Goal: Task Accomplishment & Management: Complete application form

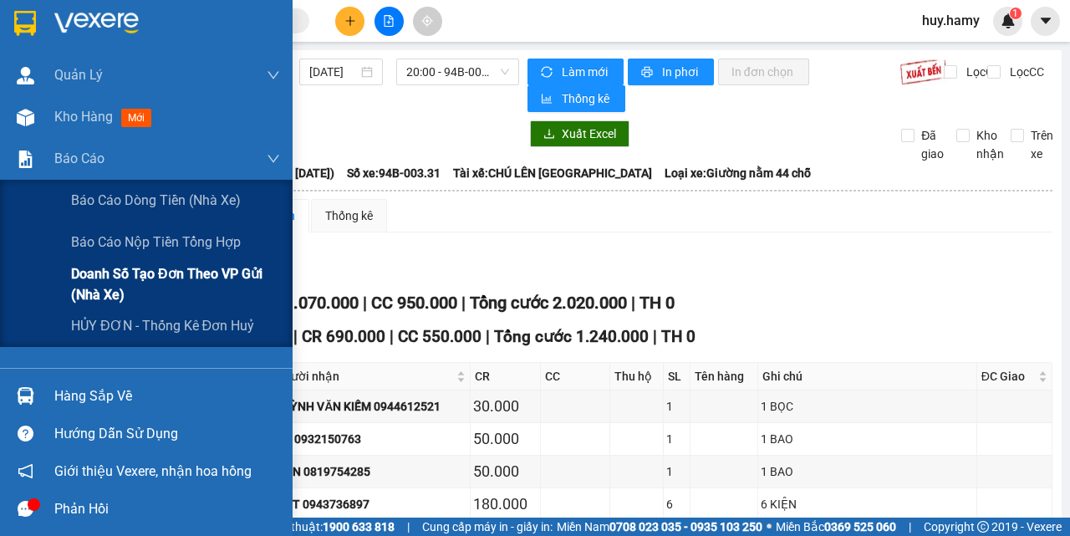
click at [176, 271] on span "Doanh số tạo đơn theo VP gửi (nhà xe)" at bounding box center [175, 284] width 209 height 42
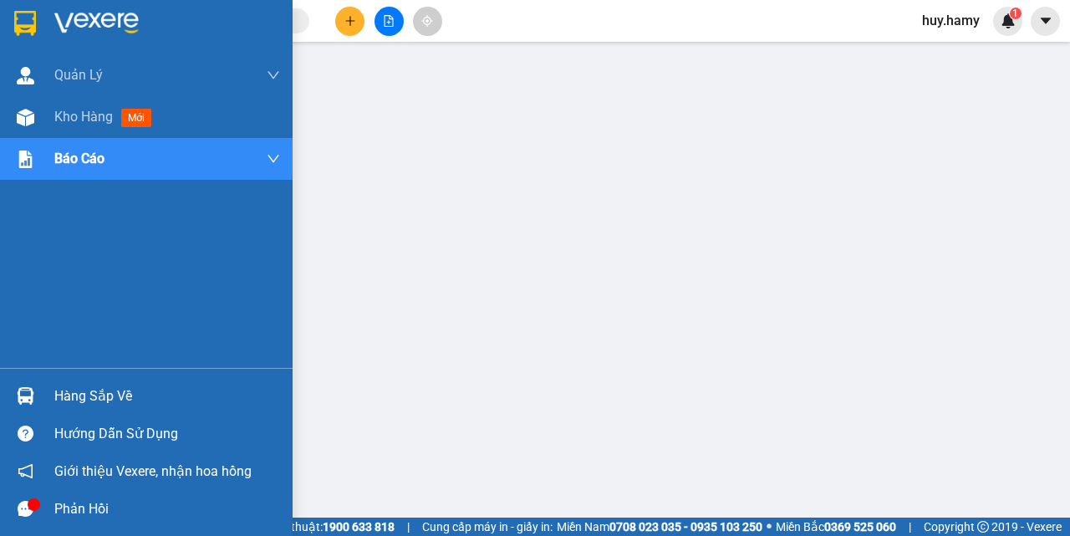
click at [112, 394] on div "Hàng sắp về" at bounding box center [167, 396] width 226 height 25
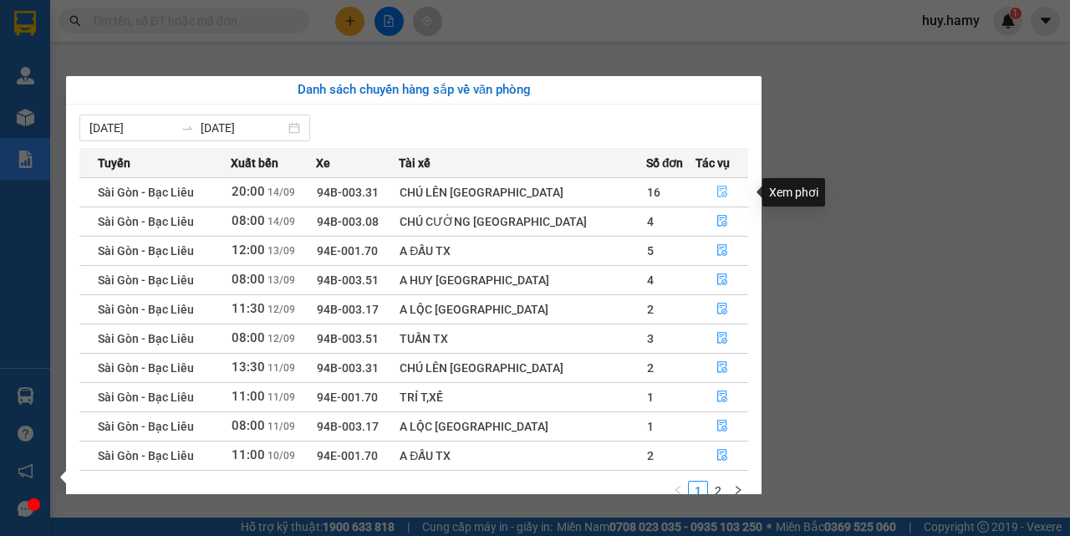
click at [716, 193] on icon "file-done" at bounding box center [722, 192] width 12 height 12
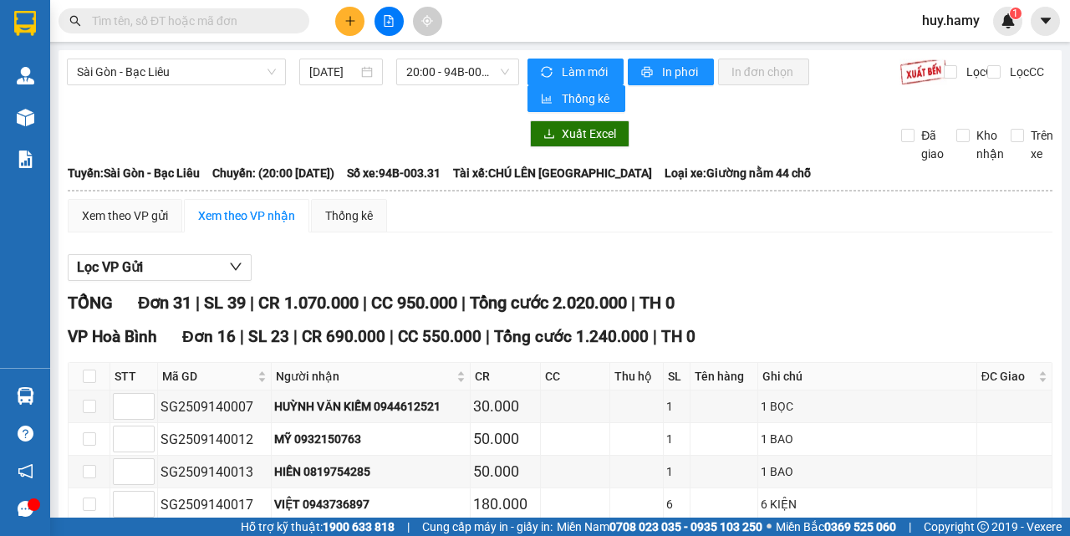
scroll to position [251, 0]
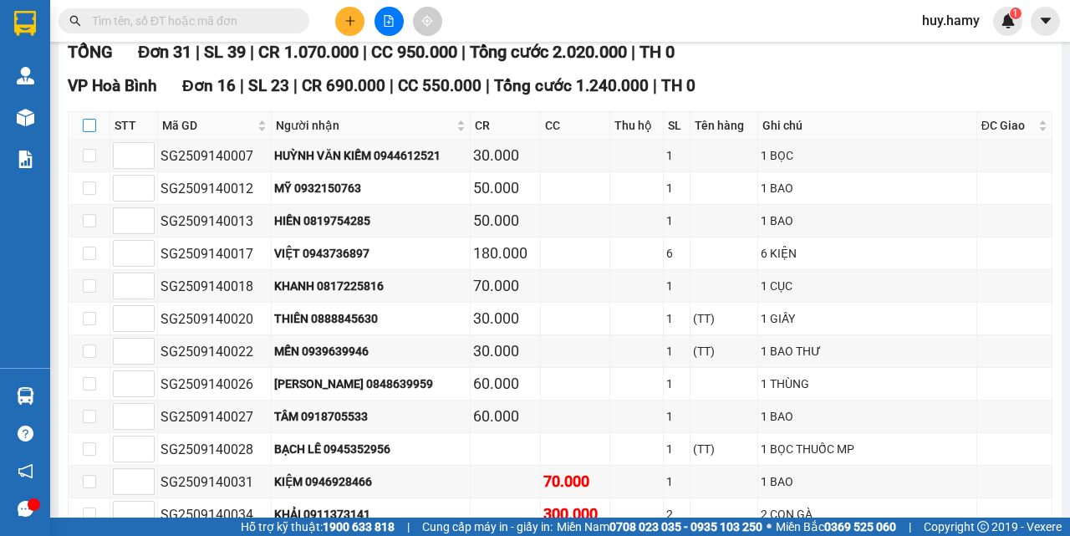
click at [87, 122] on input "checkbox" at bounding box center [89, 125] width 13 height 13
checkbox input "true"
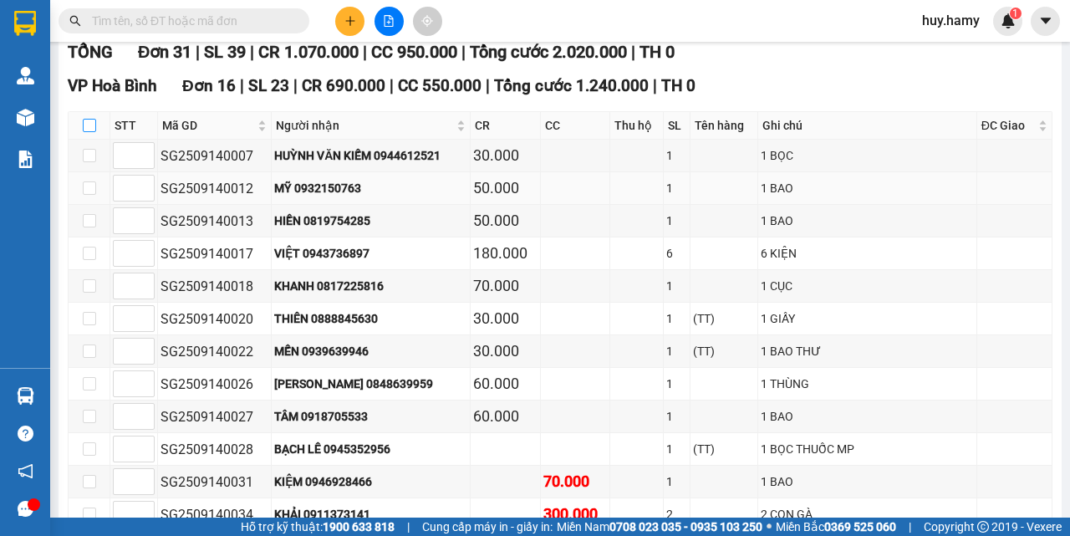
checkbox input "true"
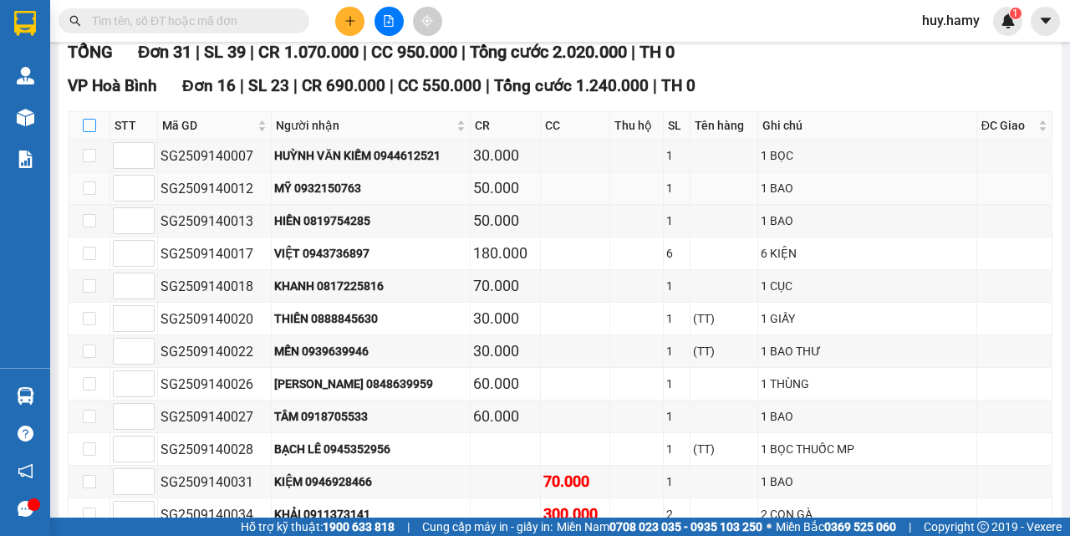
checkbox input "true"
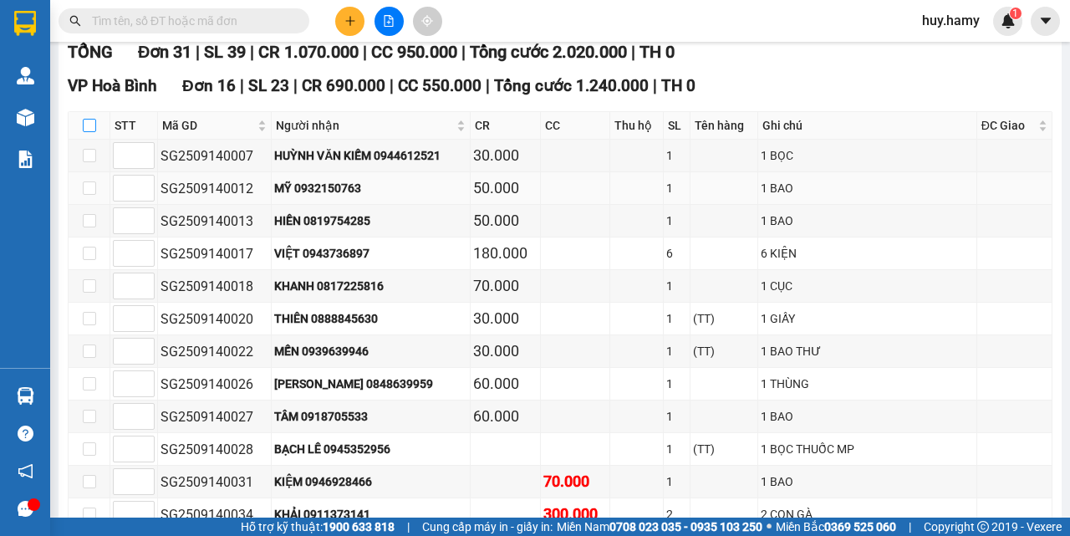
checkbox input "true"
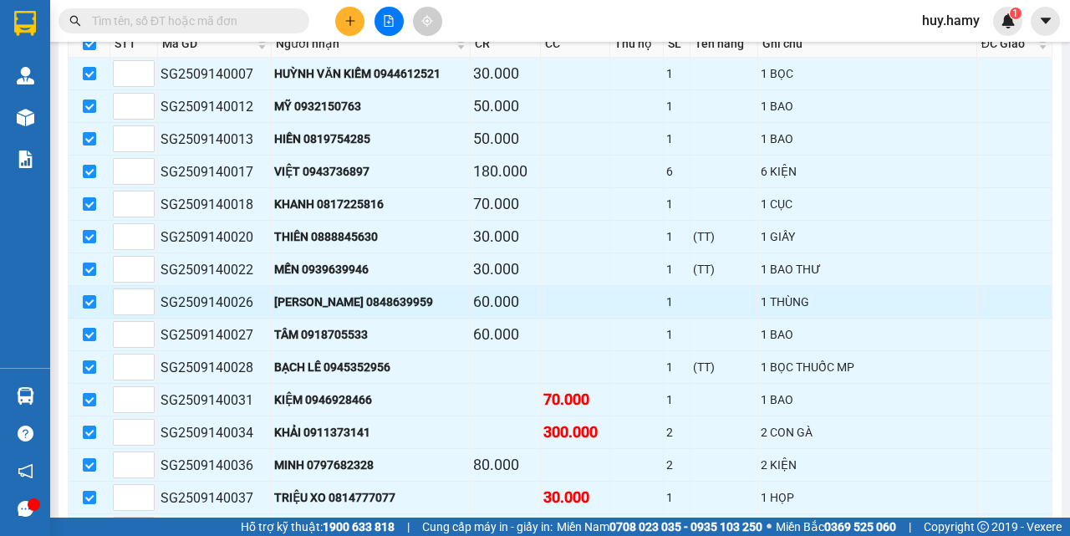
scroll to position [501, 0]
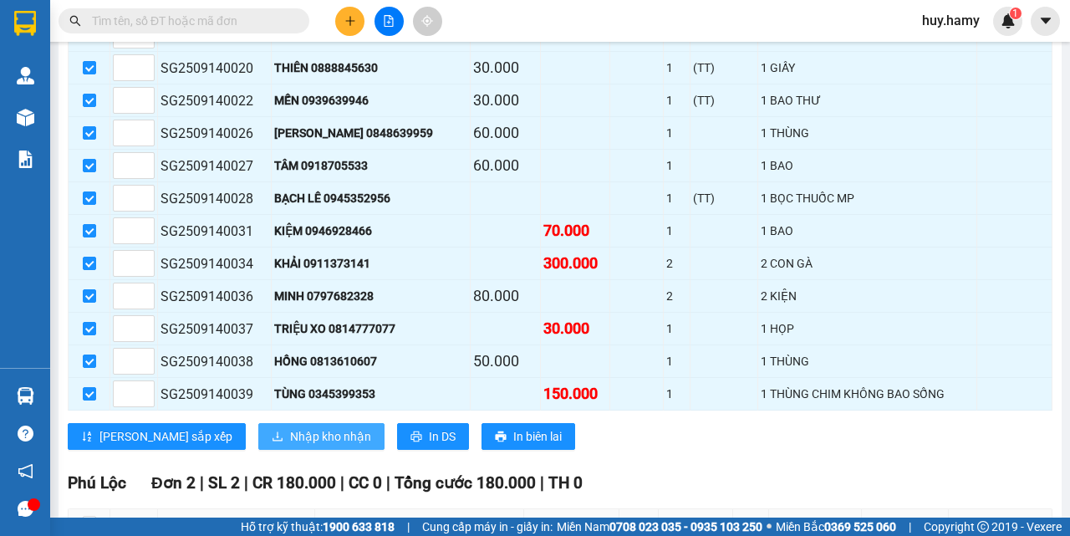
click at [290, 434] on span "Nhập kho nhận" at bounding box center [330, 436] width 81 height 18
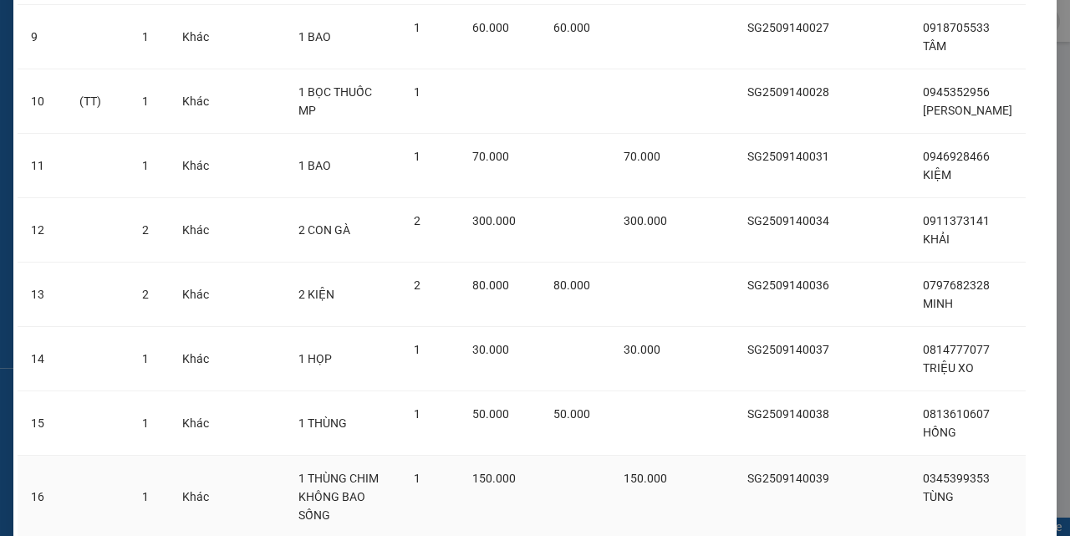
scroll to position [812, 0]
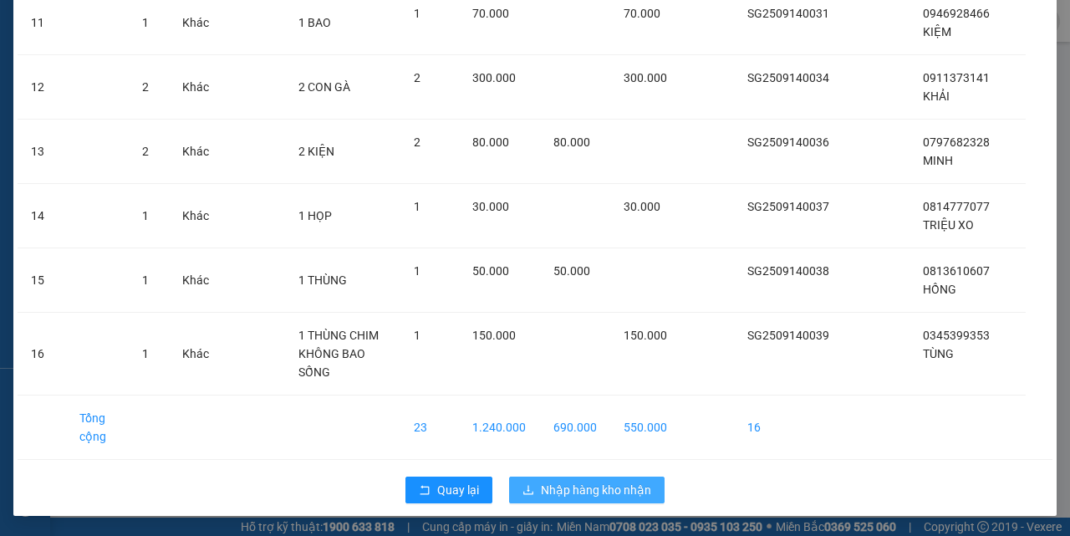
click at [600, 497] on span "Nhập hàng kho nhận" at bounding box center [596, 490] width 110 height 18
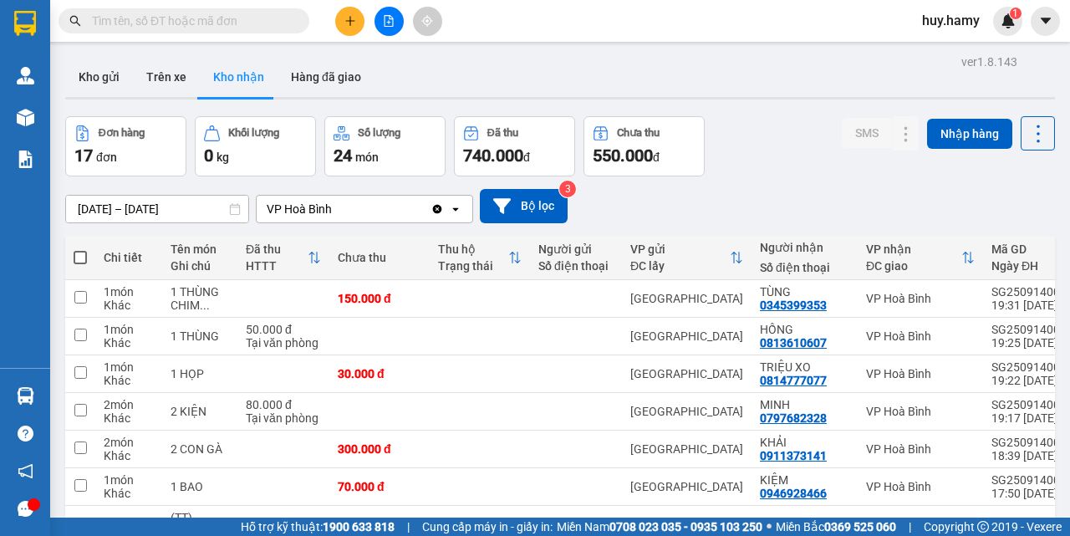
drag, startPoint x: 251, startPoint y: 57, endPoint x: 251, endPoint y: 89, distance: 31.8
click at [251, 58] on button "Kho nhận" at bounding box center [239, 77] width 78 height 40
click at [251, 75] on button "Kho nhận" at bounding box center [239, 77] width 78 height 40
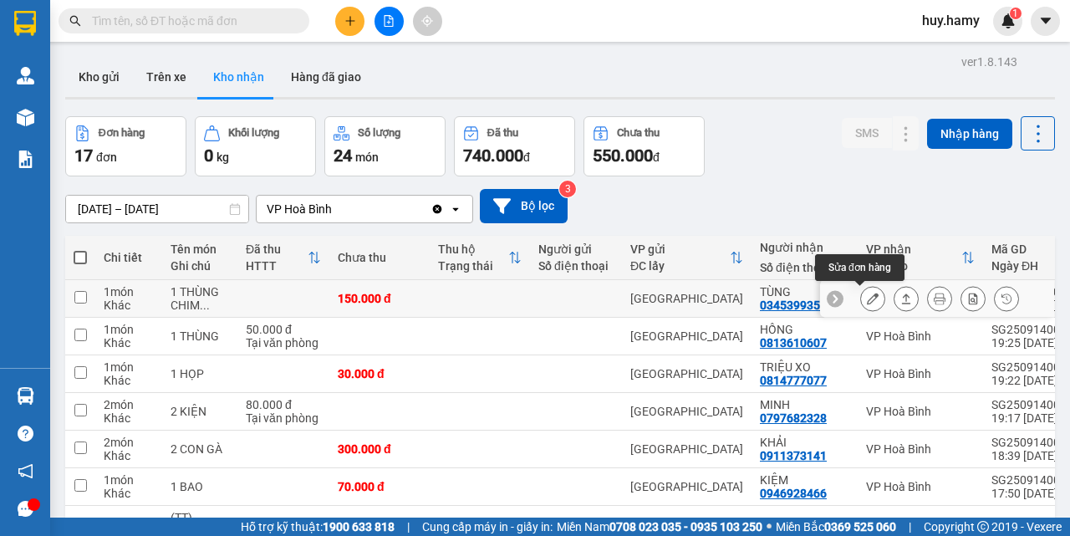
click at [867, 300] on icon at bounding box center [873, 299] width 12 height 12
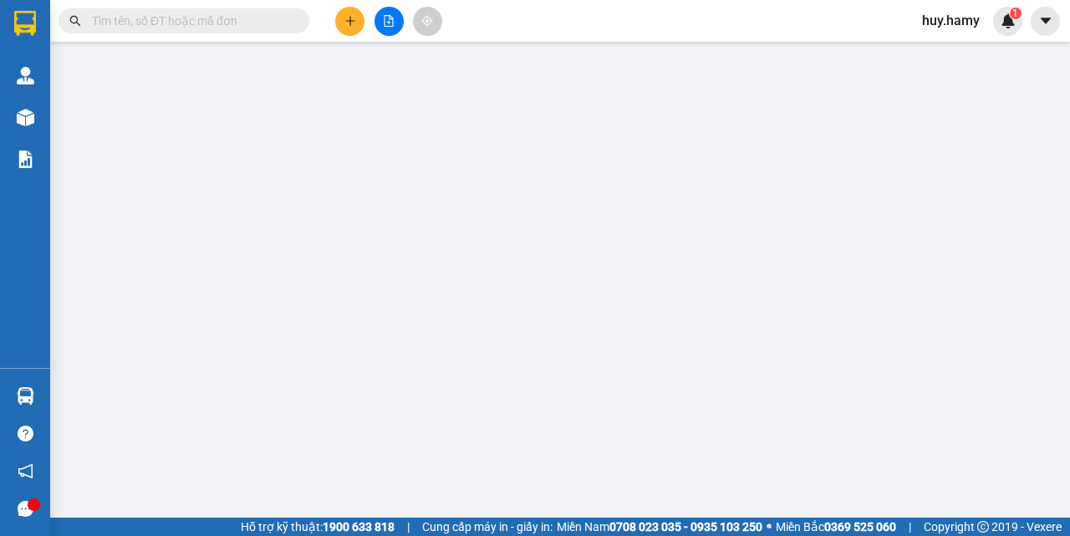
type input "0345399353"
type input "TÙNG"
type input "150.000"
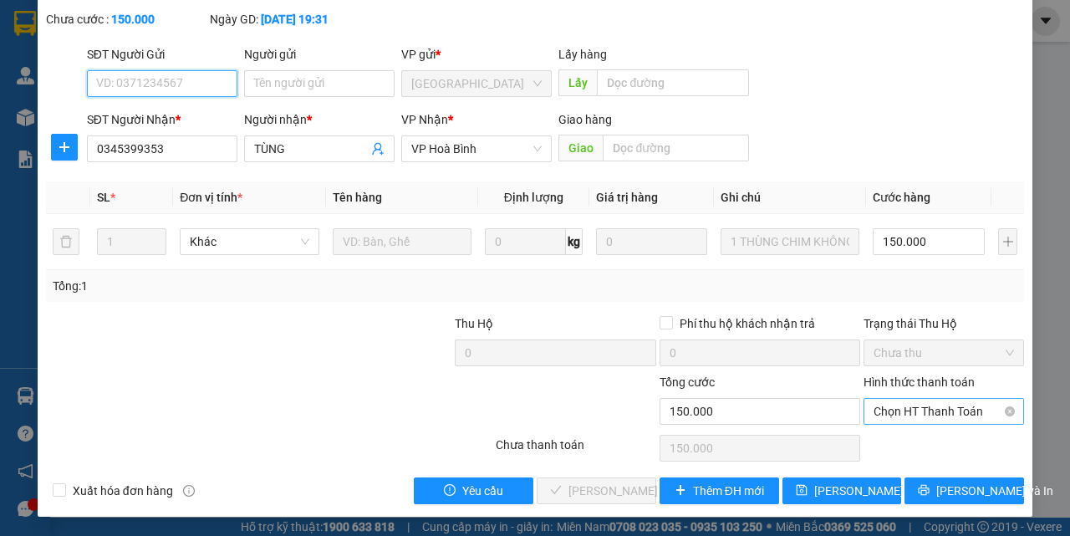
scroll to position [104, 0]
click at [918, 411] on span "Chọn HT Thanh Toán" at bounding box center [943, 410] width 140 height 25
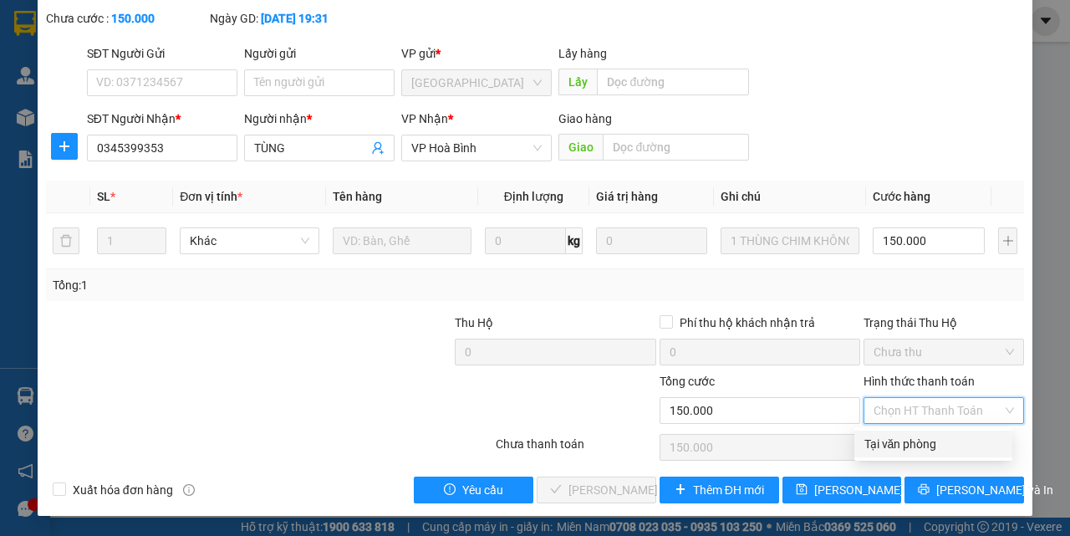
click at [884, 449] on div "Tại văn phòng" at bounding box center [933, 444] width 138 height 18
type input "0"
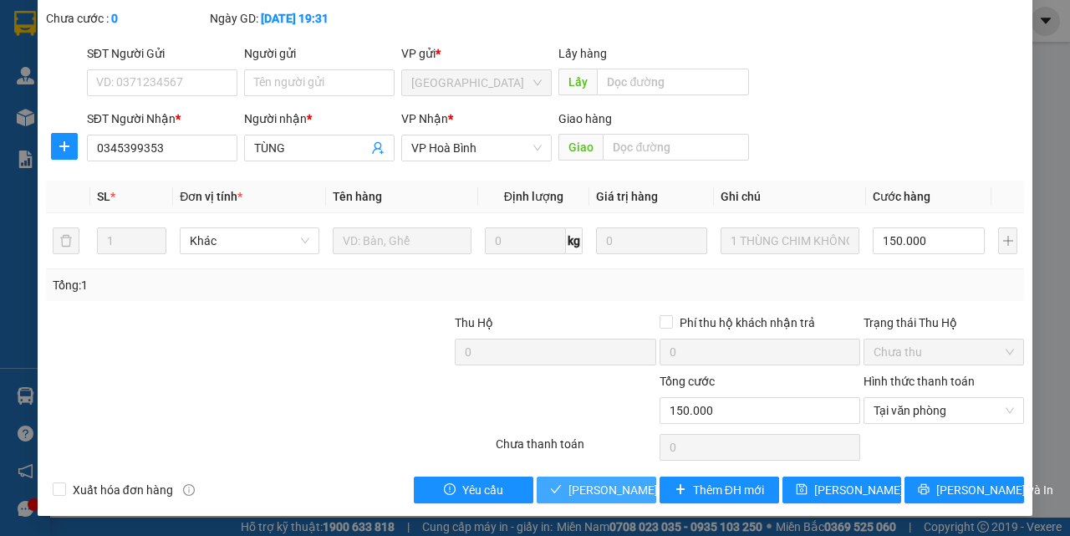
click at [580, 490] on span "Lưu và Giao hàng" at bounding box center [648, 490] width 160 height 18
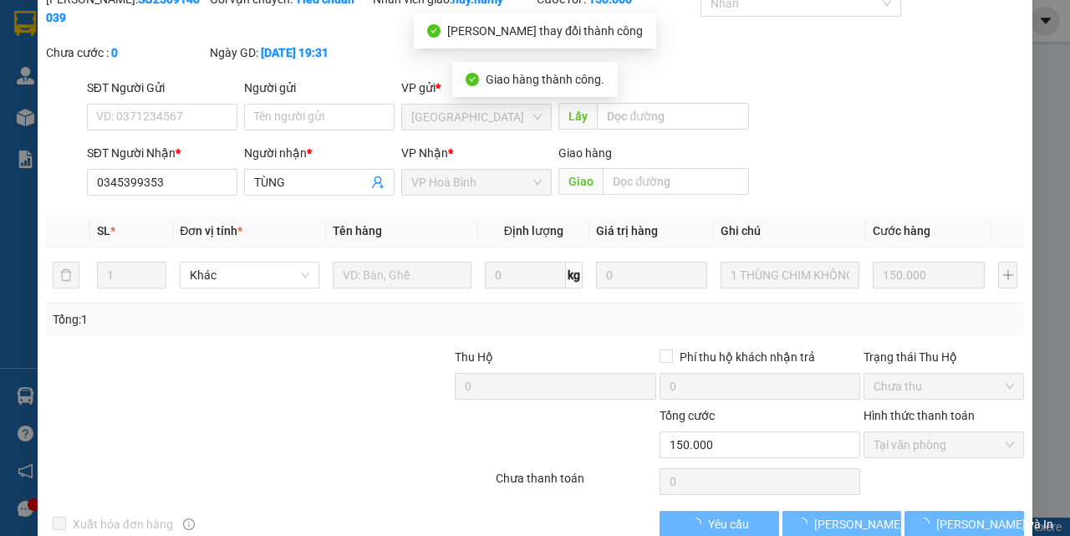
scroll to position [0, 0]
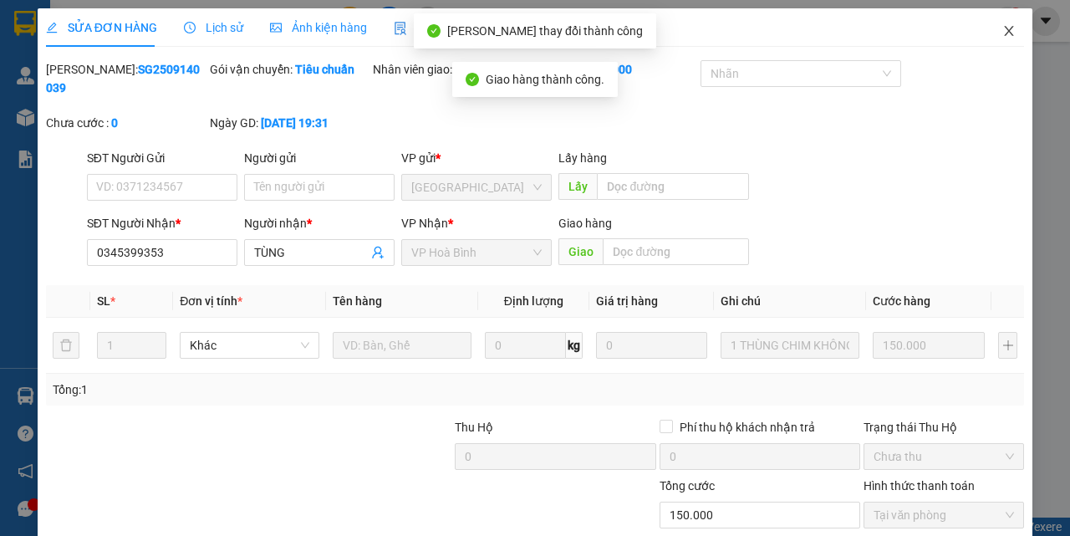
click at [997, 26] on span "Close" at bounding box center [1008, 31] width 47 height 47
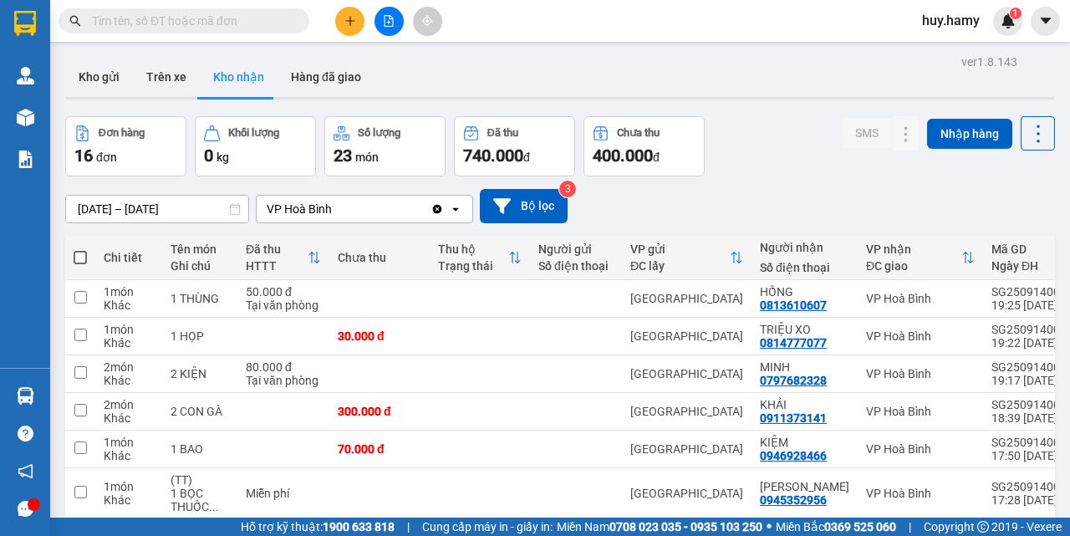
click at [76, 254] on span at bounding box center [80, 257] width 13 height 13
click at [80, 249] on input "checkbox" at bounding box center [80, 249] width 0 height 0
checkbox input "true"
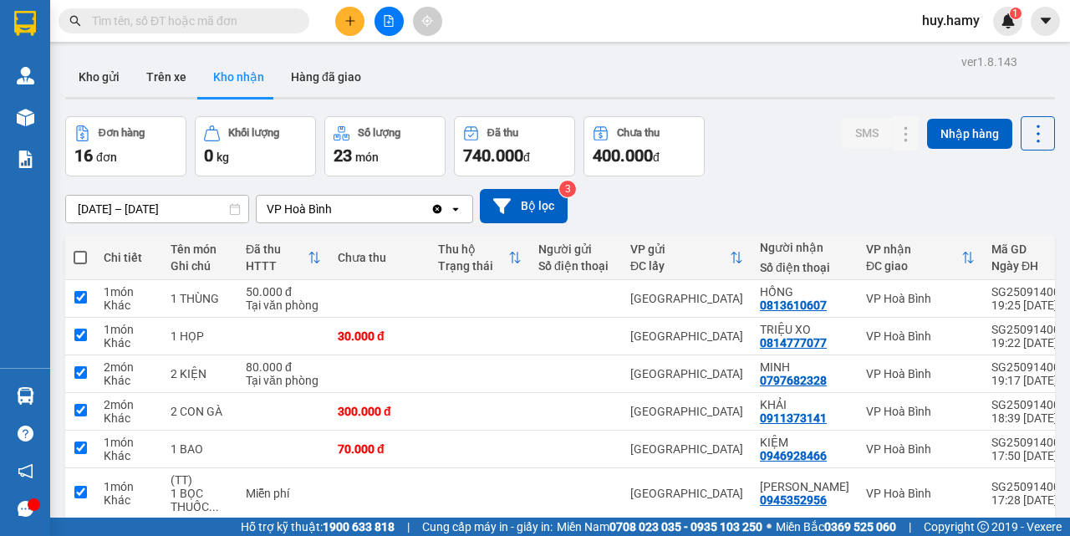
checkbox input "true"
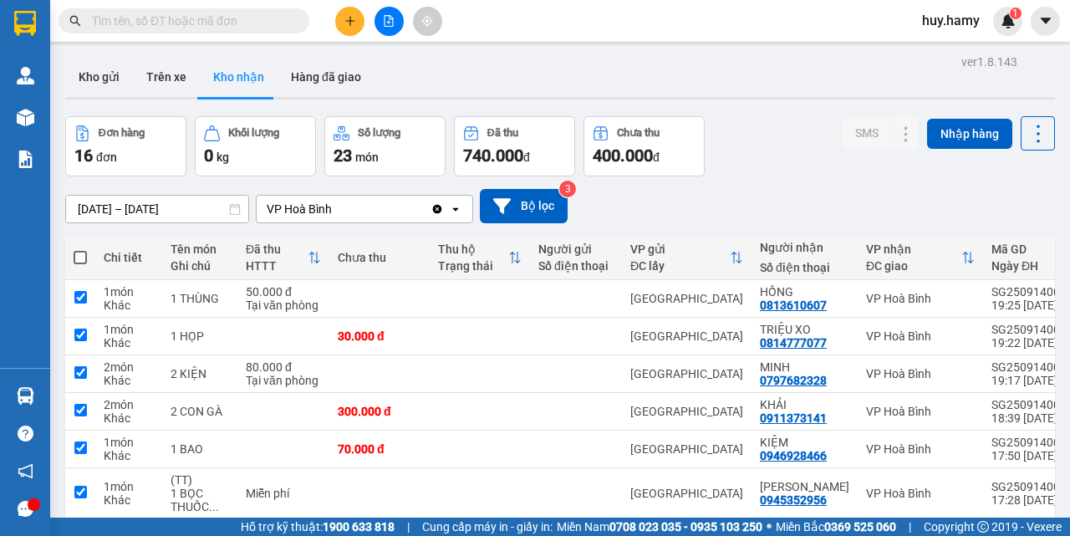
checkbox input "true"
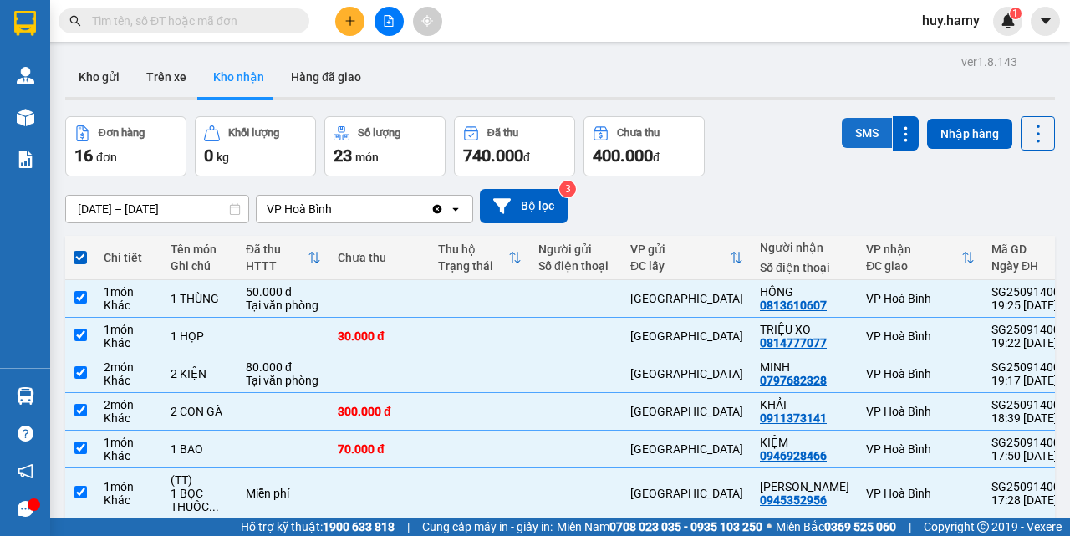
click at [853, 132] on button "SMS" at bounding box center [867, 133] width 50 height 30
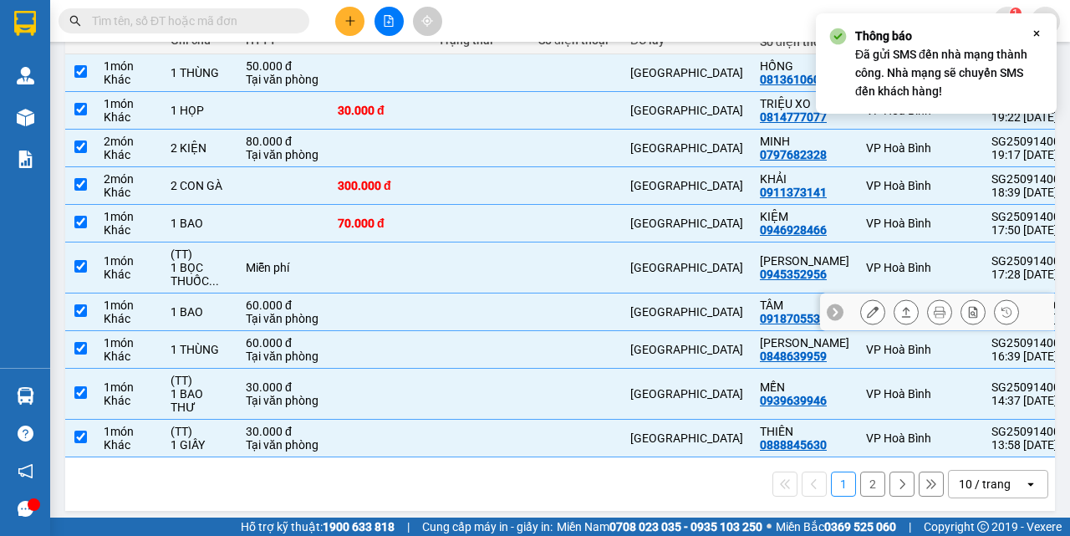
scroll to position [227, 0]
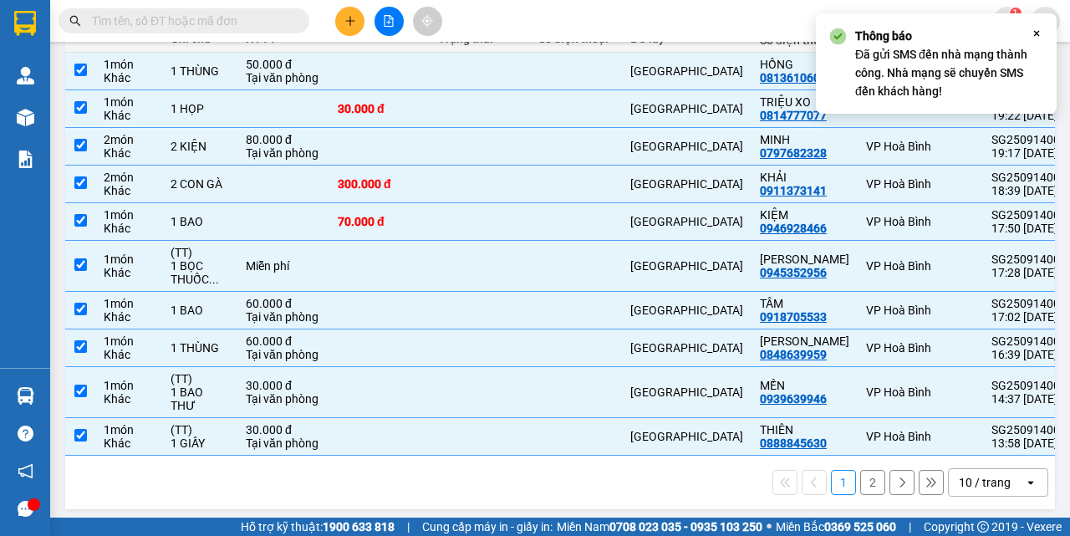
click at [861, 479] on button "2" at bounding box center [872, 482] width 25 height 25
checkbox input "false"
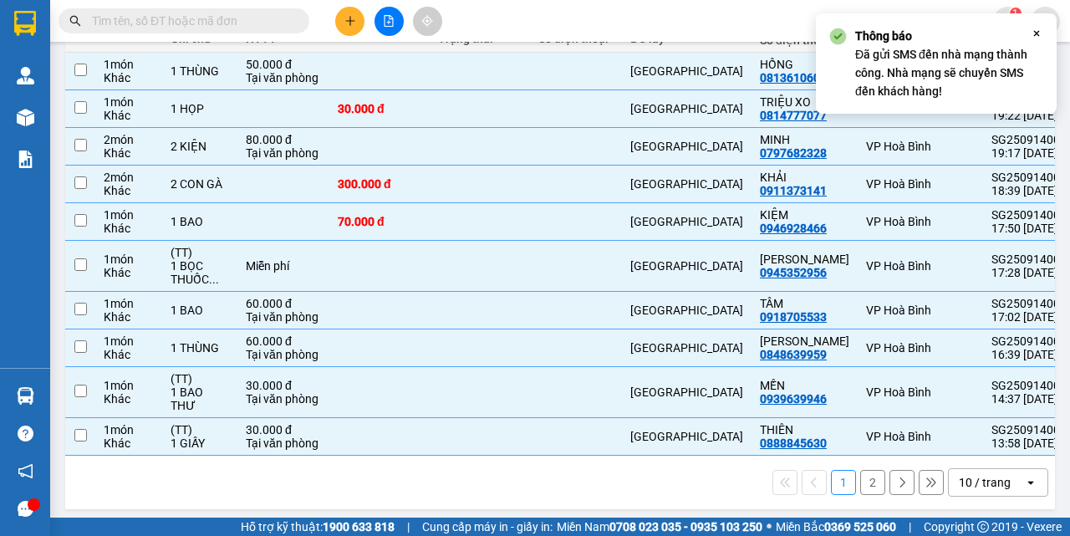
checkbox input "false"
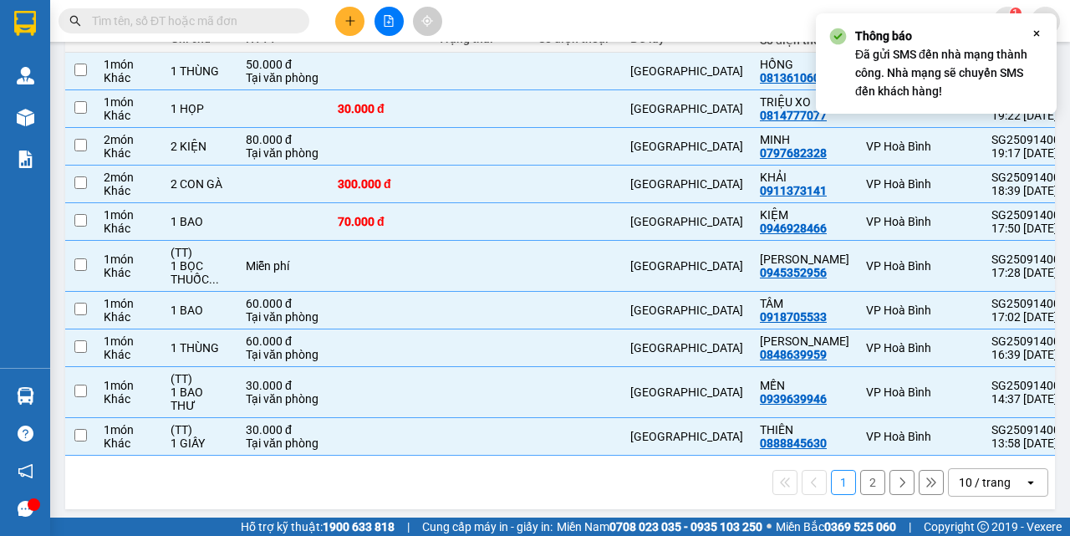
checkbox input "false"
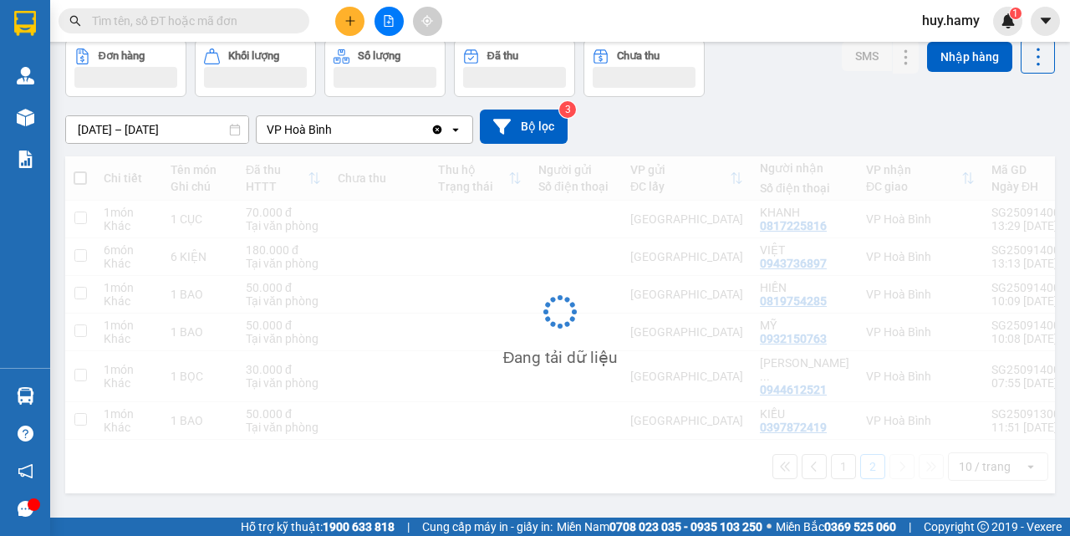
scroll to position [77, 0]
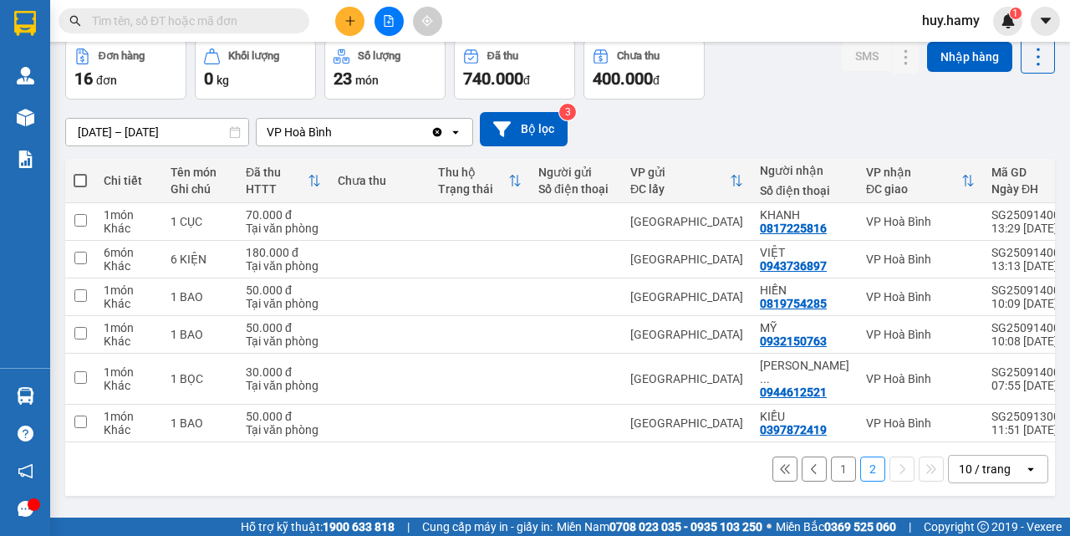
click at [81, 177] on span at bounding box center [80, 180] width 13 height 13
click at [80, 172] on input "checkbox" at bounding box center [80, 172] width 0 height 0
checkbox input "true"
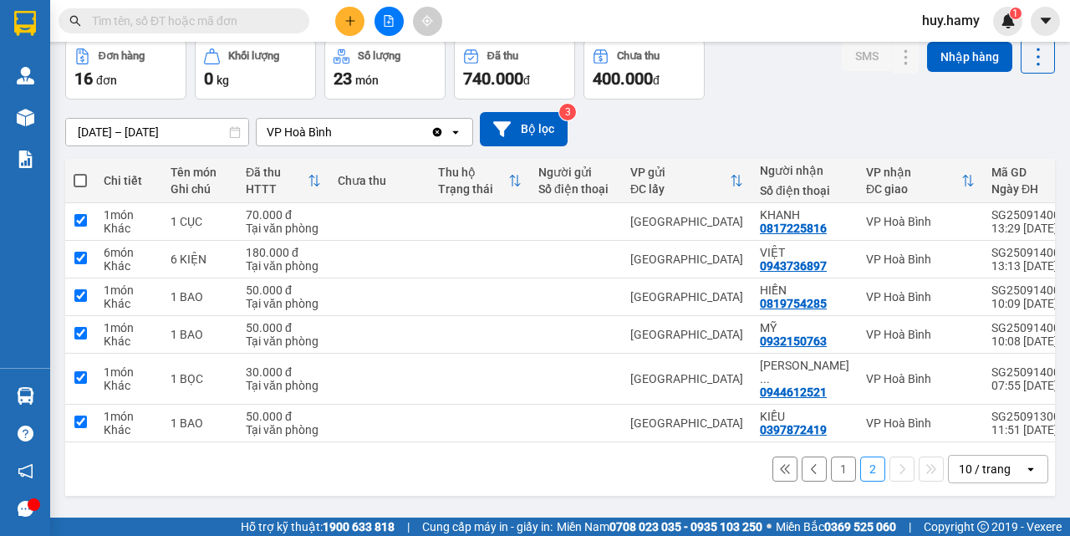
checkbox input "true"
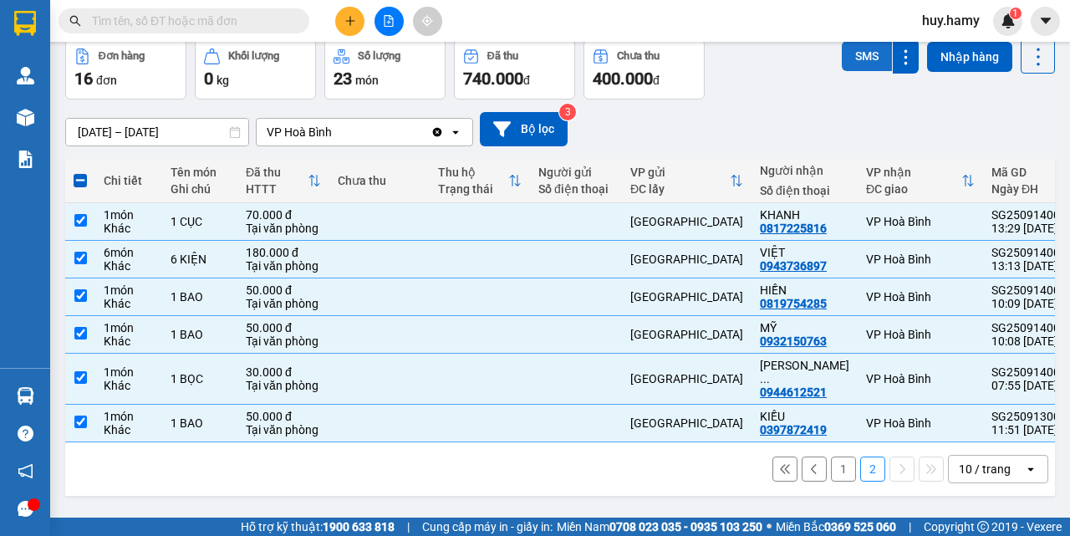
click at [859, 58] on button "SMS" at bounding box center [867, 56] width 50 height 30
click at [78, 181] on span at bounding box center [80, 180] width 13 height 13
click at [80, 172] on input "checkbox" at bounding box center [80, 172] width 0 height 0
click at [78, 181] on span at bounding box center [80, 180] width 13 height 13
click at [80, 172] on input "checkbox" at bounding box center [80, 172] width 0 height 0
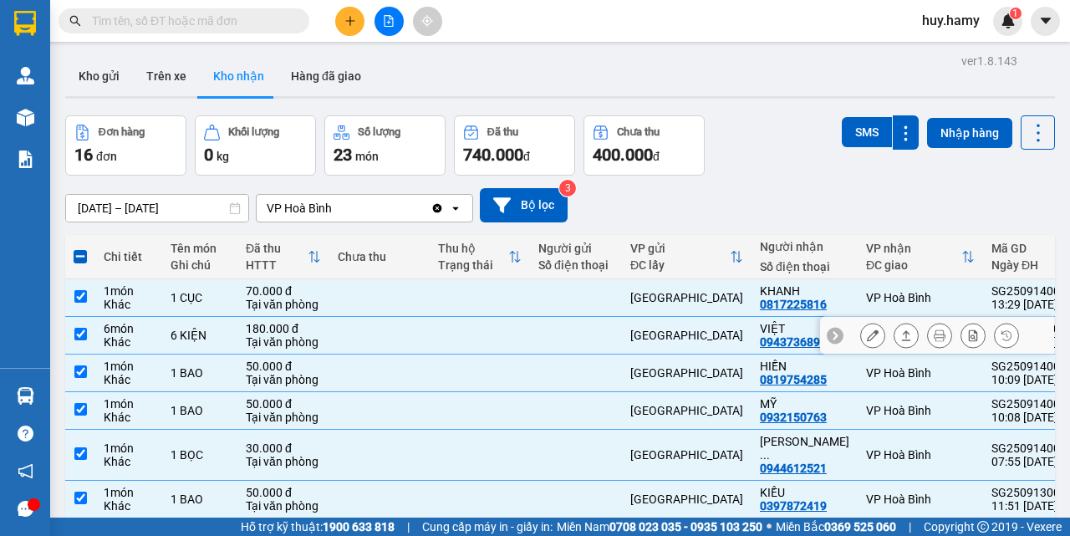
scroll to position [0, 0]
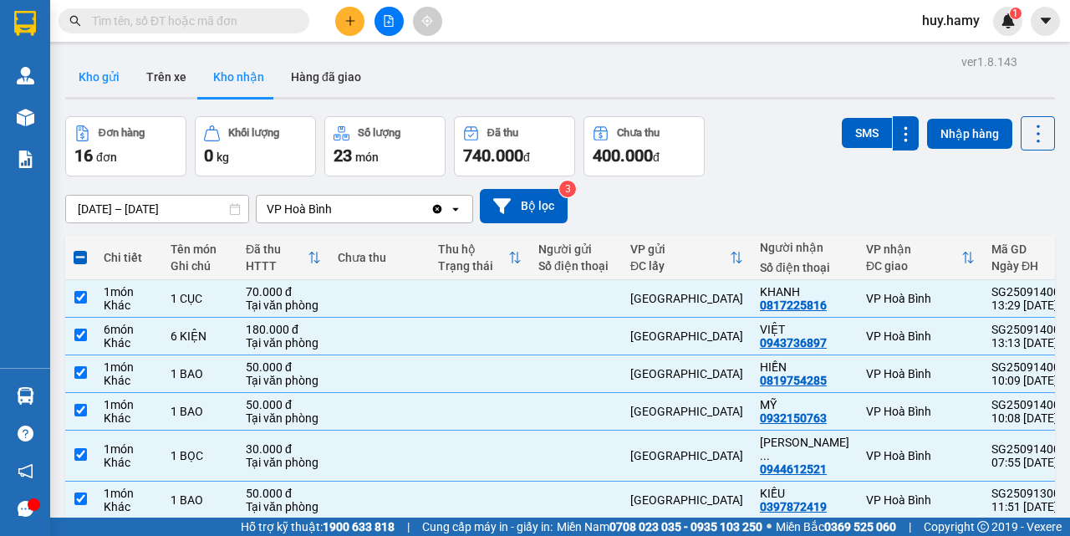
click at [99, 79] on button "Kho gửi" at bounding box center [99, 77] width 68 height 40
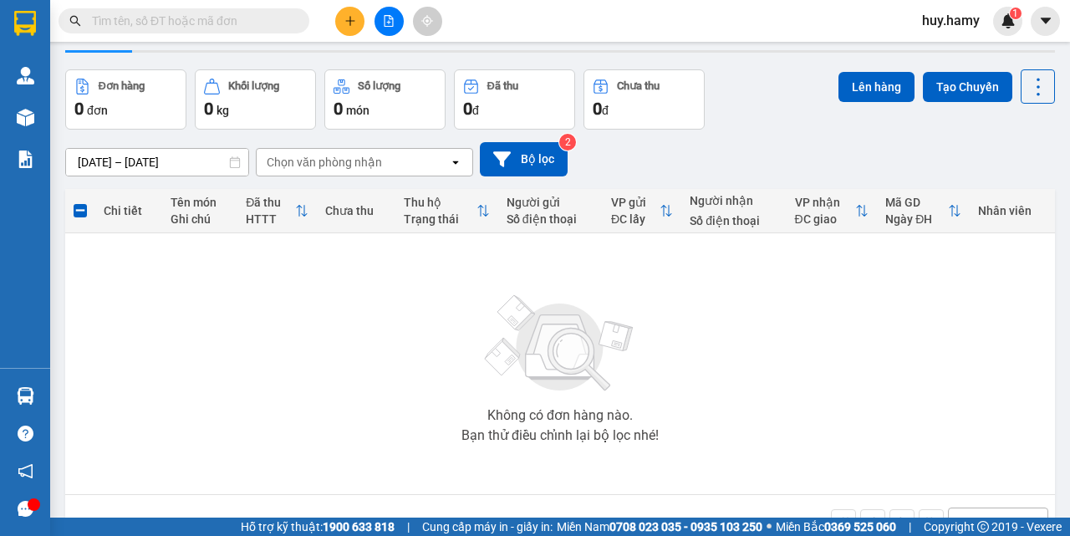
scroll to position [93, 0]
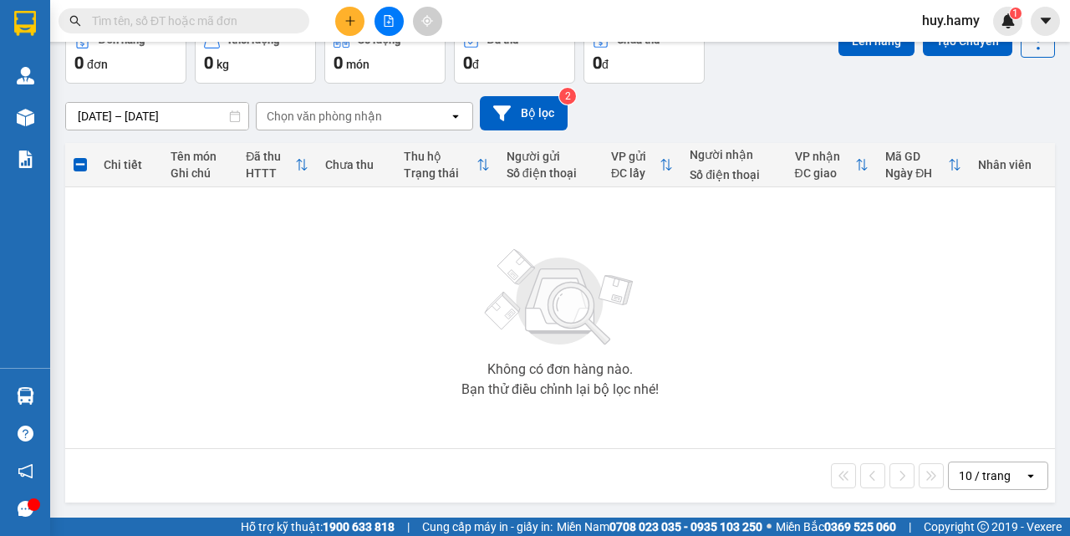
click at [344, 22] on icon "plus" at bounding box center [350, 21] width 12 height 12
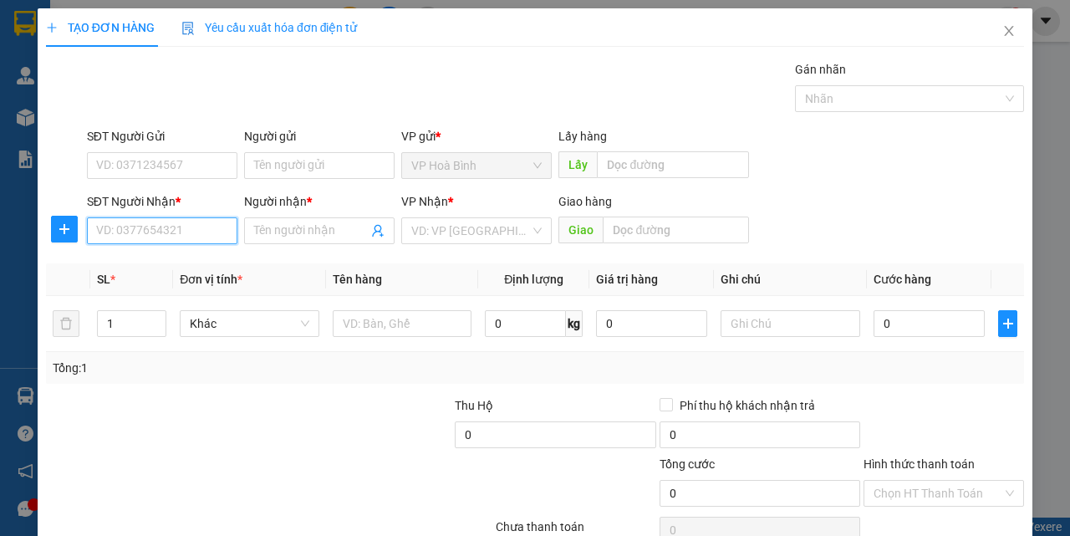
click at [133, 240] on input "SĐT Người Nhận *" at bounding box center [162, 230] width 150 height 27
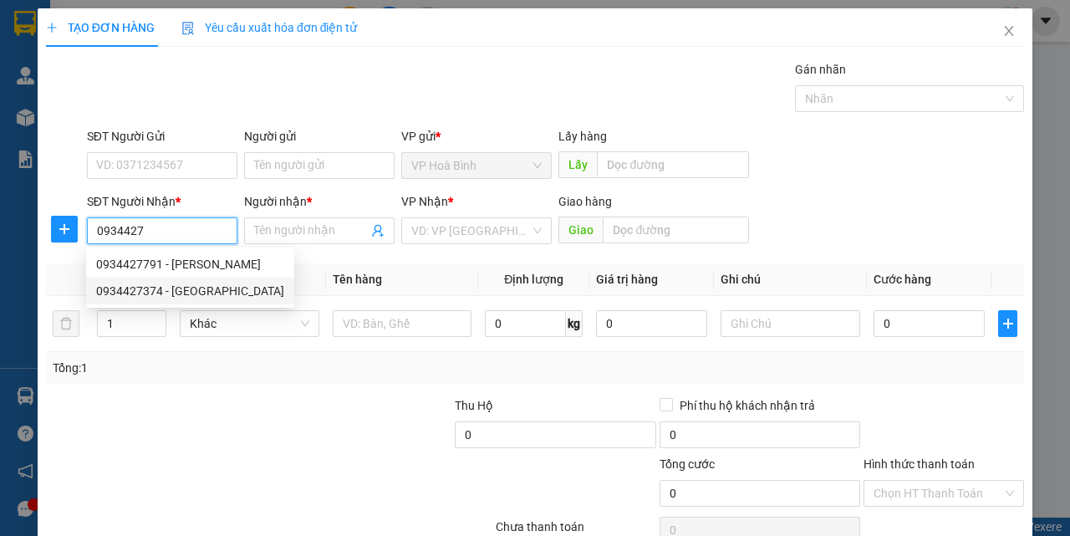
click at [149, 288] on div "0934427374 - ĐỨC" at bounding box center [190, 291] width 188 height 18
type input "0934427374"
type input "ĐỨC"
type input "30.000"
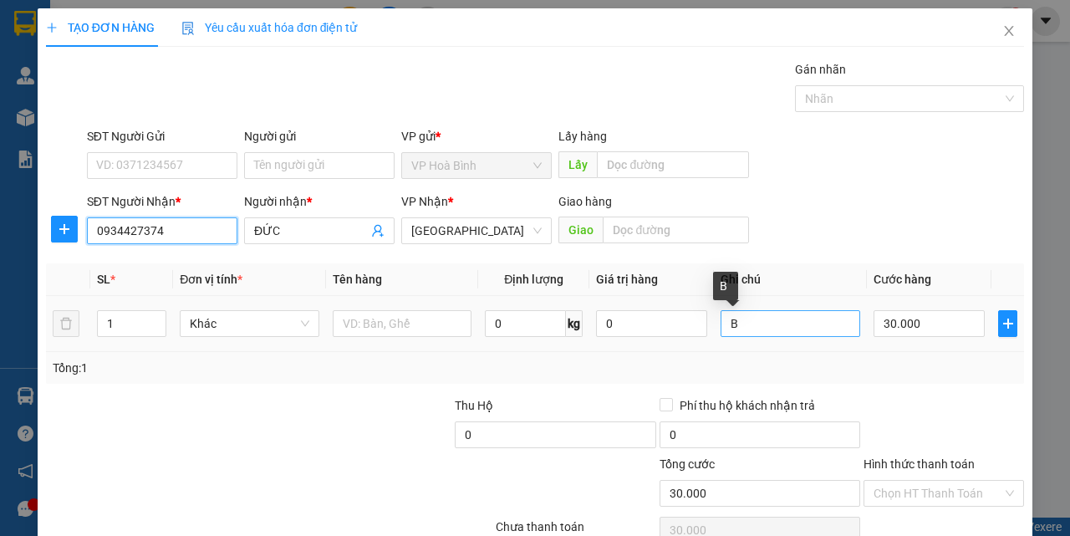
type input "0934427374"
drag, startPoint x: 762, startPoint y: 329, endPoint x: 684, endPoint y: 349, distance: 80.3
click at [684, 349] on tr "1 Khác 0 kg 0 B 30.000" at bounding box center [535, 324] width 978 height 56
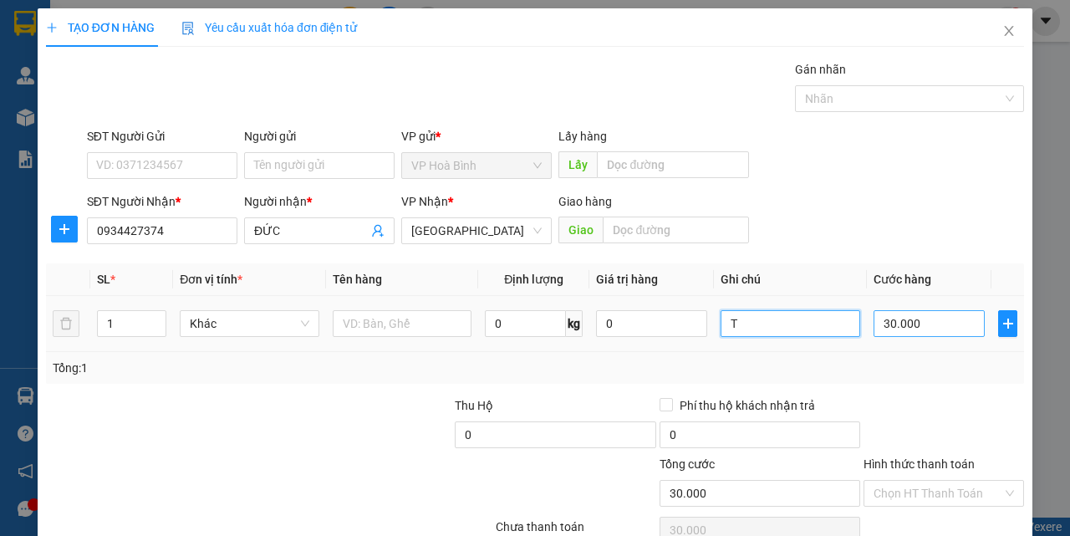
type input "T"
click at [883, 328] on input "30.000" at bounding box center [928, 323] width 111 height 27
type input "5"
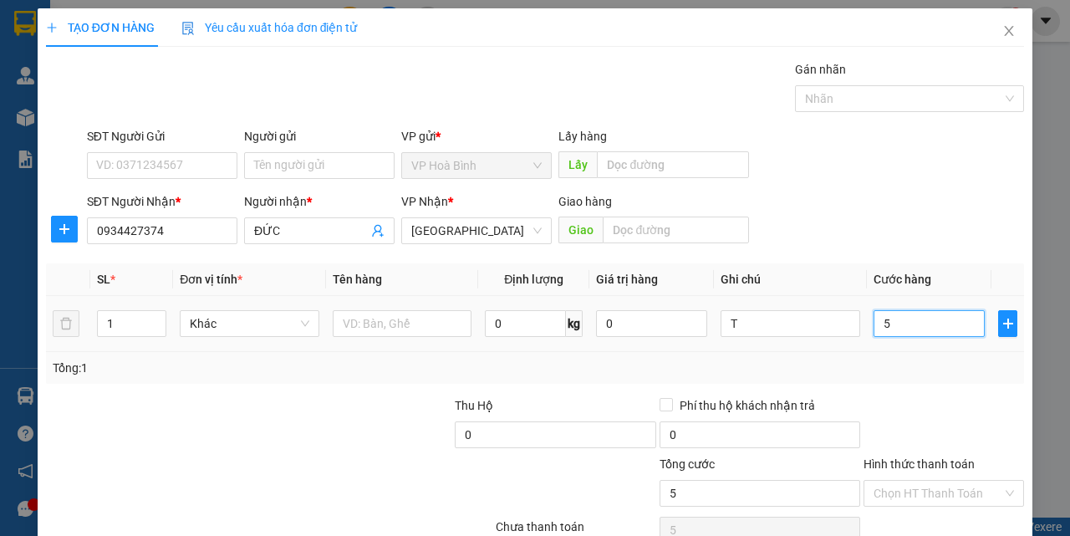
type input "50"
type input "500"
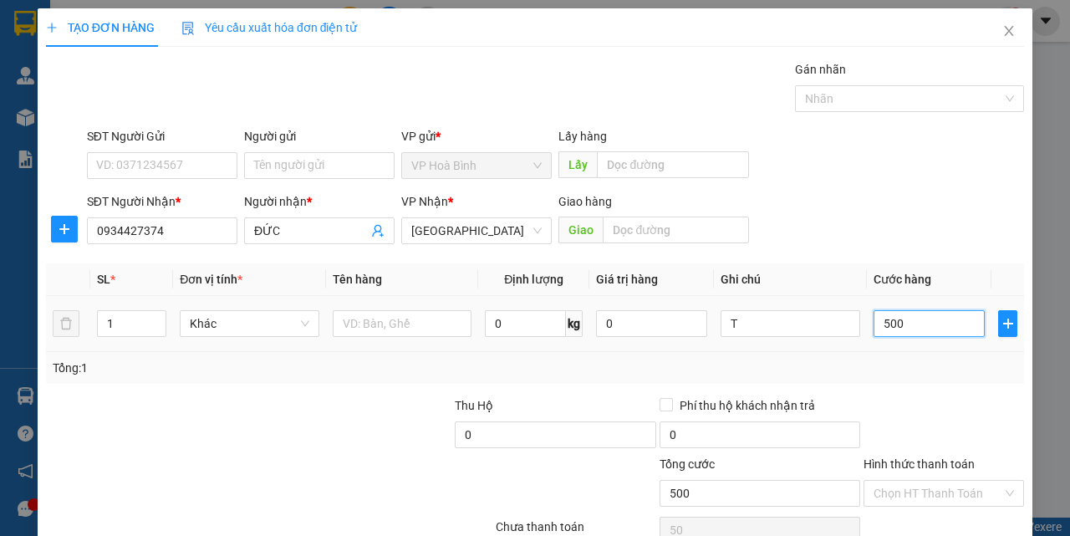
type input "500"
type input "5.000"
type input "50.000"
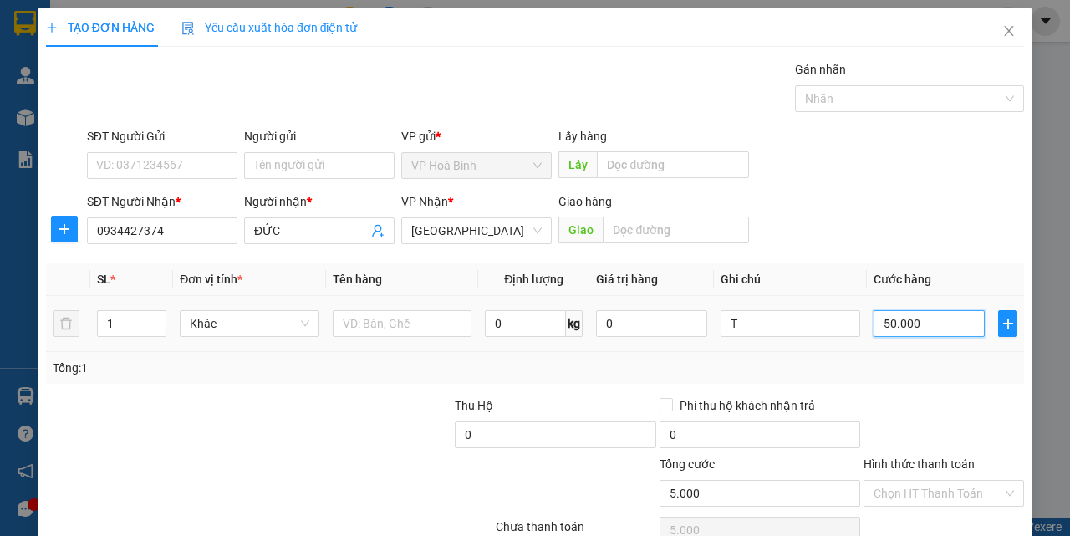
type input "50.000"
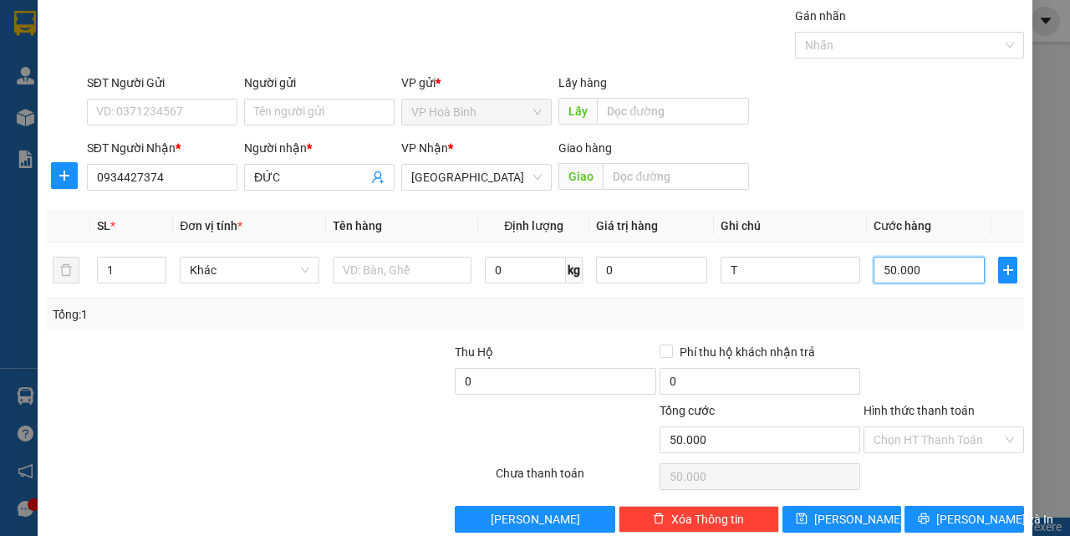
scroll to position [83, 0]
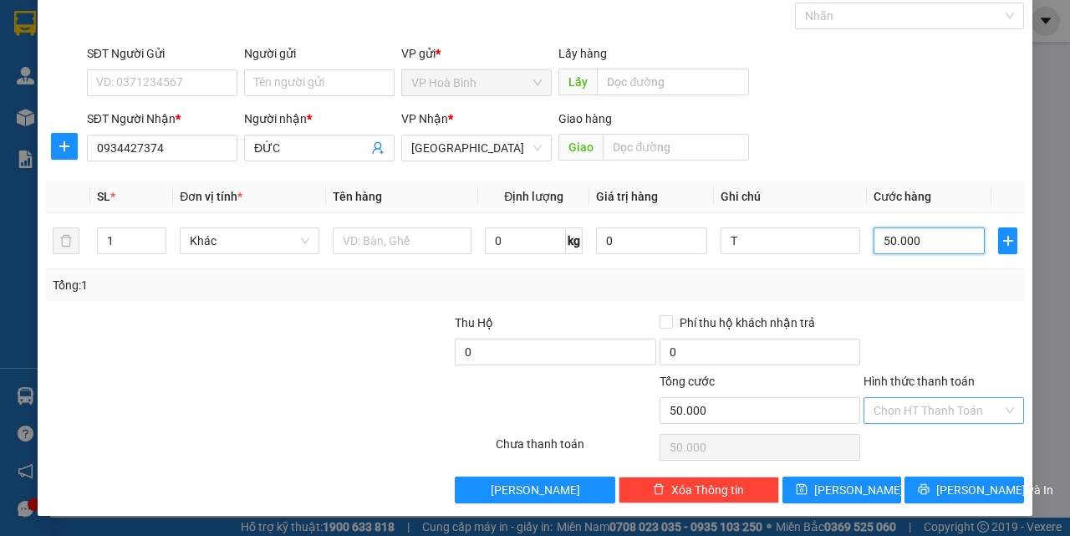
type input "50.000"
click at [908, 410] on input "Hình thức thanh toán" at bounding box center [937, 410] width 129 height 25
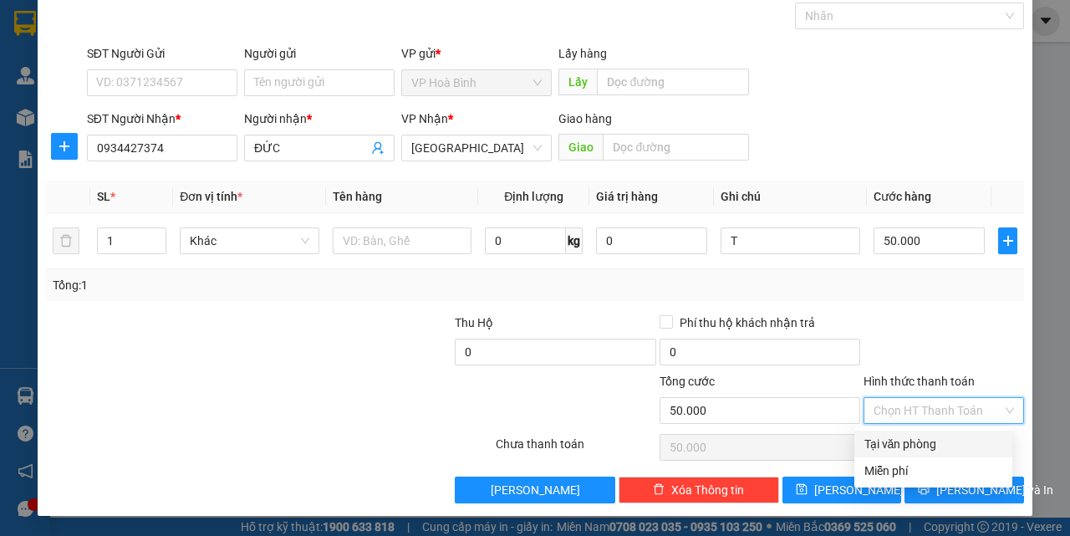
click at [921, 447] on div "Tại văn phòng" at bounding box center [933, 444] width 138 height 18
type input "0"
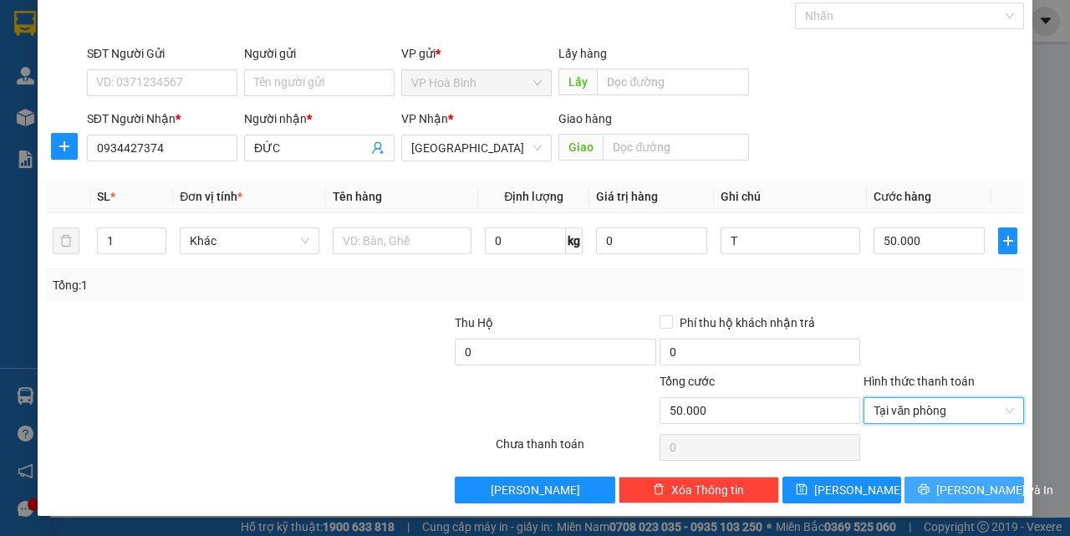
click at [939, 481] on span "Lưu và In" at bounding box center [994, 490] width 117 height 18
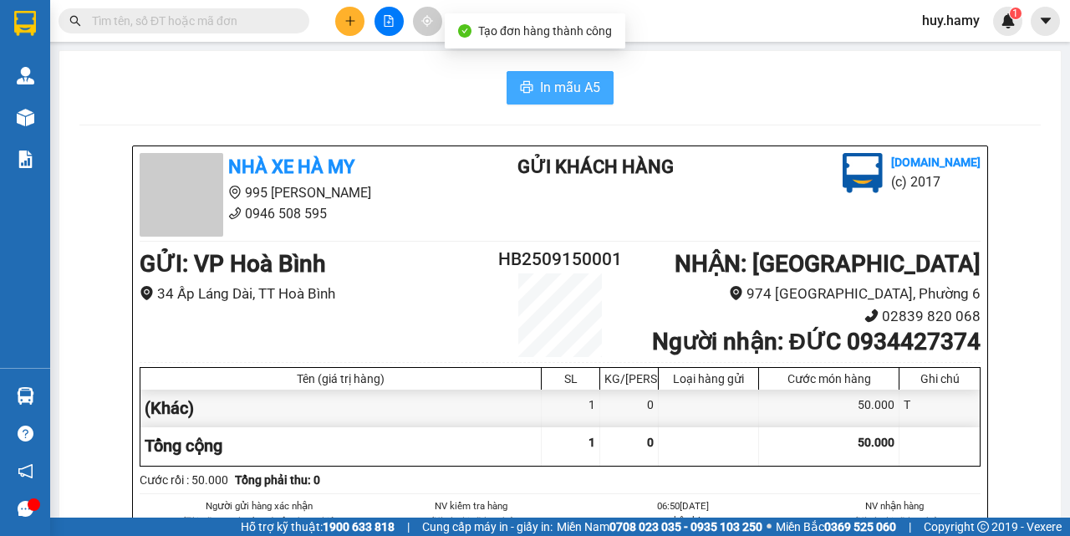
click at [566, 74] on button "In mẫu A5" at bounding box center [559, 87] width 107 height 33
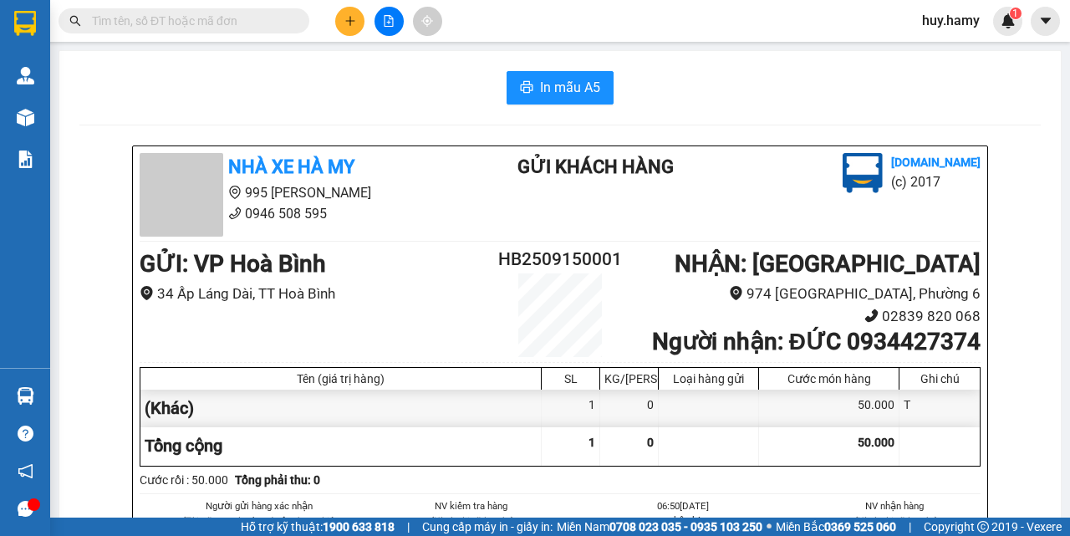
click at [340, 18] on button at bounding box center [349, 21] width 29 height 29
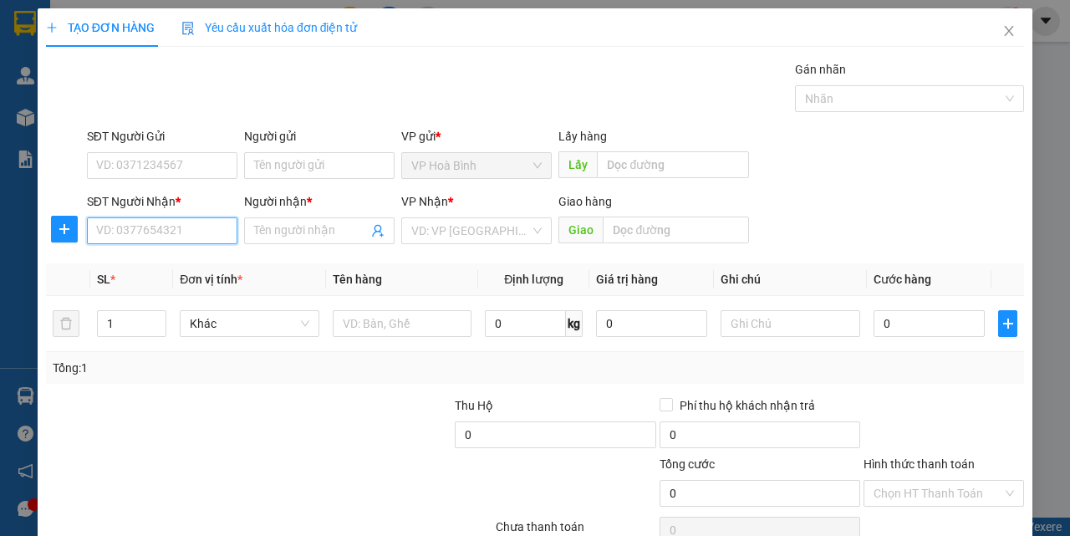
click at [165, 243] on input "SĐT Người Nhận *" at bounding box center [162, 230] width 150 height 27
click at [155, 271] on div "0937060636 - Ý" at bounding box center [160, 264] width 129 height 18
type input "0937060636"
type input "Ý"
type input "50.000"
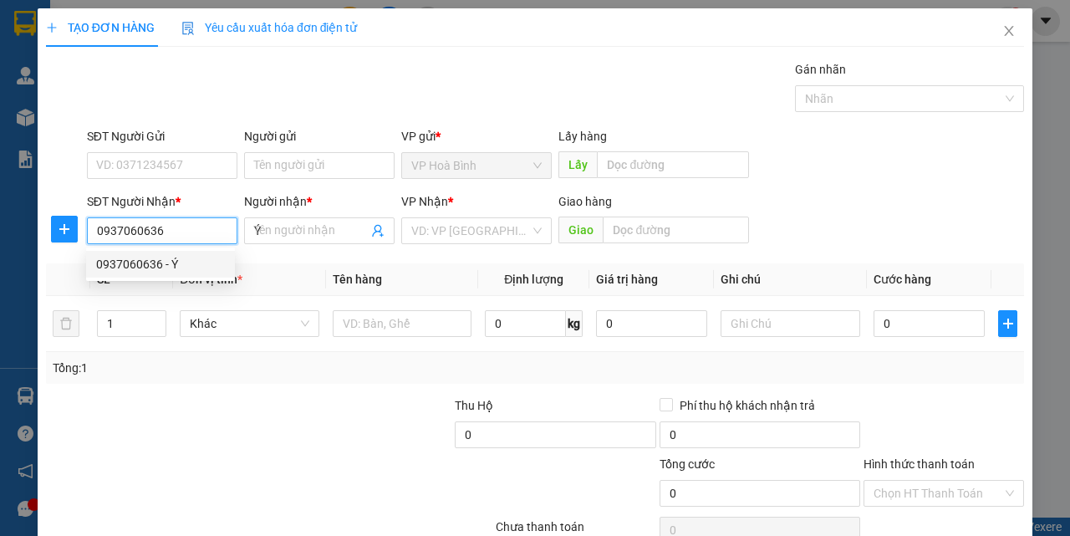
type input "50.000"
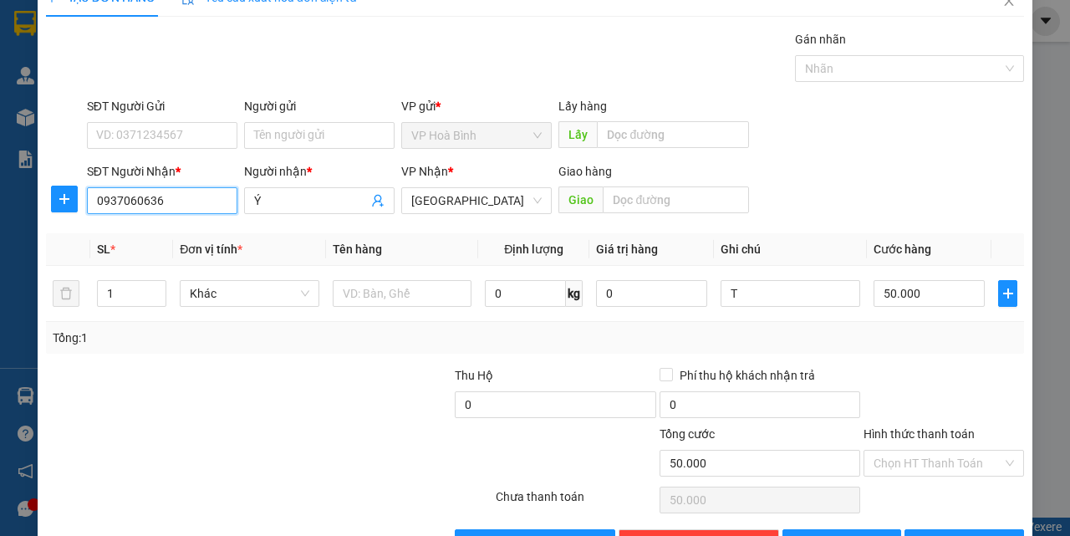
scroll to position [83, 0]
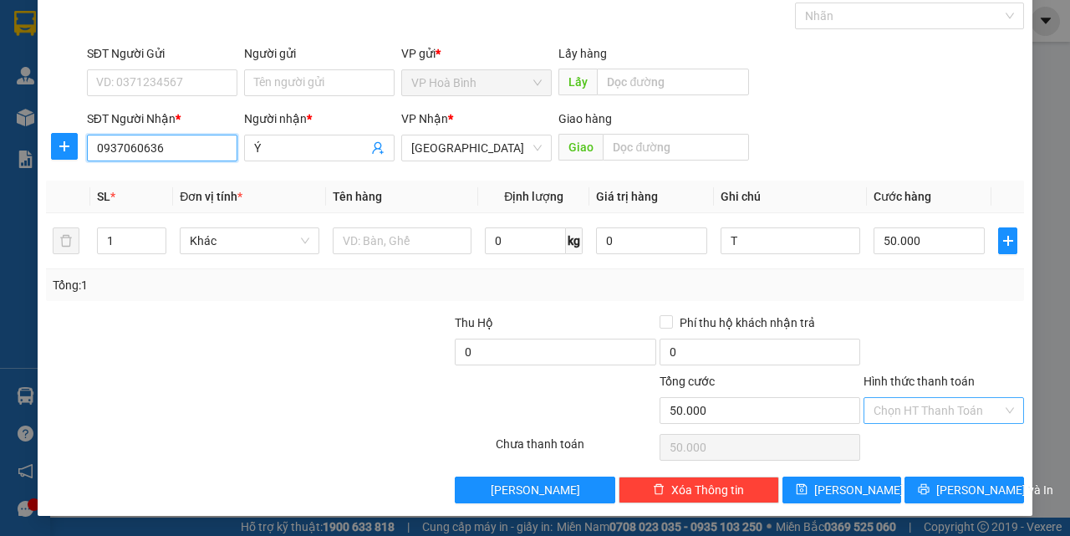
type input "0937060636"
click at [904, 407] on input "Hình thức thanh toán" at bounding box center [937, 410] width 129 height 25
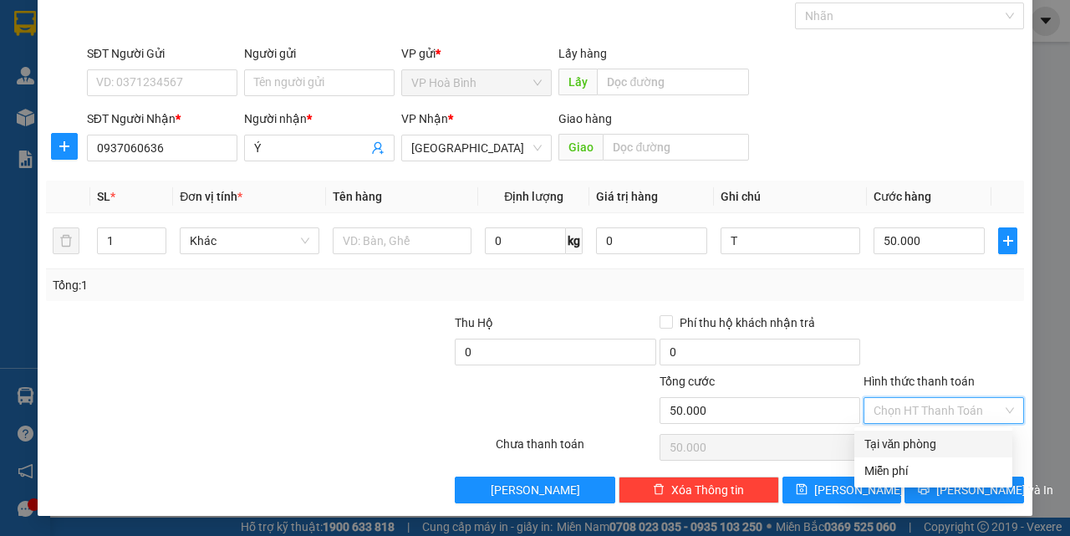
click at [909, 435] on div "Tại văn phòng" at bounding box center [933, 444] width 138 height 18
type input "0"
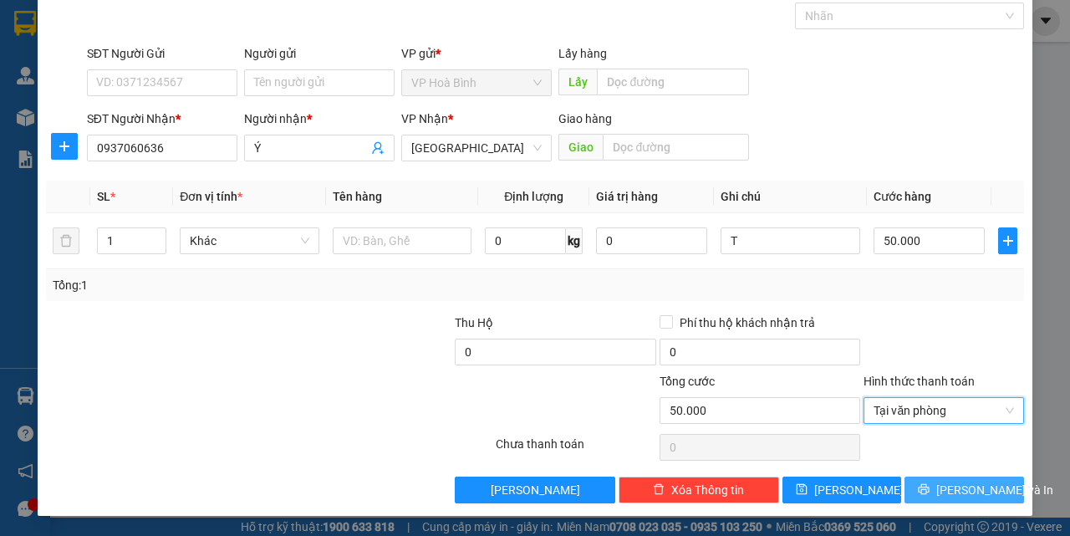
click at [925, 479] on button "Lưu và In" at bounding box center [964, 489] width 120 height 27
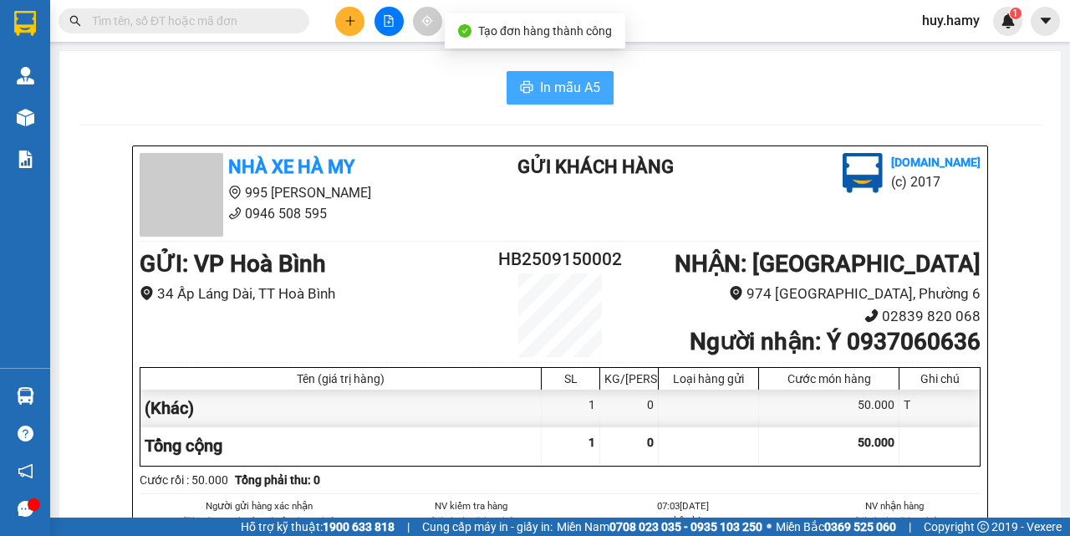
click at [506, 89] on button "In mẫu A5" at bounding box center [559, 87] width 107 height 33
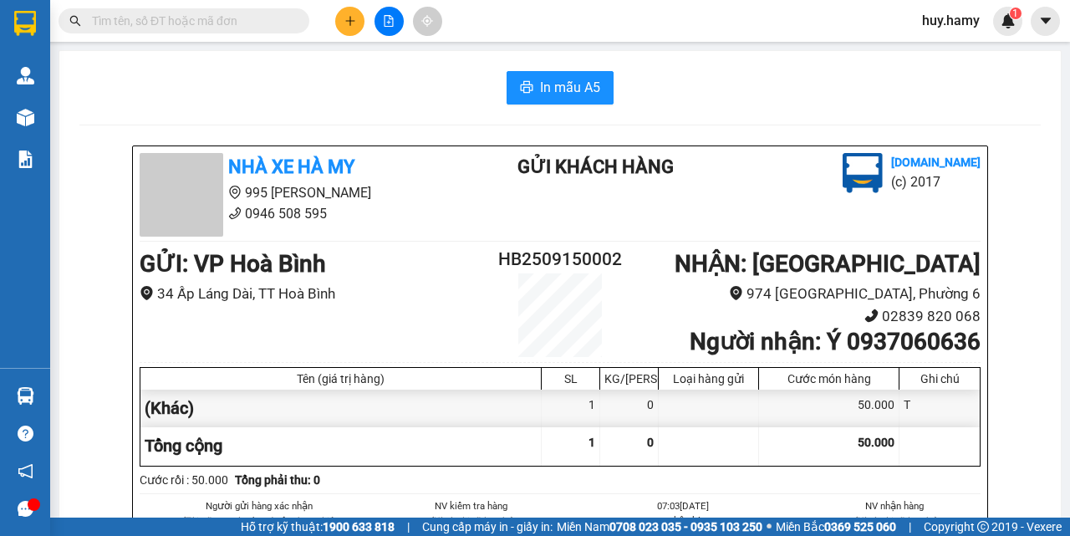
click at [338, 11] on div at bounding box center [388, 21] width 125 height 29
click at [345, 29] on button at bounding box center [349, 21] width 29 height 29
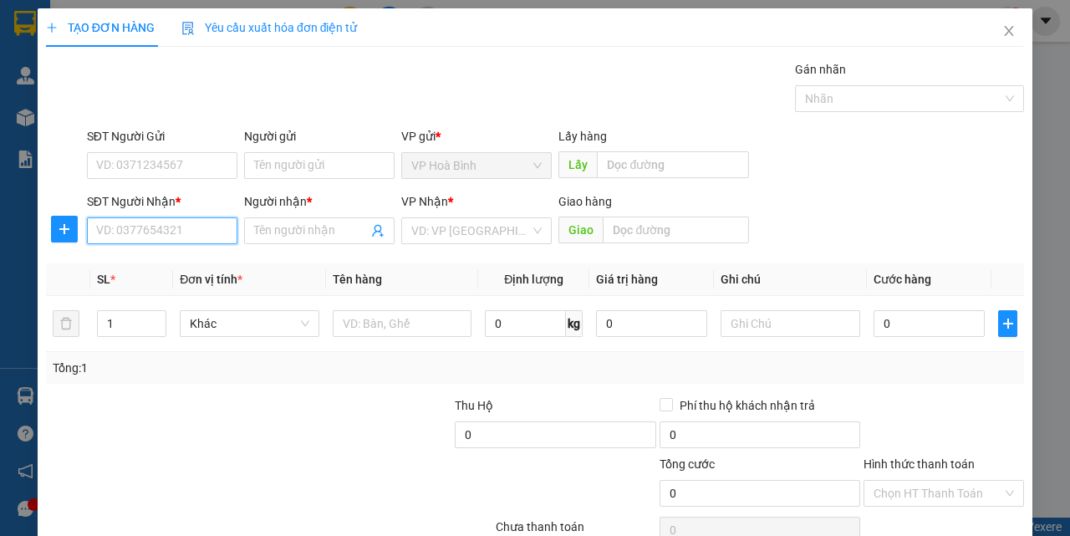
click at [150, 234] on input "SĐT Người Nhận *" at bounding box center [162, 230] width 150 height 27
click at [139, 256] on div "0906985509 - DIEM" at bounding box center [160, 264] width 129 height 18
type input "0906985509"
type input "DIEM"
type input "50.000"
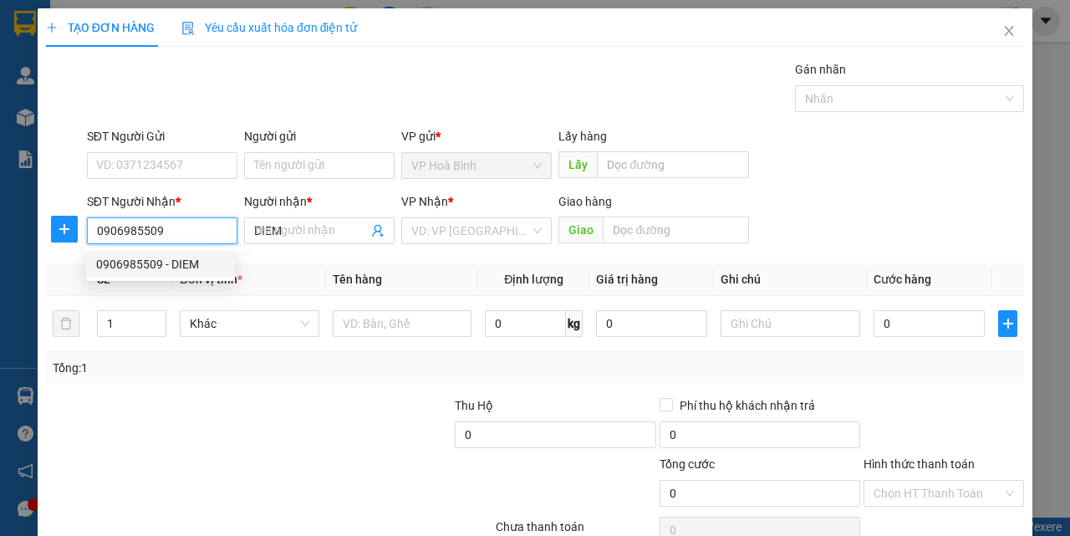
type input "50.000"
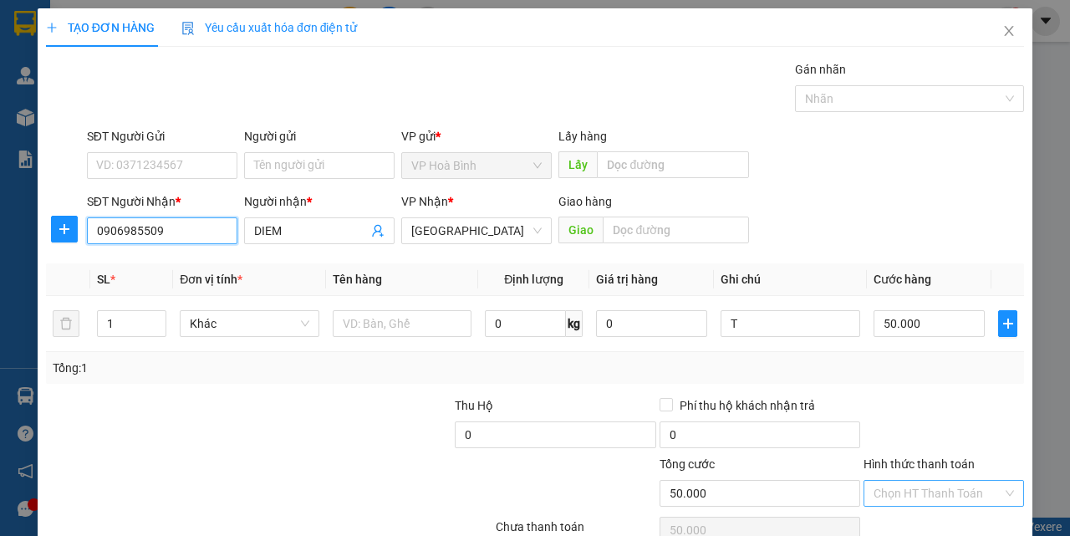
scroll to position [83, 0]
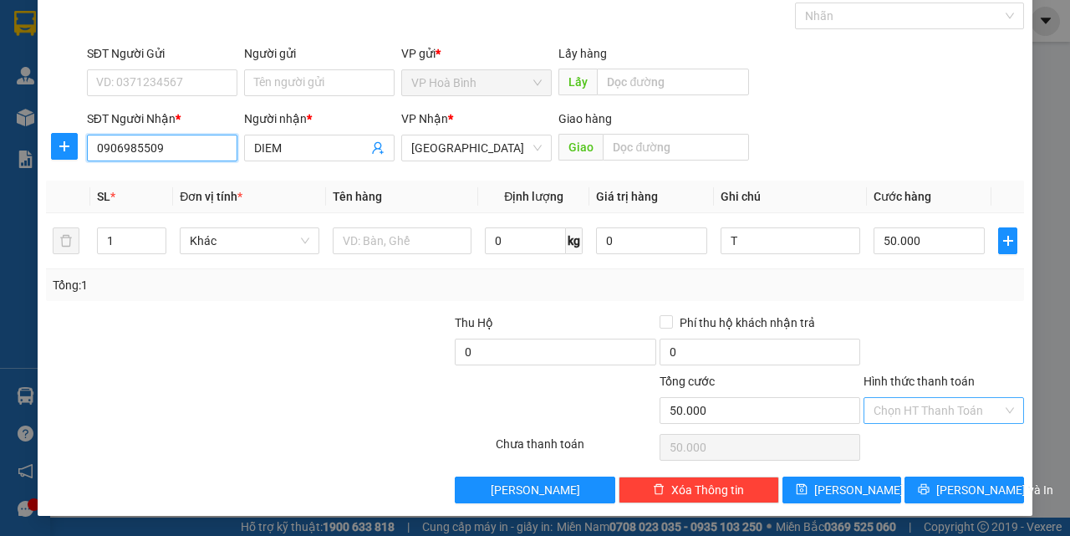
type input "0906985509"
click at [922, 398] on input "Hình thức thanh toán" at bounding box center [937, 410] width 129 height 25
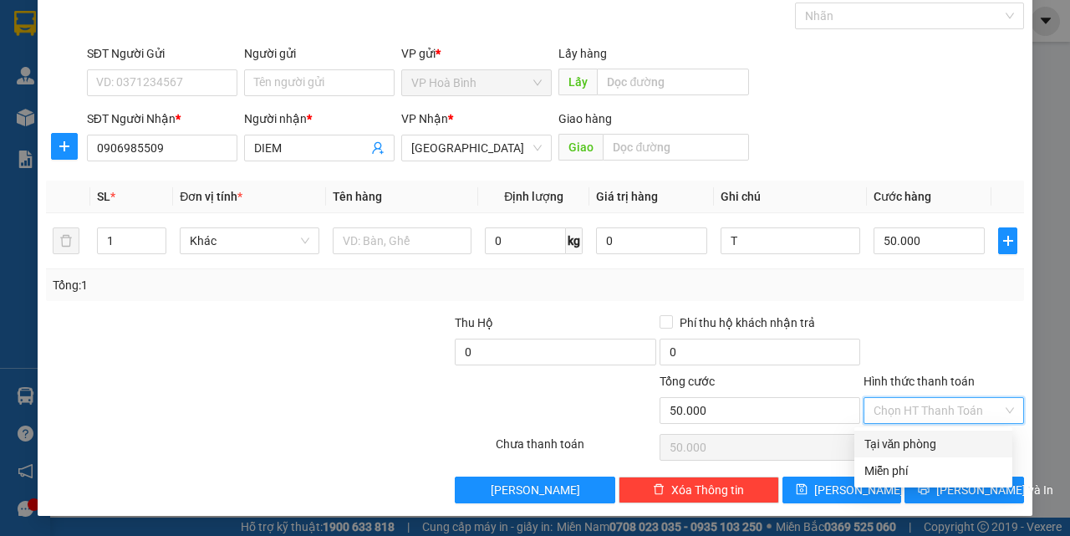
click at [913, 440] on div "Tại văn phòng" at bounding box center [933, 444] width 138 height 18
type input "0"
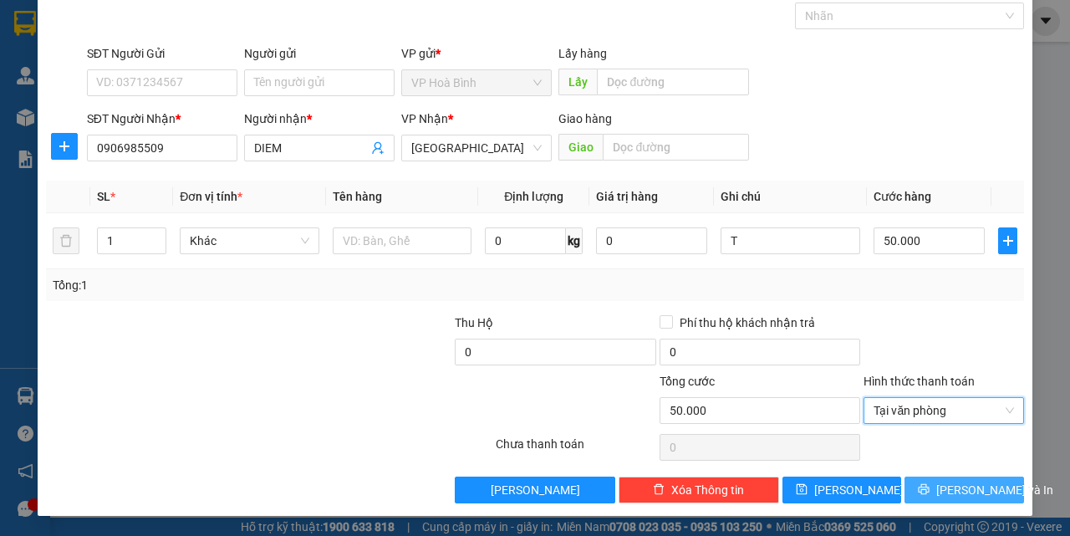
click at [944, 487] on span "Lưu và In" at bounding box center [994, 490] width 117 height 18
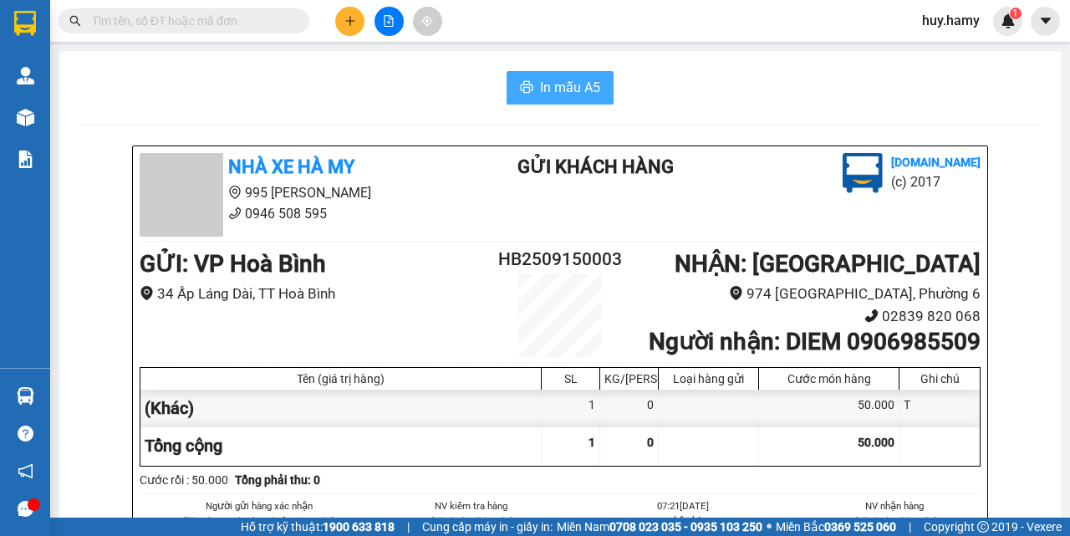
click at [562, 77] on span "In mẫu A5" at bounding box center [570, 87] width 60 height 21
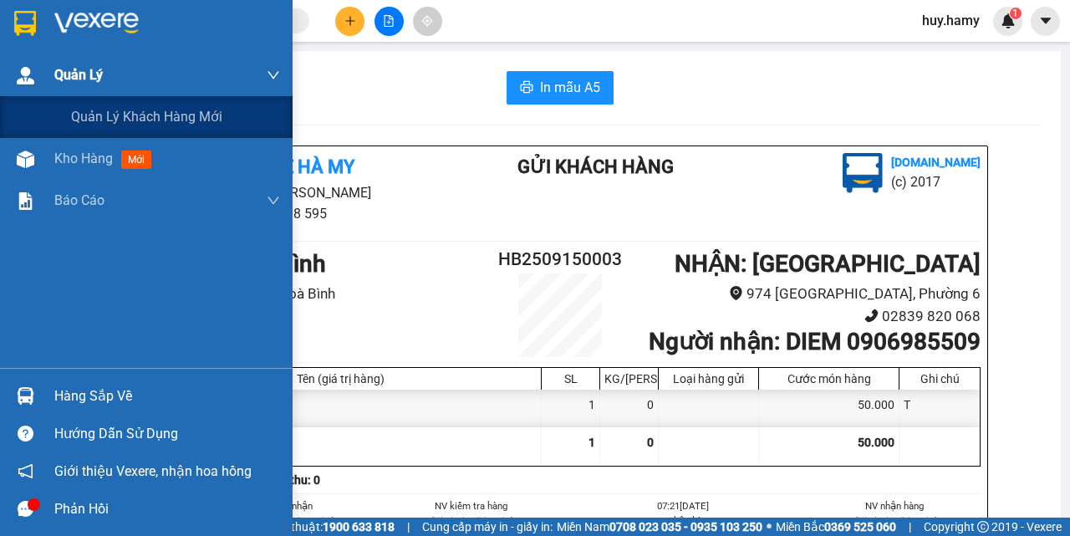
click at [83, 94] on div "Quản Lý" at bounding box center [167, 75] width 226 height 42
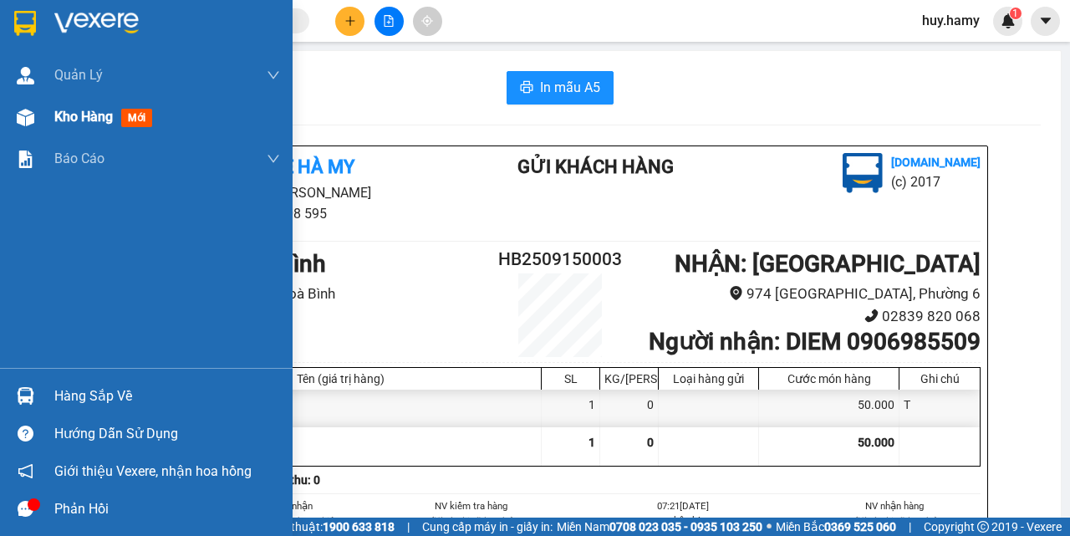
click at [82, 125] on div "Kho hàng mới" at bounding box center [106, 116] width 104 height 21
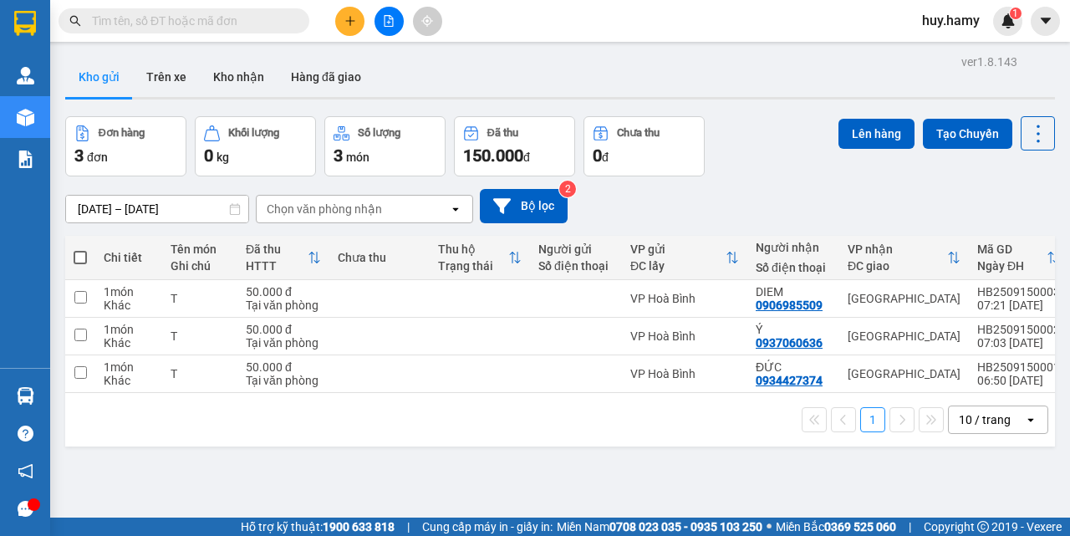
click at [358, 9] on button at bounding box center [349, 21] width 29 height 29
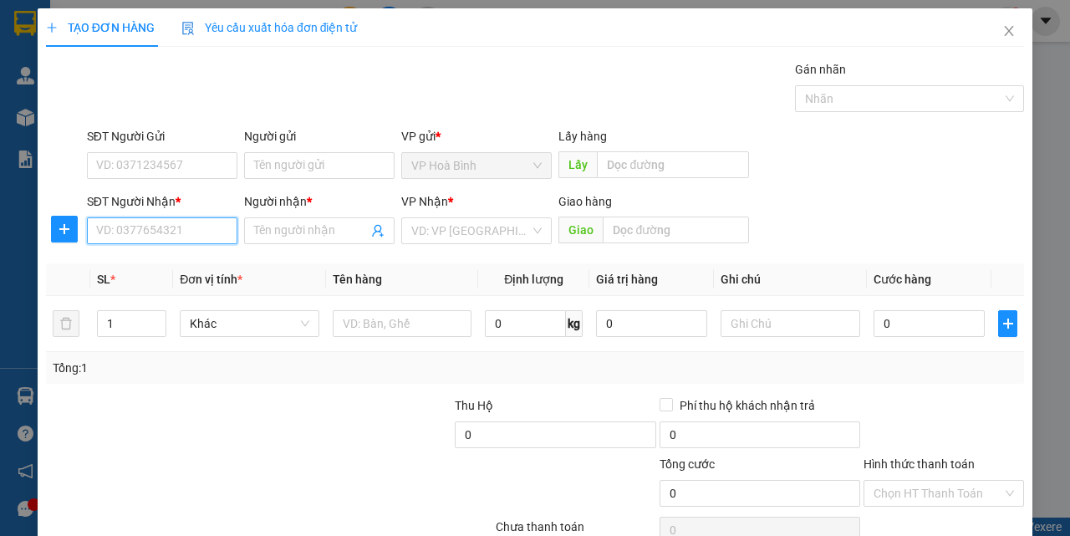
click at [172, 235] on input "SĐT Người Nhận *" at bounding box center [162, 230] width 150 height 27
type input "0919905063"
click at [139, 264] on div "0919905063 - LIỄU" at bounding box center [160, 264] width 129 height 18
type input "LIỄU"
type input "40.000"
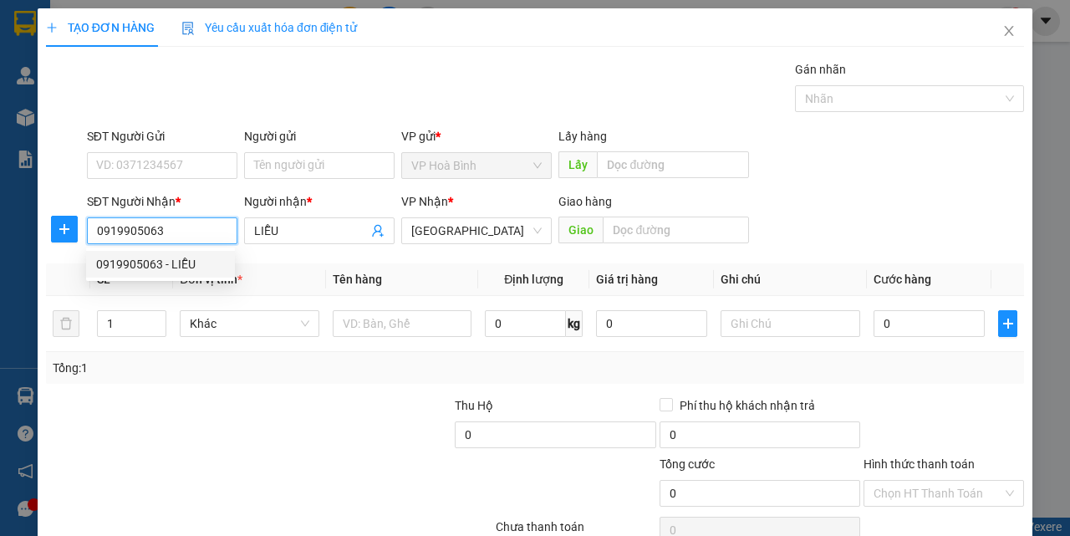
type input "40.000"
type input "0919905063"
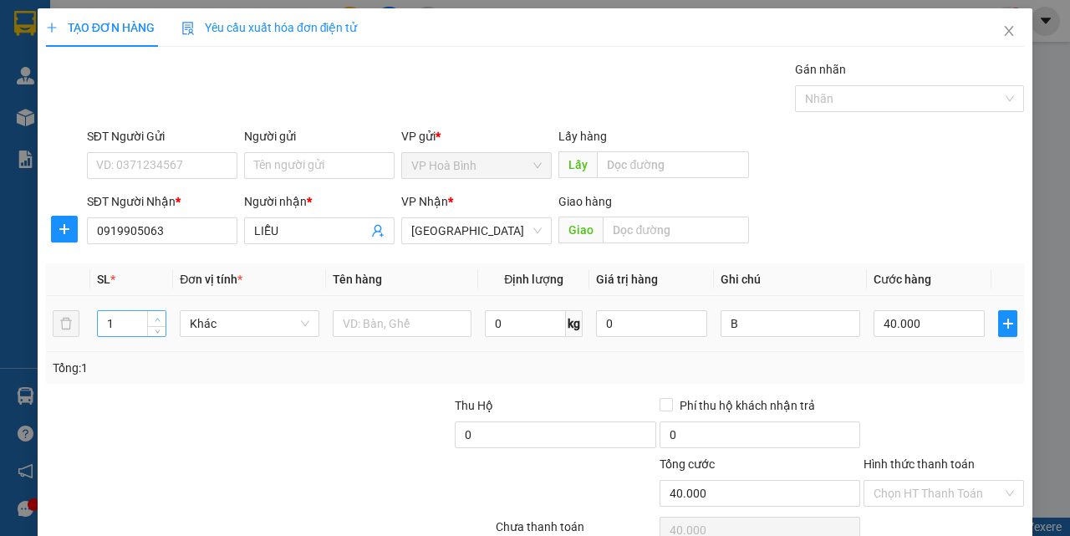
type input "2"
click at [157, 317] on icon "up" at bounding box center [158, 320] width 6 height 6
click at [720, 325] on input "B" at bounding box center [790, 323] width 140 height 27
type input "0"
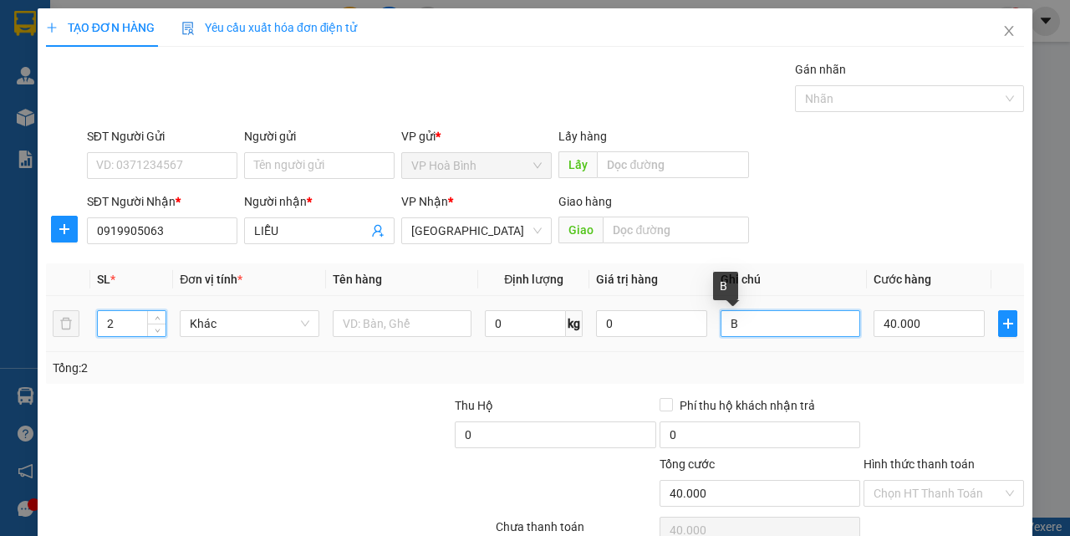
type input "0"
click at [749, 328] on input "1B" at bounding box center [790, 323] width 140 height 27
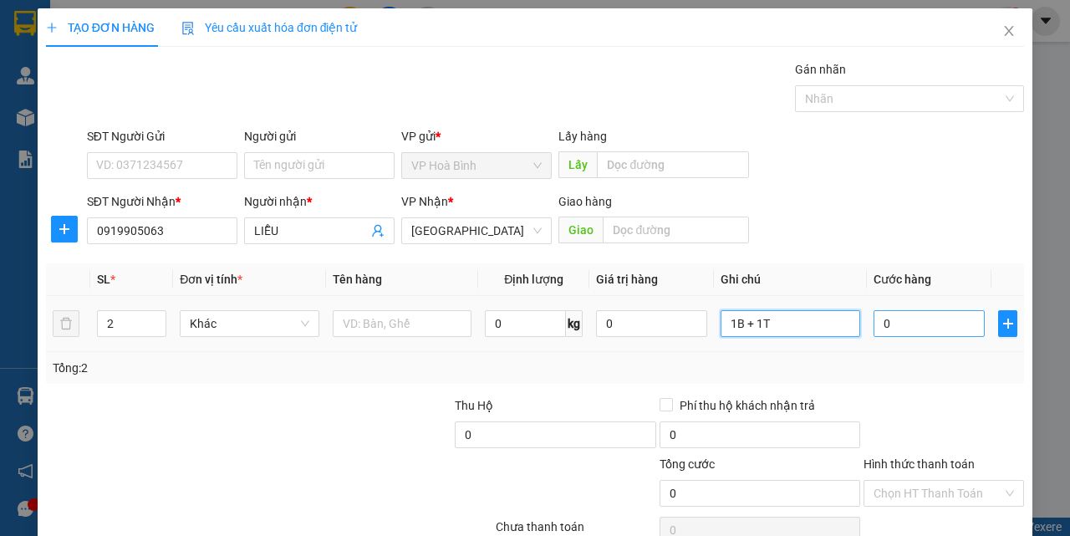
type input "1B + 1T"
click at [899, 332] on input "0" at bounding box center [928, 323] width 111 height 27
type input "1"
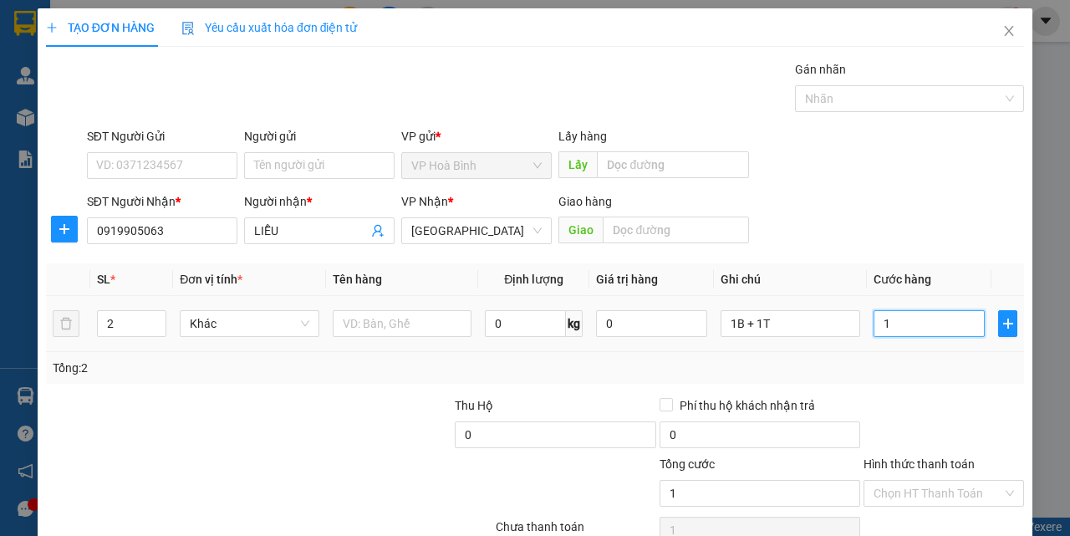
type input "10"
type input "100"
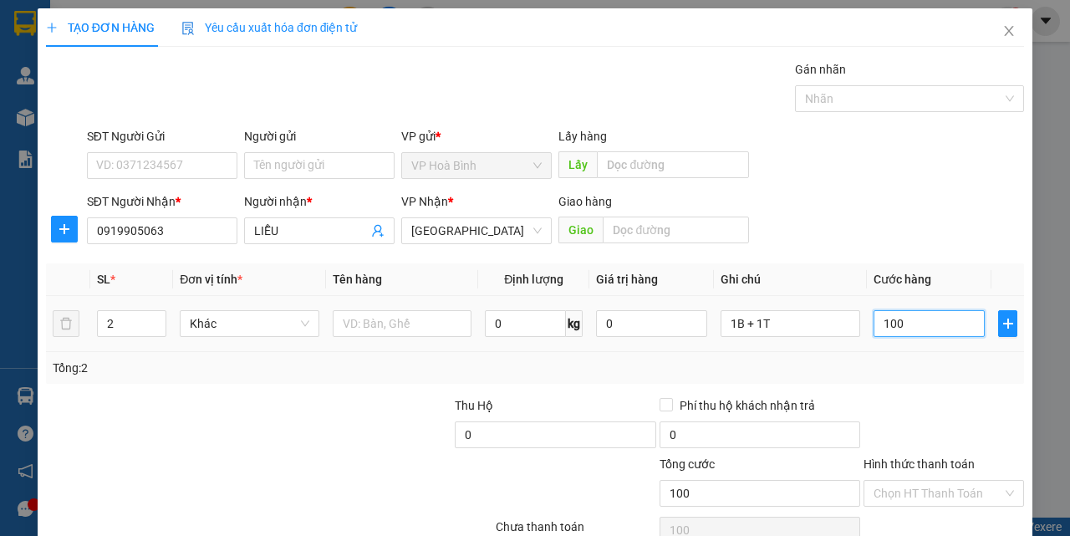
type input "1.000"
type input "10.000"
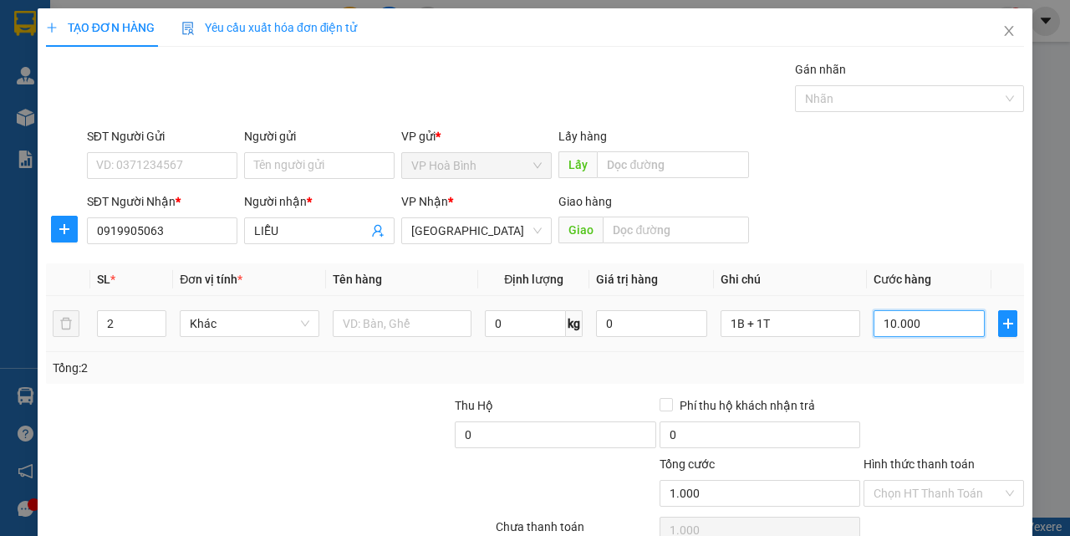
type input "10.000"
type input "100.000"
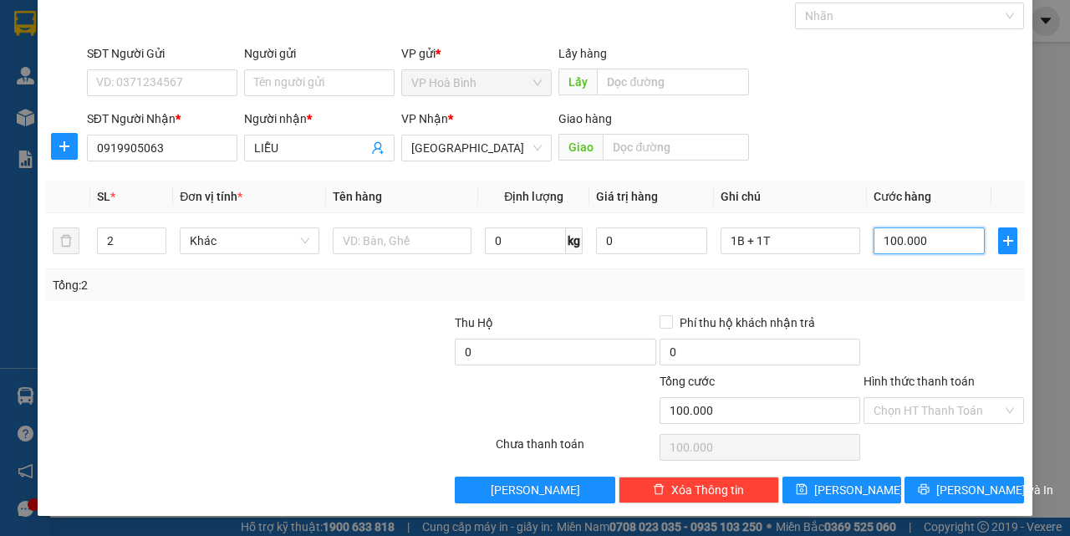
type input "100.000"
click at [898, 395] on div "Hình thức thanh toán" at bounding box center [943, 384] width 160 height 25
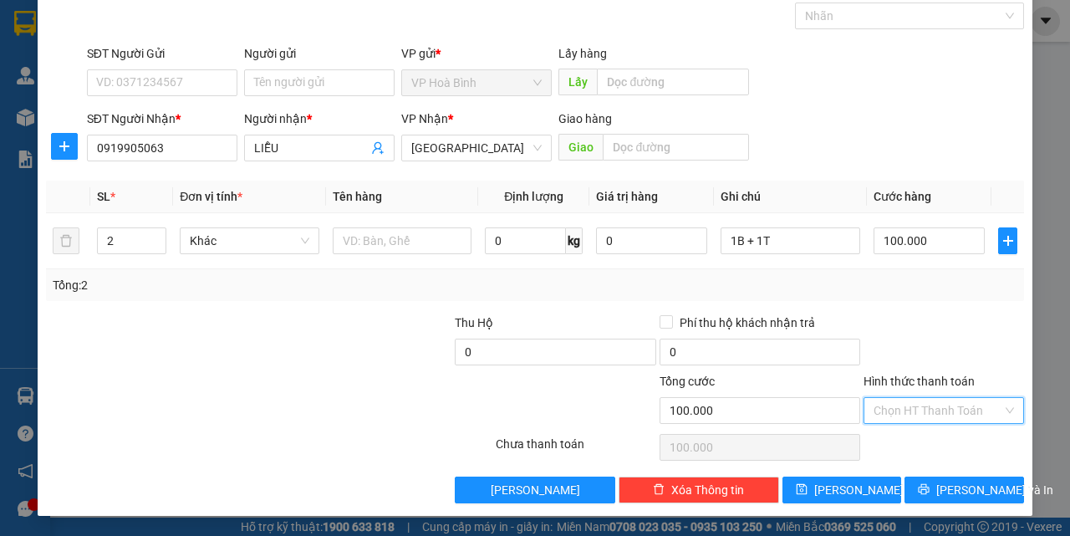
click at [898, 405] on input "Hình thức thanh toán" at bounding box center [937, 410] width 129 height 25
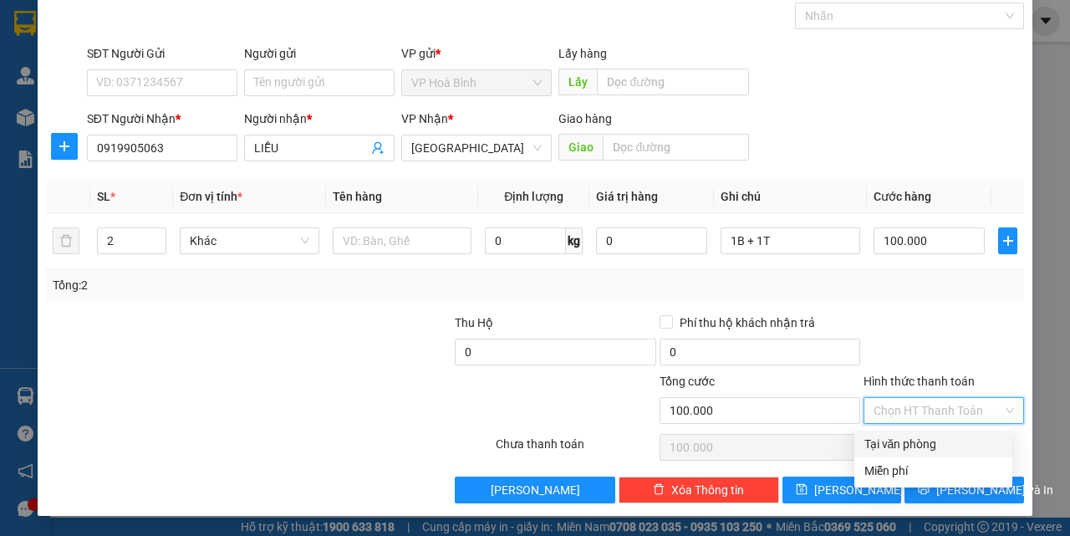
click at [900, 447] on div "Tại văn phòng" at bounding box center [933, 444] width 138 height 18
type input "0"
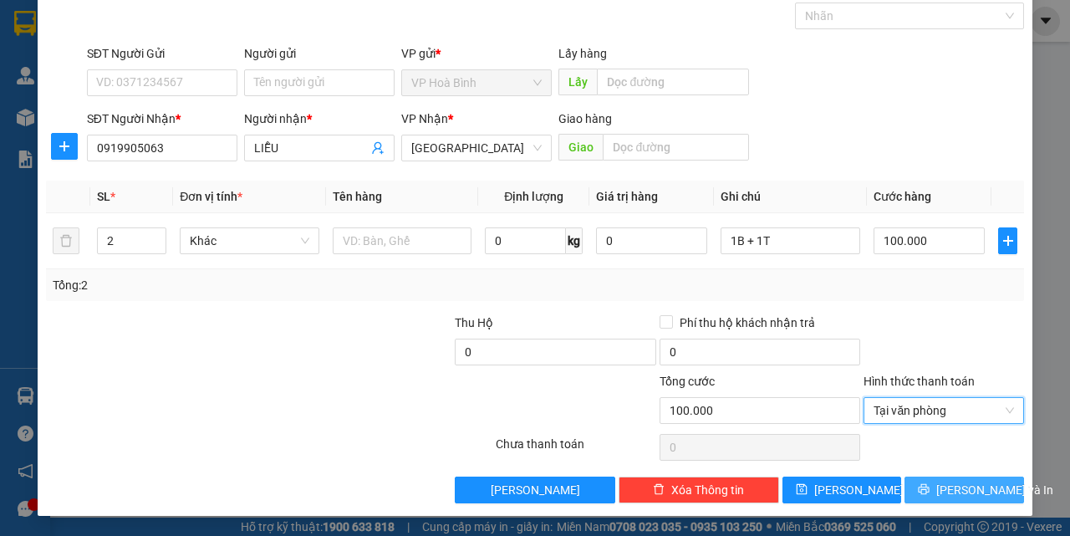
click at [929, 485] on icon "printer" at bounding box center [924, 489] width 12 height 12
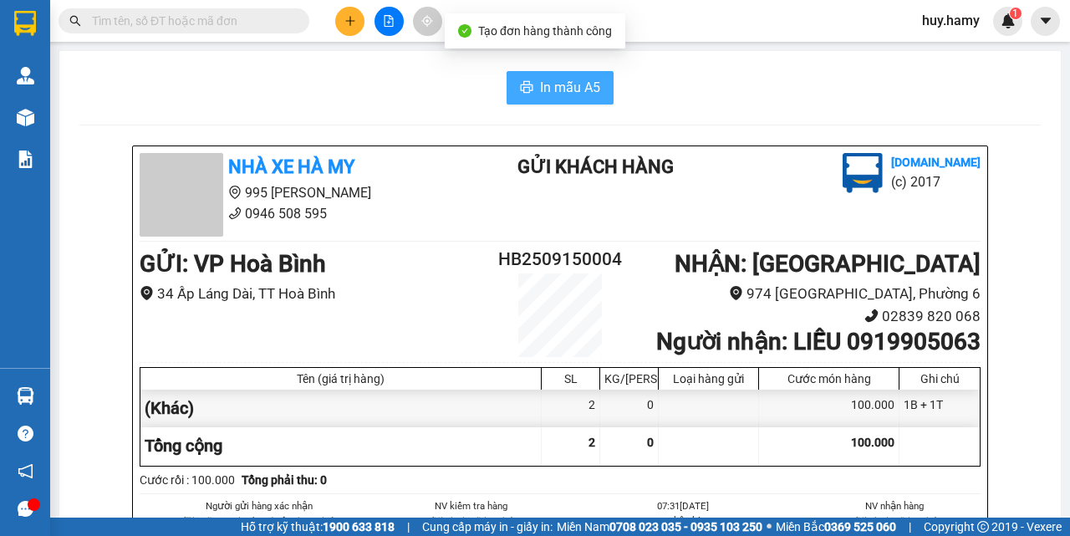
click at [579, 89] on span "In mẫu A5" at bounding box center [570, 87] width 60 height 21
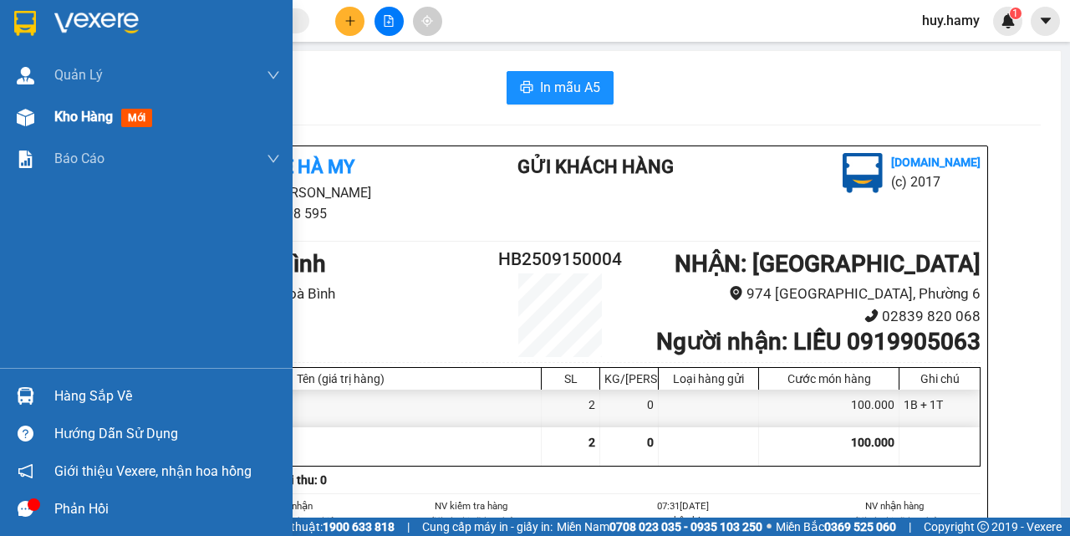
click at [74, 121] on span "Kho hàng" at bounding box center [83, 117] width 59 height 16
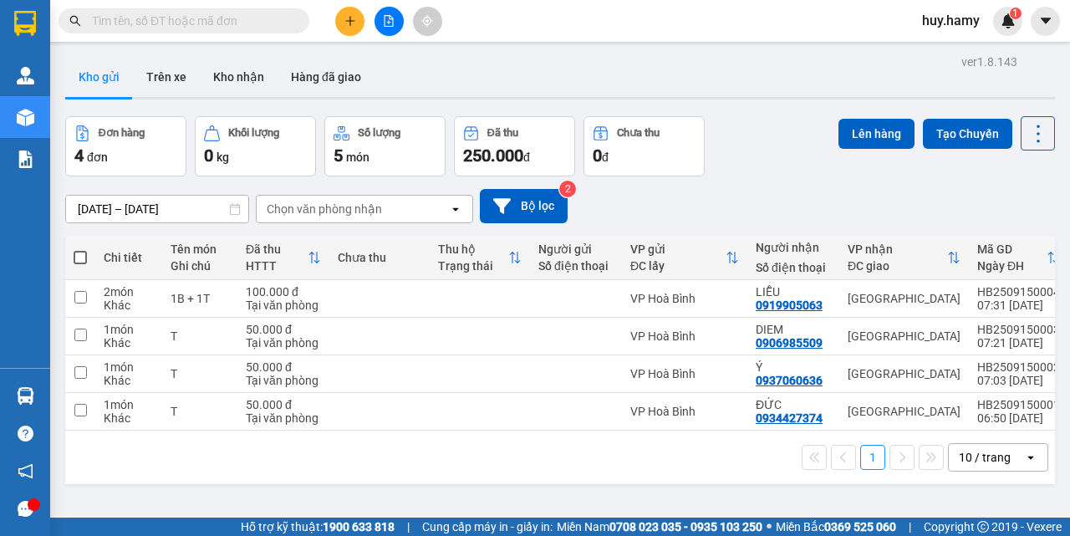
click at [107, 66] on button "Kho gửi" at bounding box center [99, 77] width 68 height 40
click at [240, 71] on button "Kho nhận" at bounding box center [239, 77] width 78 height 40
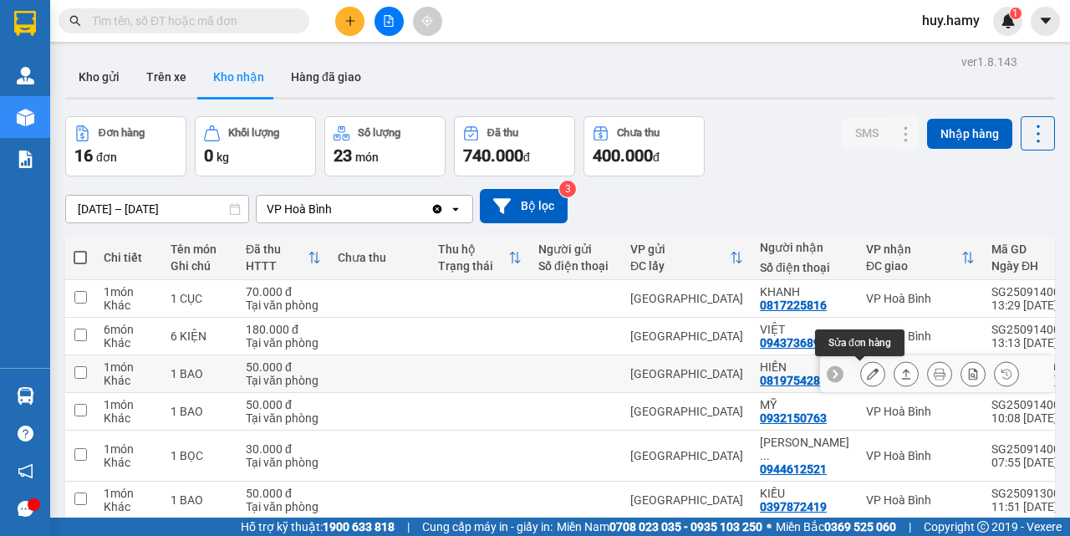
click at [861, 376] on button at bounding box center [872, 373] width 23 height 29
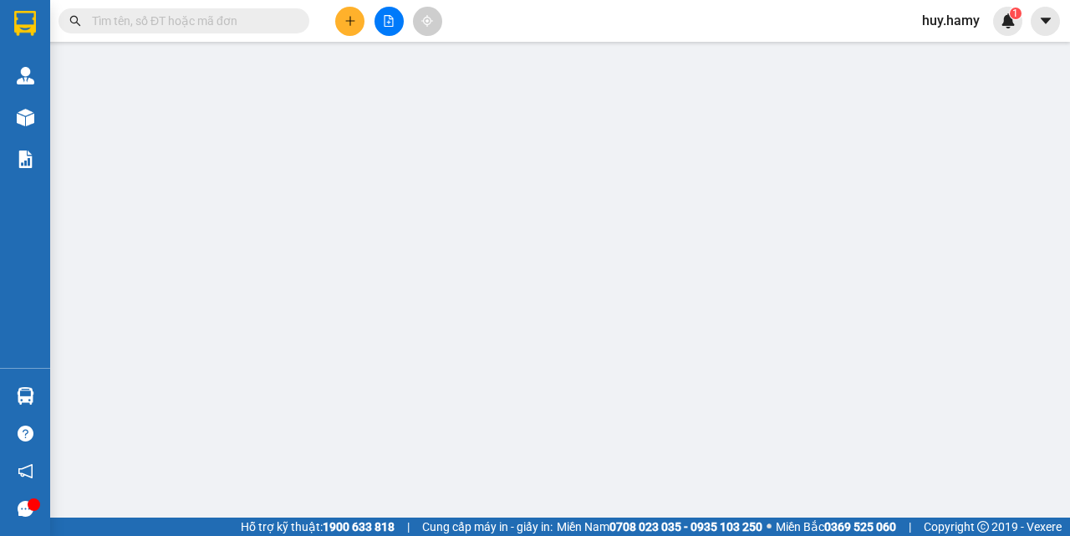
type input "0819754285"
type input "HIỀN"
type input "50.000"
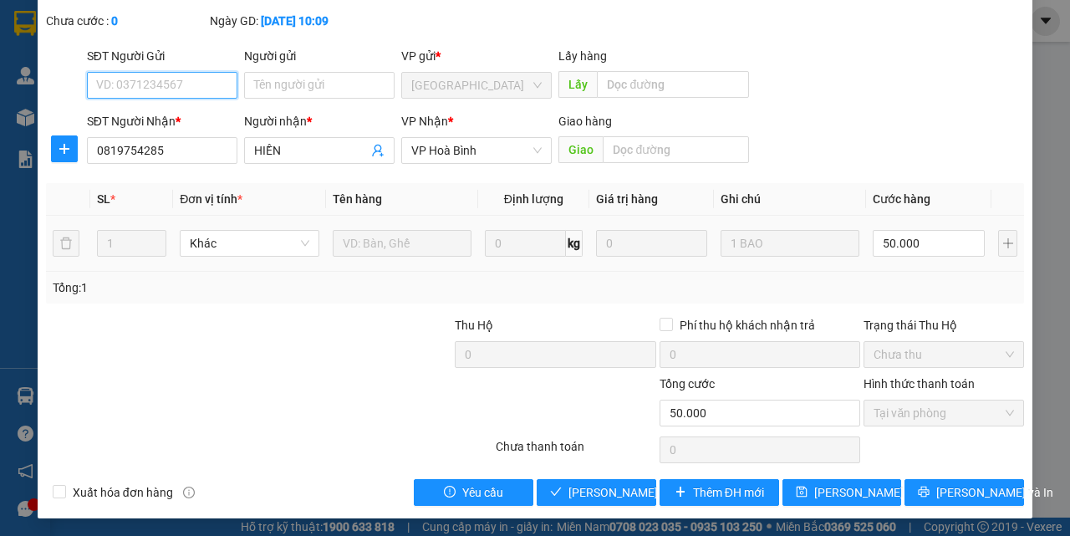
scroll to position [104, 0]
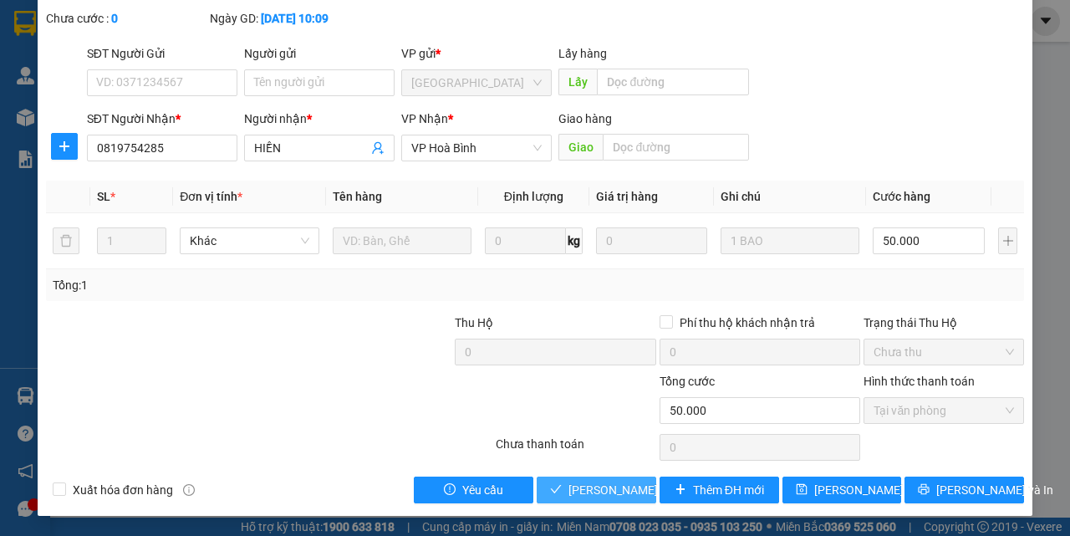
click at [595, 492] on span "Lưu và Giao hàng" at bounding box center [648, 490] width 160 height 18
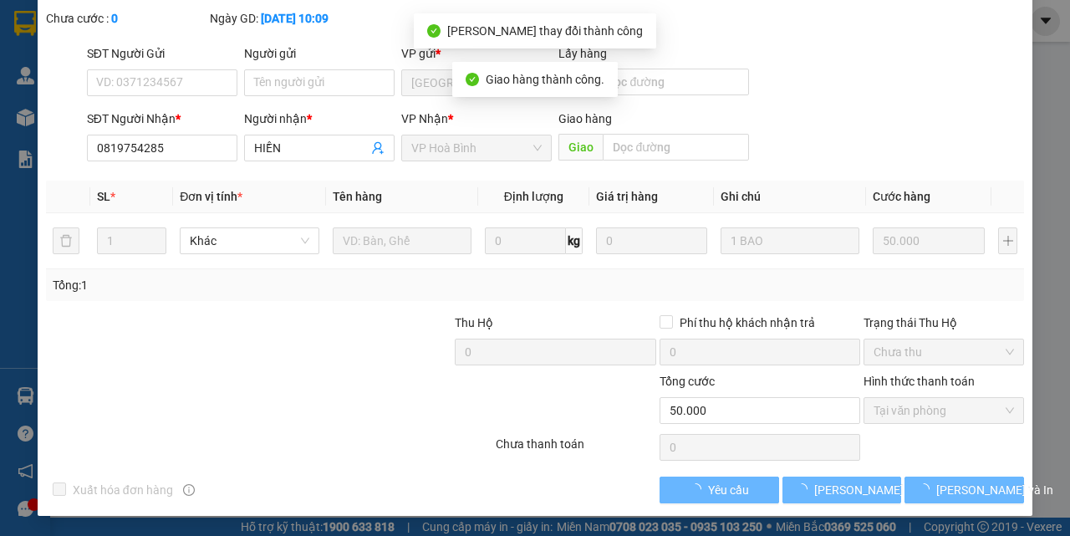
scroll to position [0, 0]
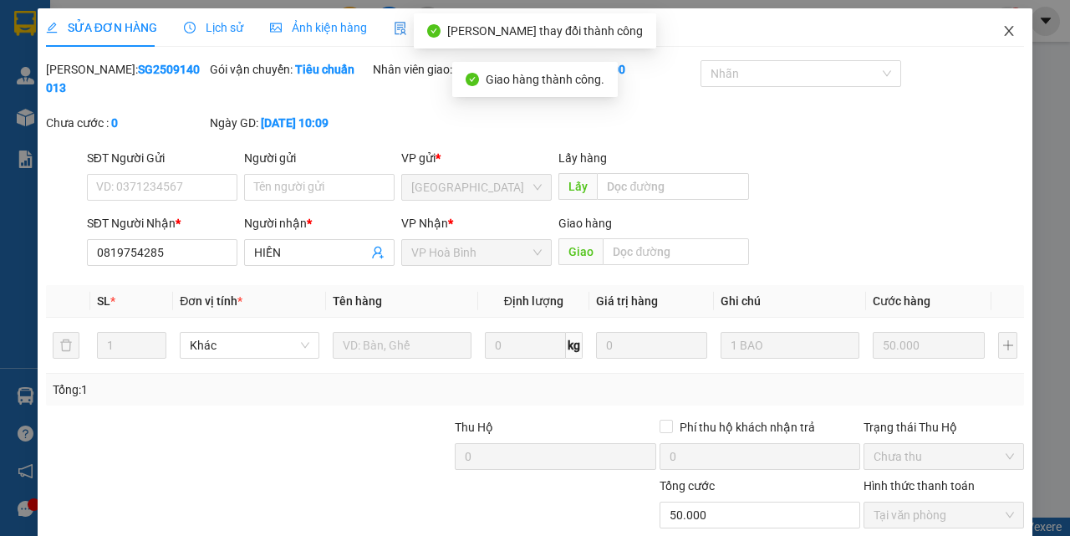
click at [1002, 33] on icon "close" at bounding box center [1008, 30] width 13 height 13
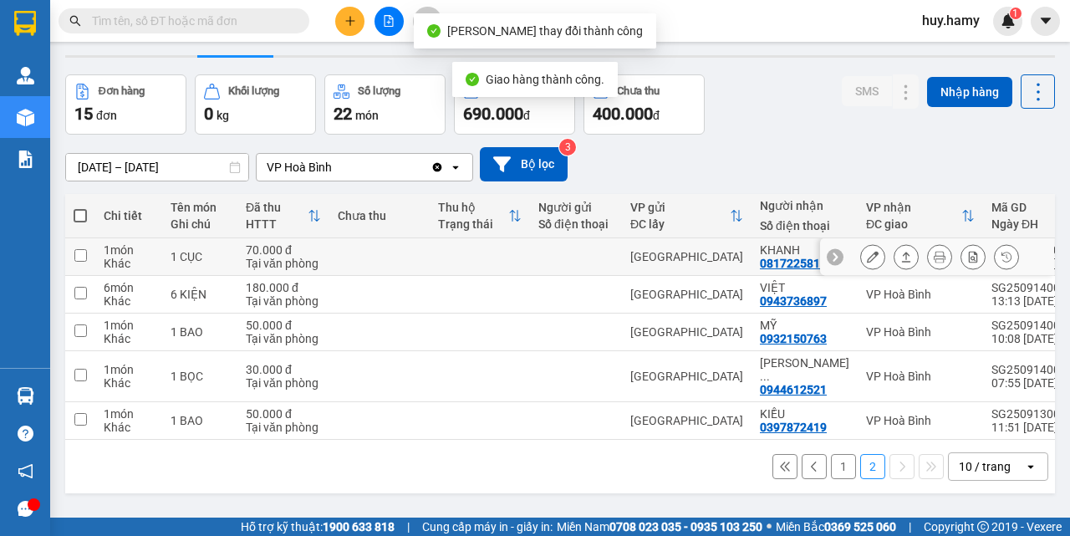
scroll to position [77, 0]
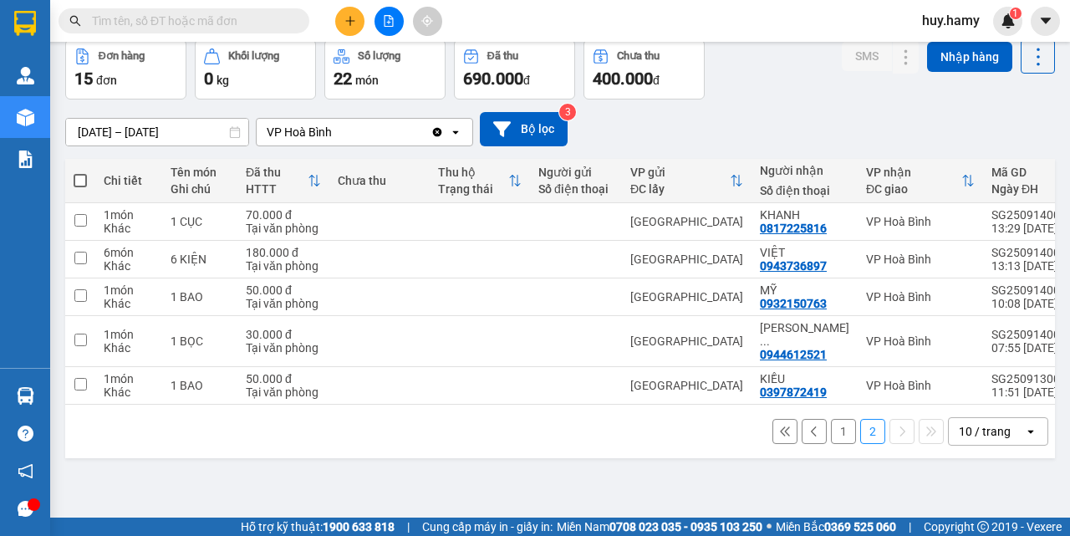
click at [831, 421] on button "1" at bounding box center [843, 431] width 25 height 25
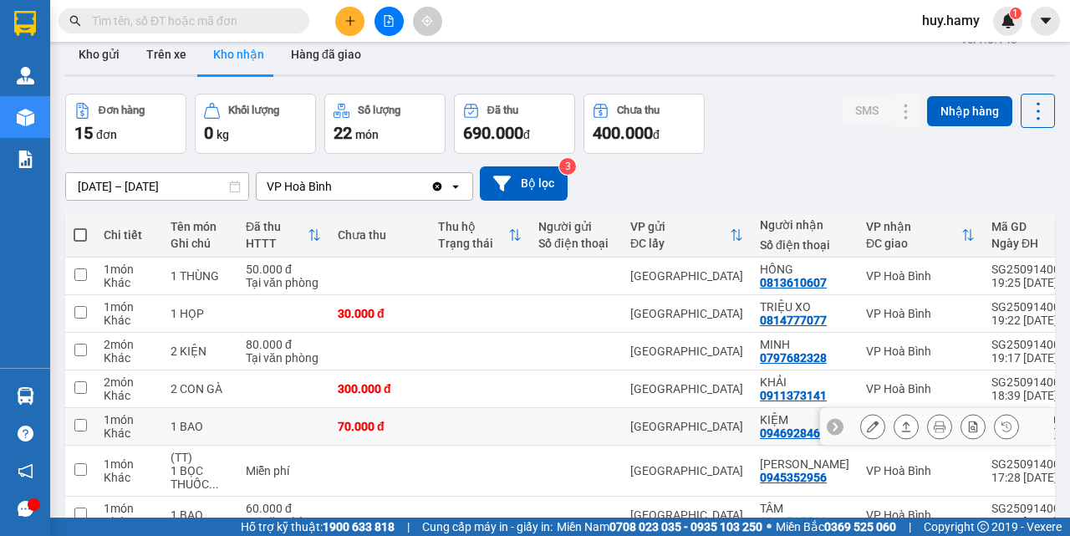
scroll to position [0, 0]
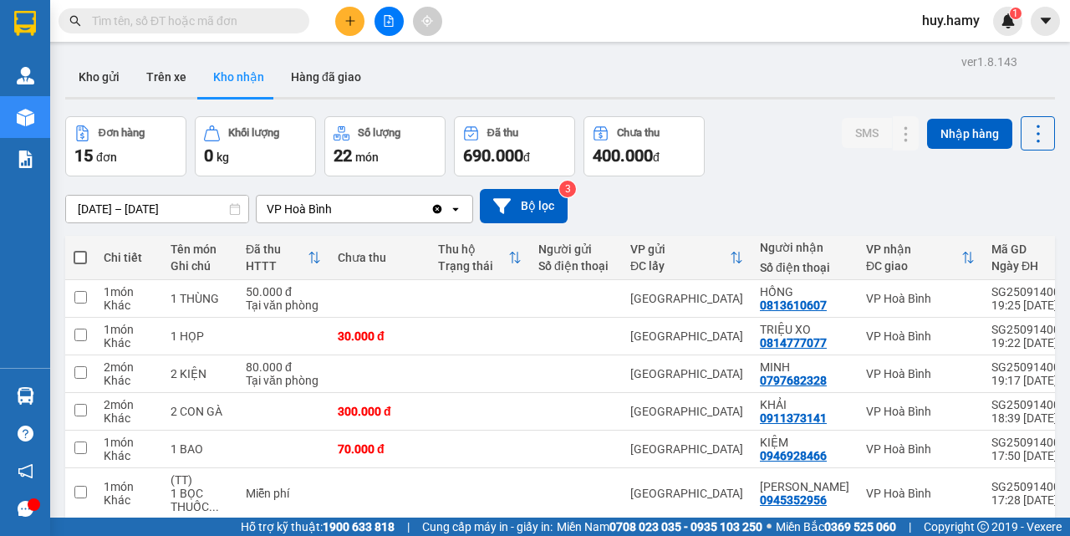
click at [235, 78] on button "Kho nhận" at bounding box center [239, 77] width 78 height 40
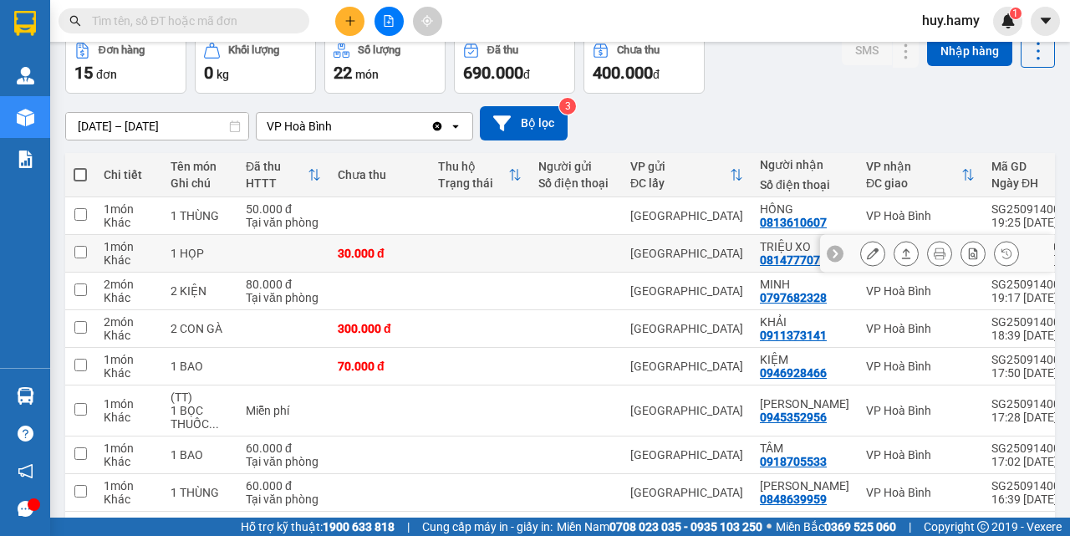
scroll to position [84, 0]
click at [867, 250] on icon at bounding box center [873, 253] width 12 height 12
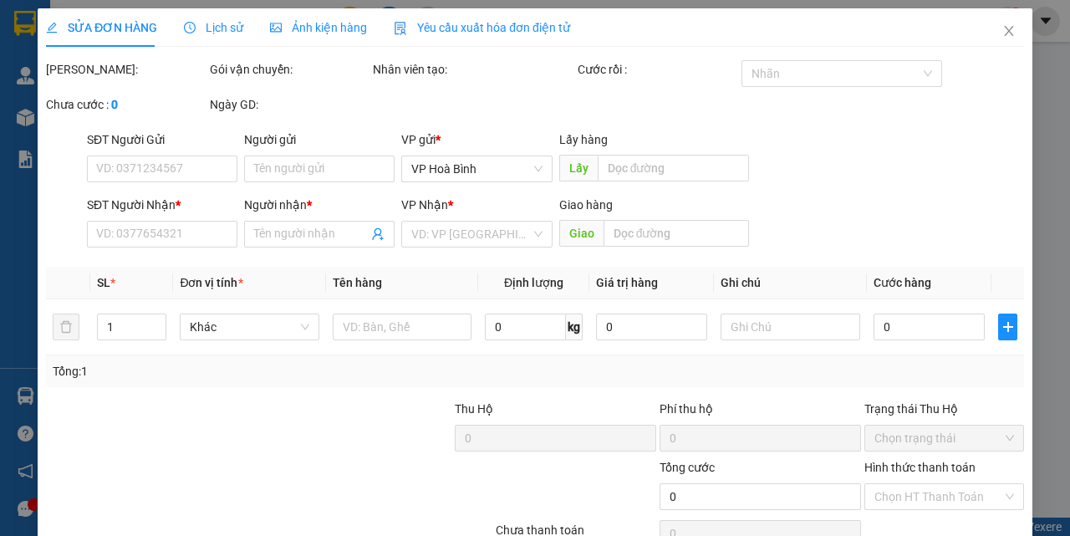
type input "0814777077"
type input "TRIỆU XO"
type input "30.000"
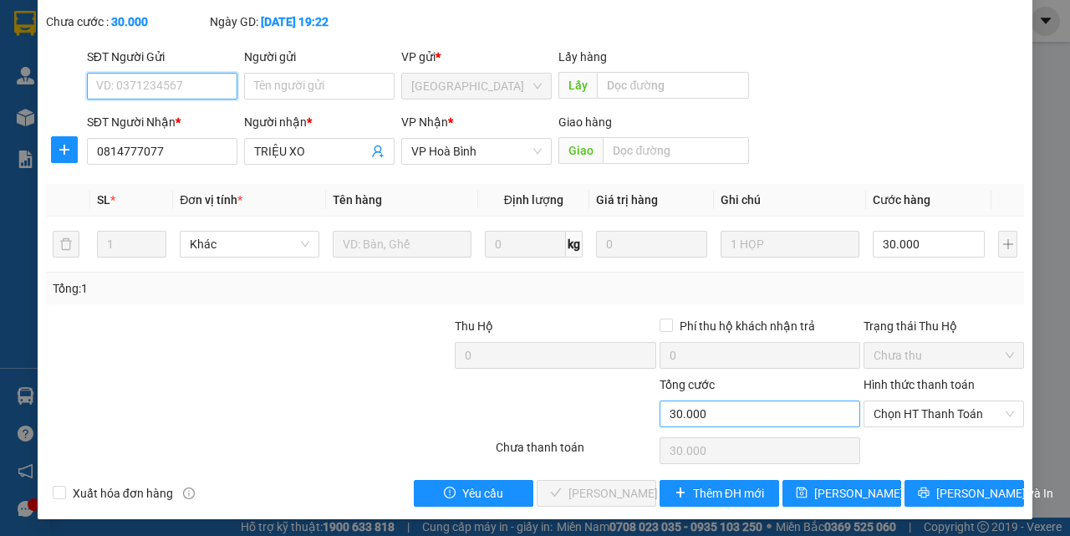
scroll to position [104, 0]
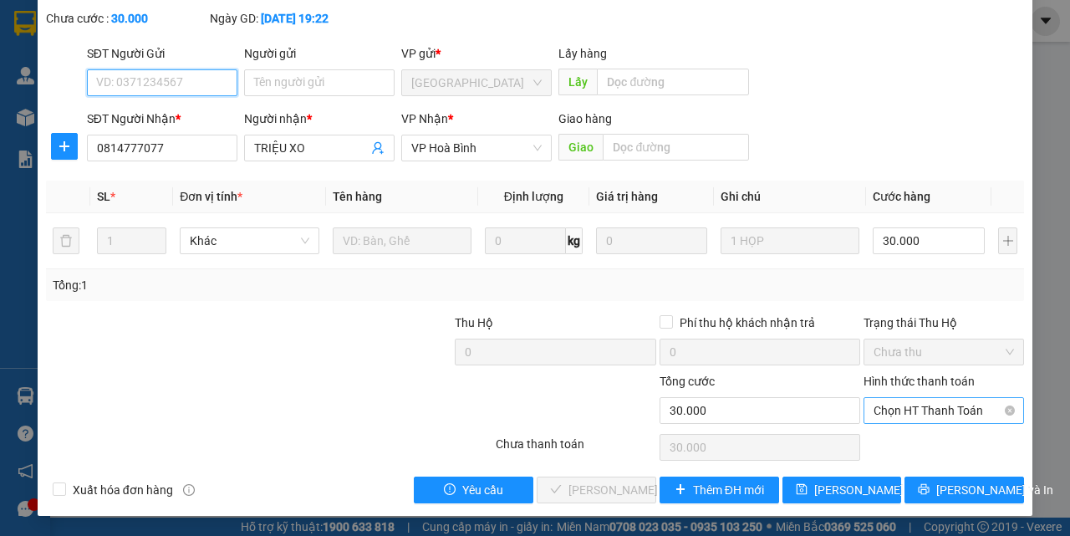
click at [886, 406] on span "Chọn HT Thanh Toán" at bounding box center [943, 410] width 140 height 25
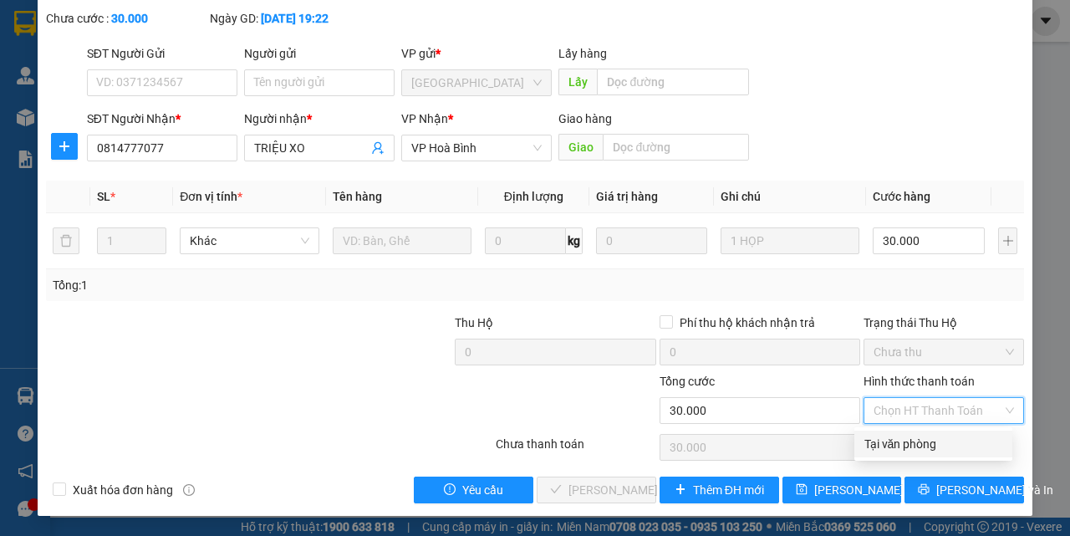
click at [884, 445] on div "Tại văn phòng" at bounding box center [933, 444] width 138 height 18
type input "0"
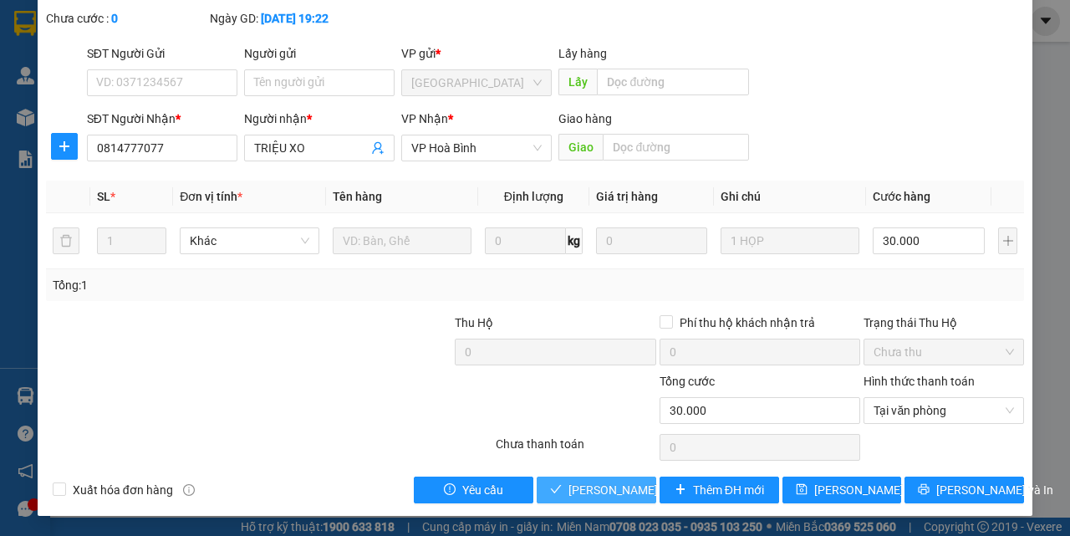
click at [623, 494] on span "Lưu và Giao hàng" at bounding box center [648, 490] width 160 height 18
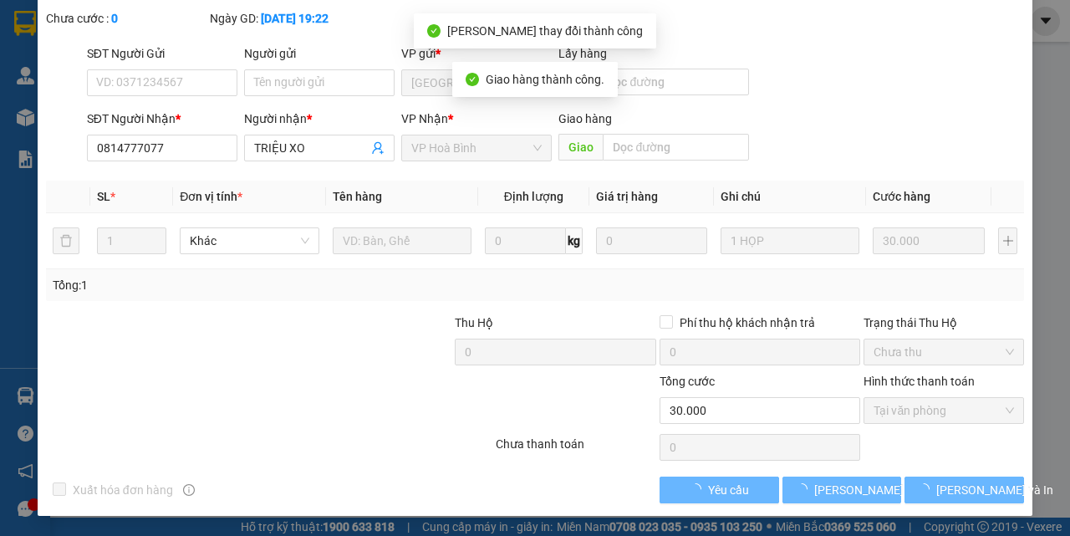
scroll to position [0, 0]
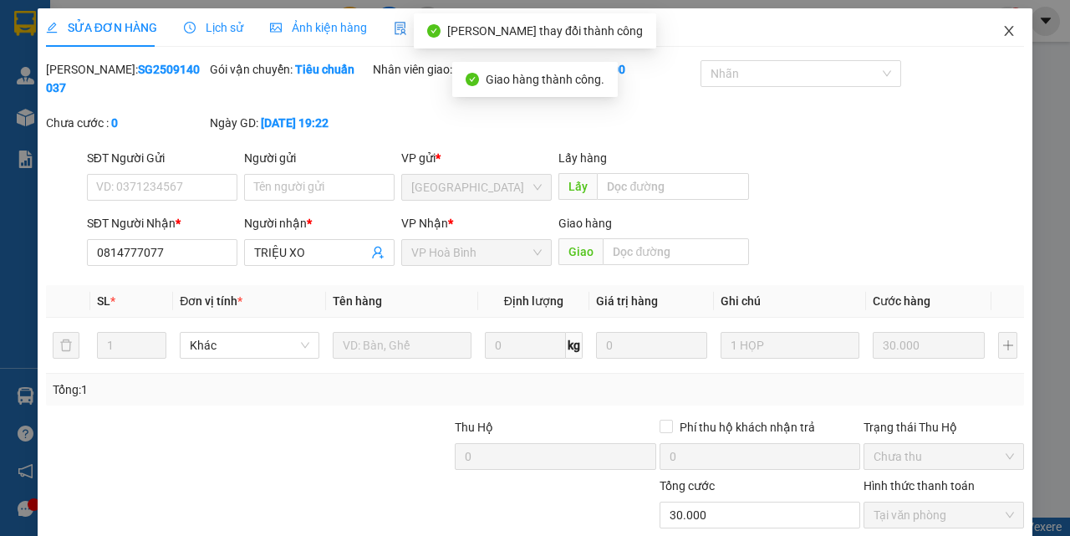
click at [1002, 29] on icon "close" at bounding box center [1008, 30] width 13 height 13
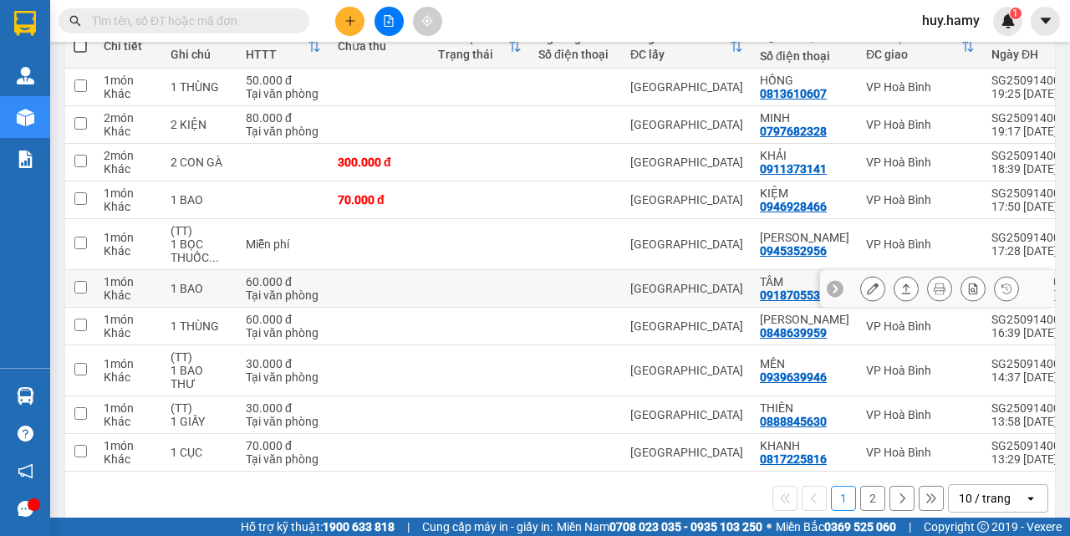
scroll to position [227, 0]
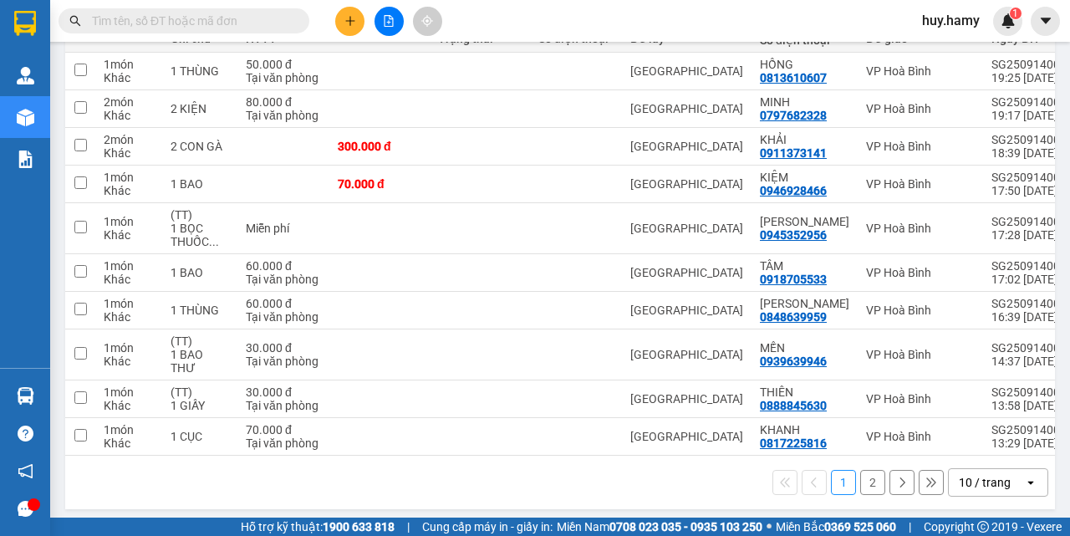
click at [860, 476] on button "2" at bounding box center [872, 482] width 25 height 25
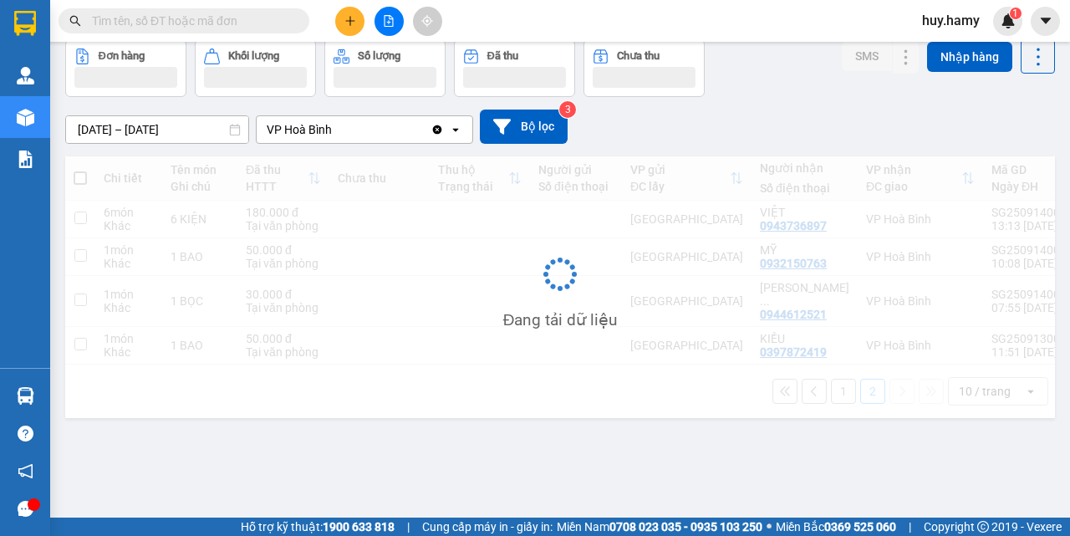
scroll to position [77, 0]
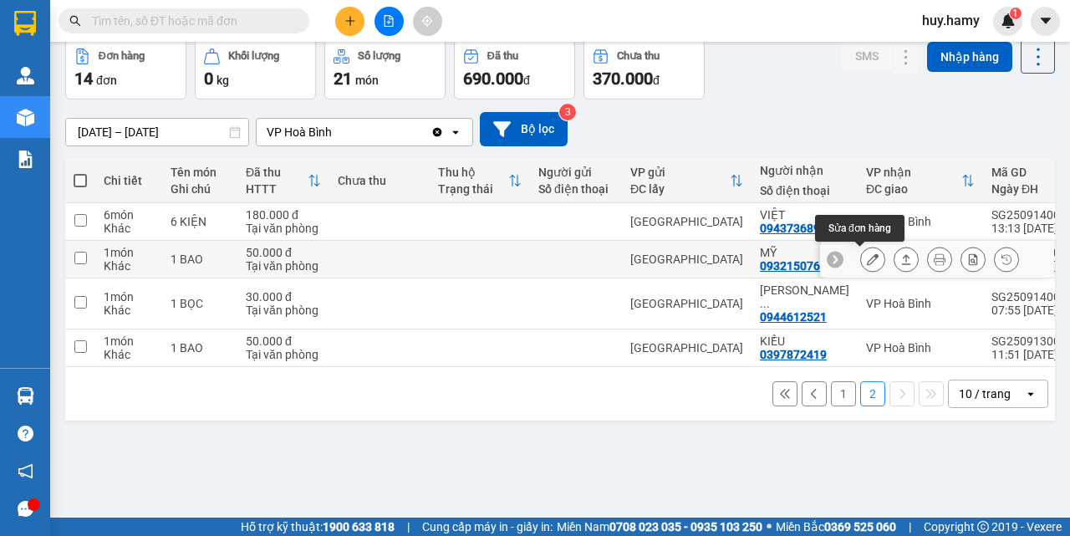
click at [861, 261] on button at bounding box center [872, 259] width 23 height 29
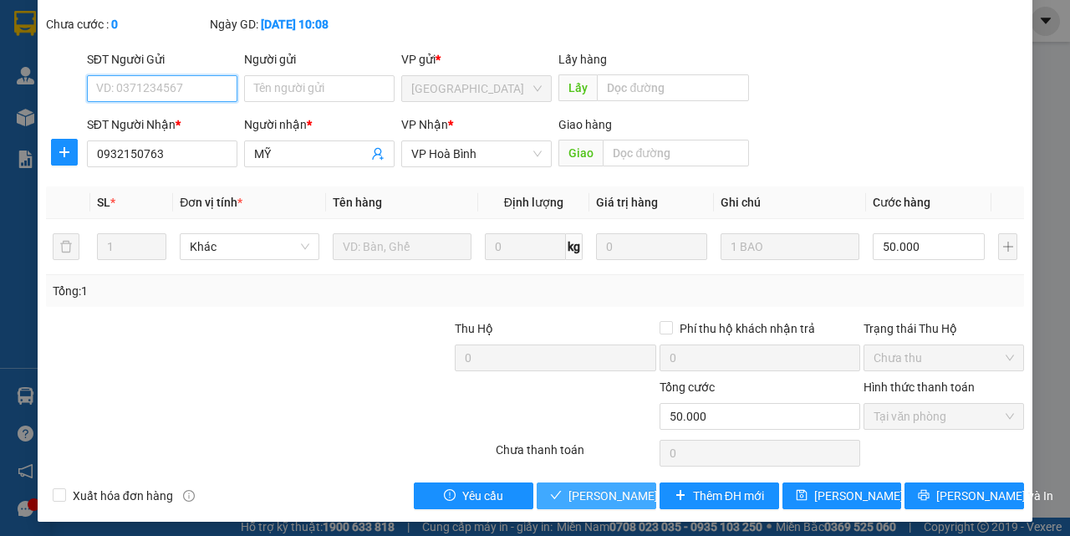
scroll to position [104, 0]
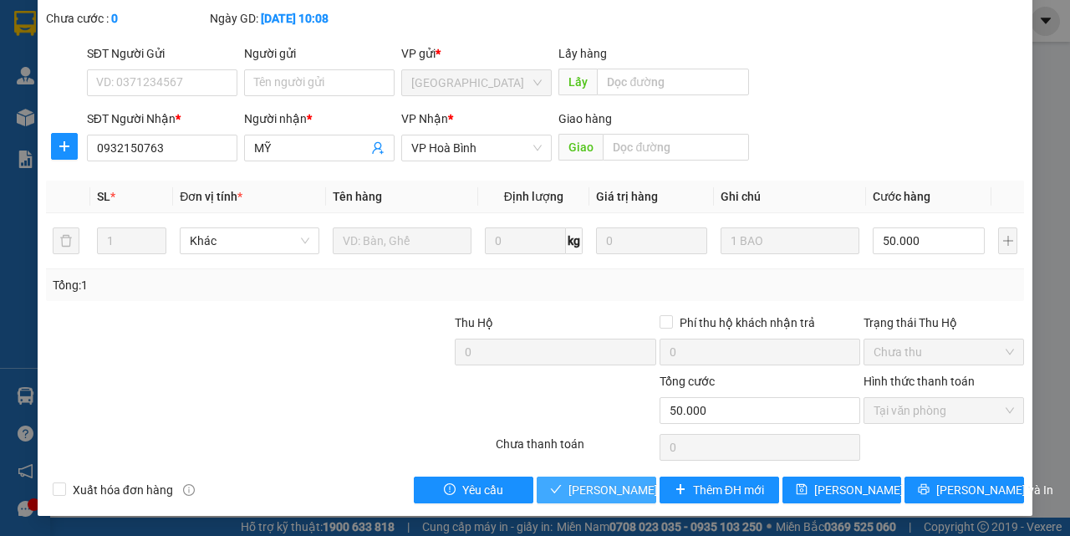
click at [599, 483] on span "Lưu và Giao hàng" at bounding box center [648, 490] width 160 height 18
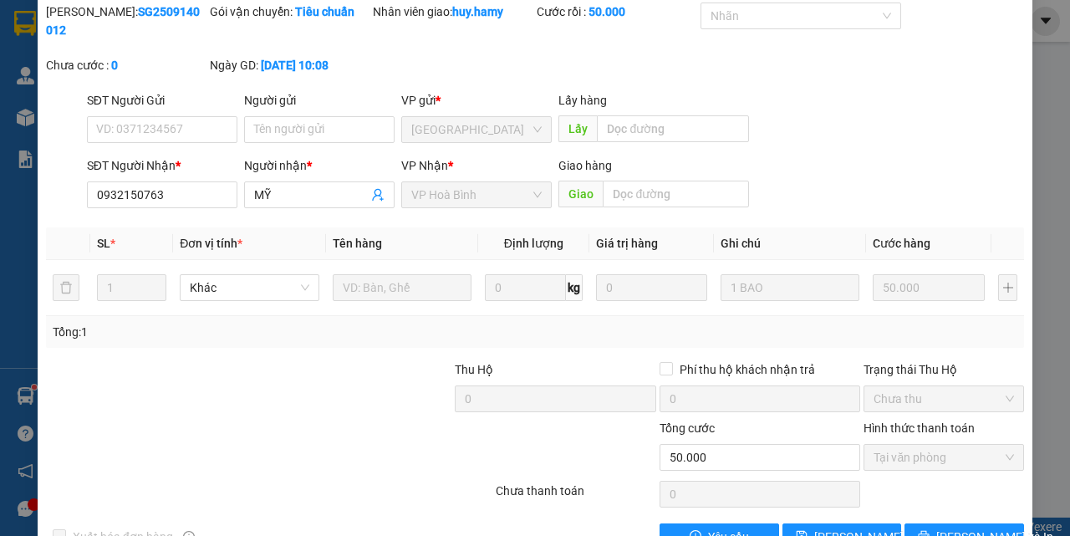
scroll to position [21, 0]
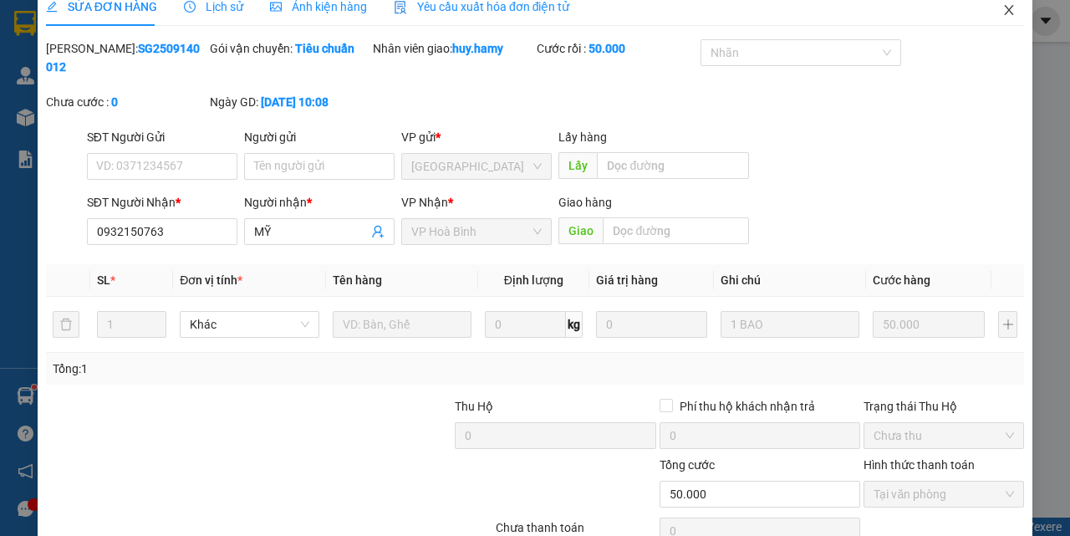
click at [998, 3] on span "Close" at bounding box center [1008, 10] width 47 height 47
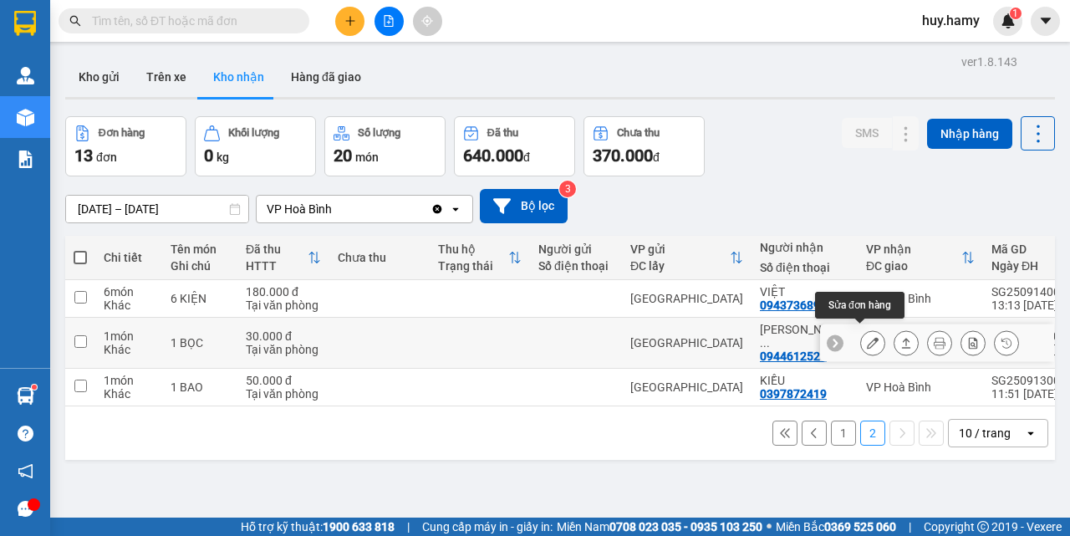
click at [867, 337] on icon at bounding box center [873, 343] width 12 height 12
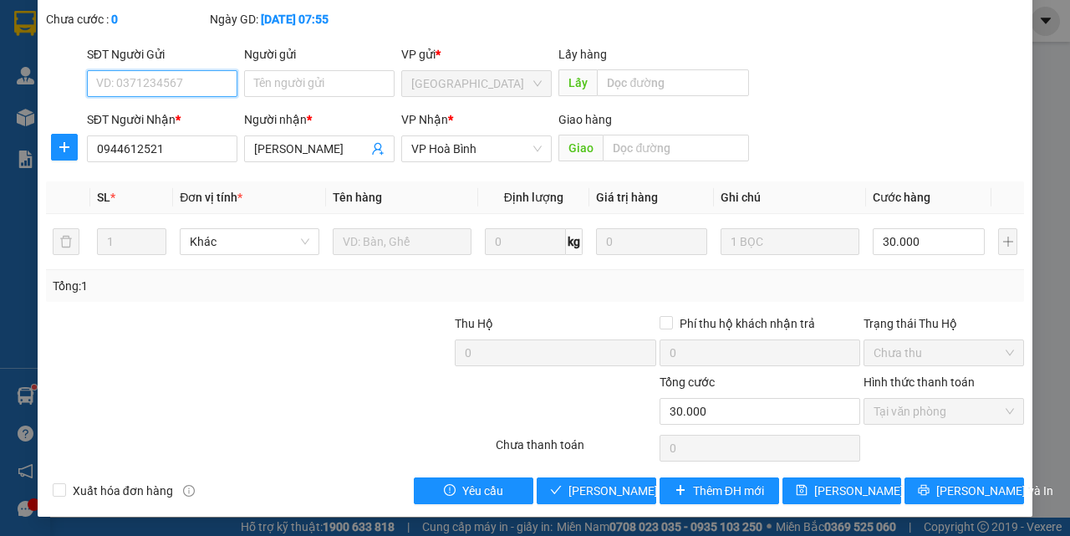
scroll to position [104, 0]
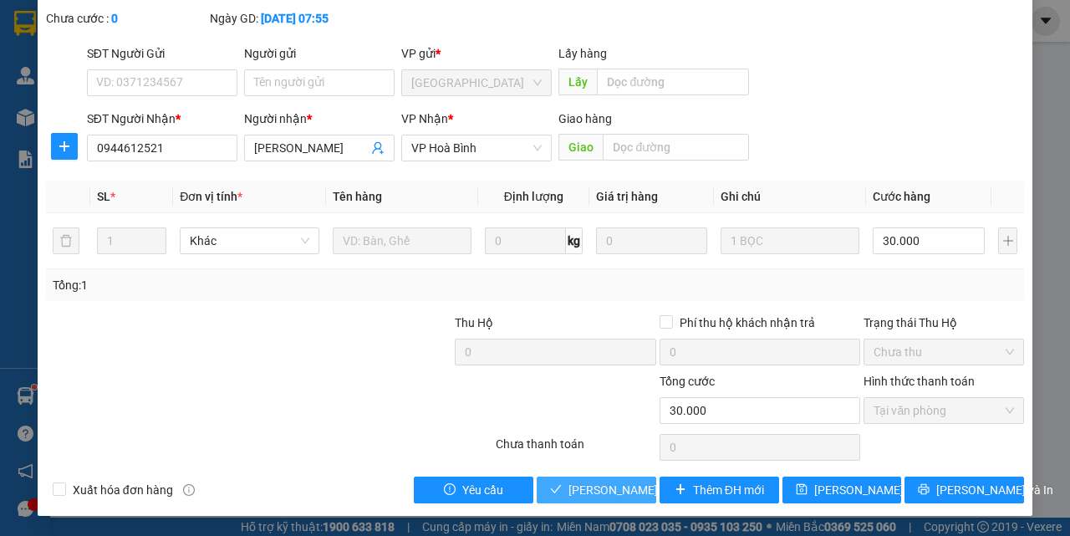
click at [604, 490] on span "Lưu và Giao hàng" at bounding box center [648, 490] width 160 height 18
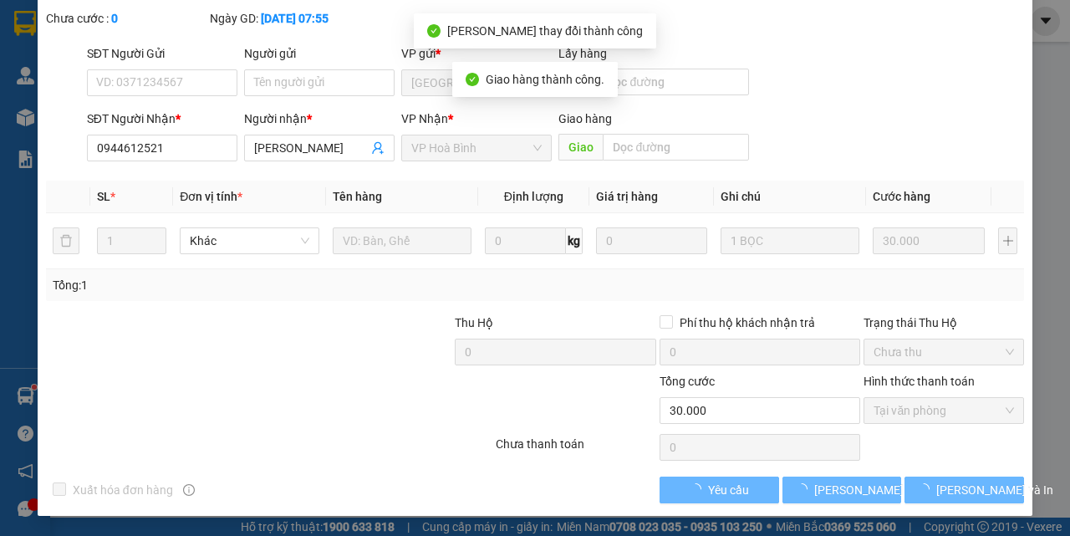
scroll to position [0, 0]
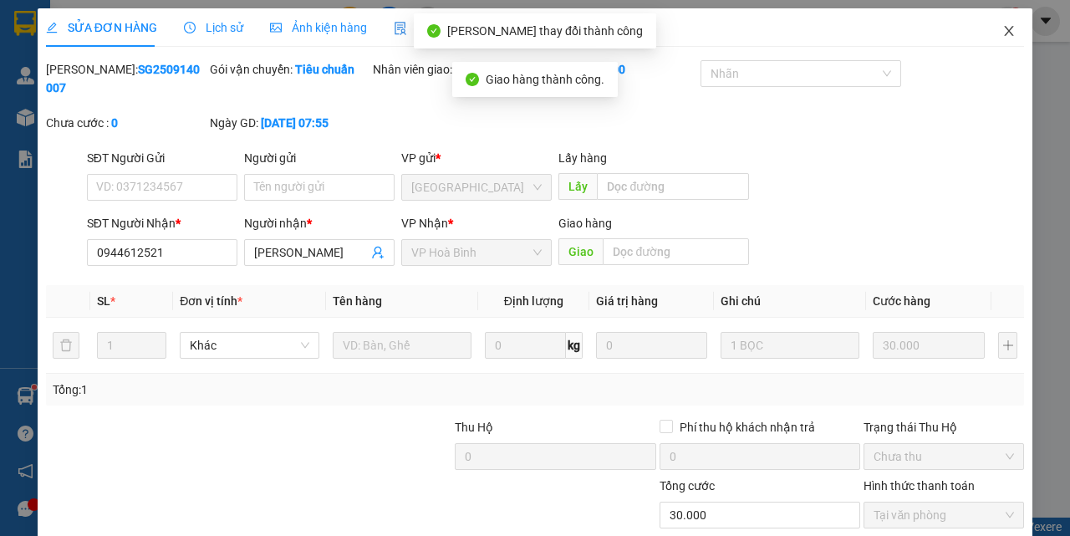
click at [1001, 21] on span "Close" at bounding box center [1008, 31] width 47 height 47
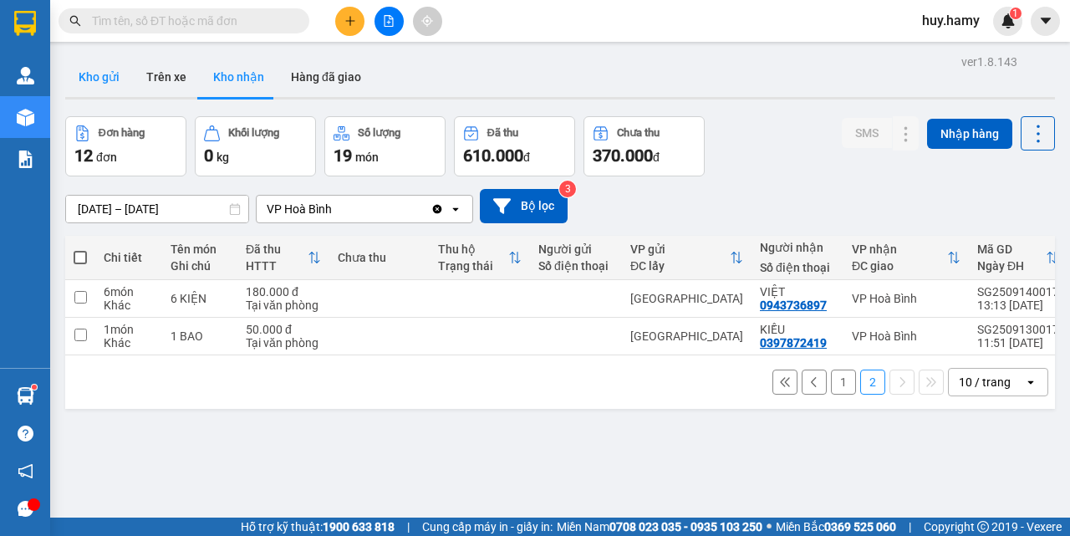
click at [109, 70] on button "Kho gửi" at bounding box center [99, 77] width 68 height 40
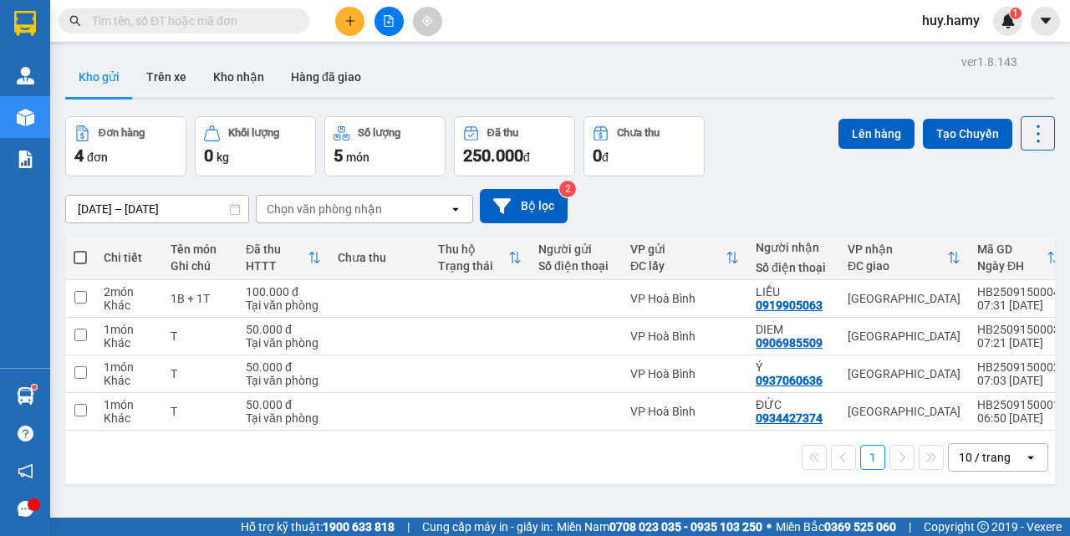
click at [860, 464] on button "1" at bounding box center [872, 457] width 25 height 25
click at [239, 70] on button "Kho nhận" at bounding box center [239, 77] width 78 height 40
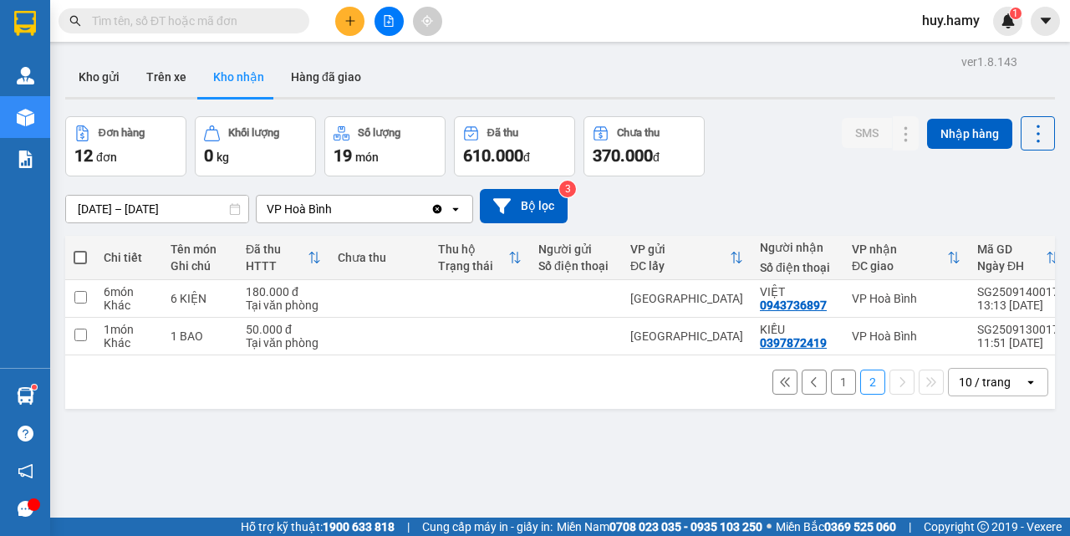
click at [831, 391] on button "1" at bounding box center [843, 381] width 25 height 25
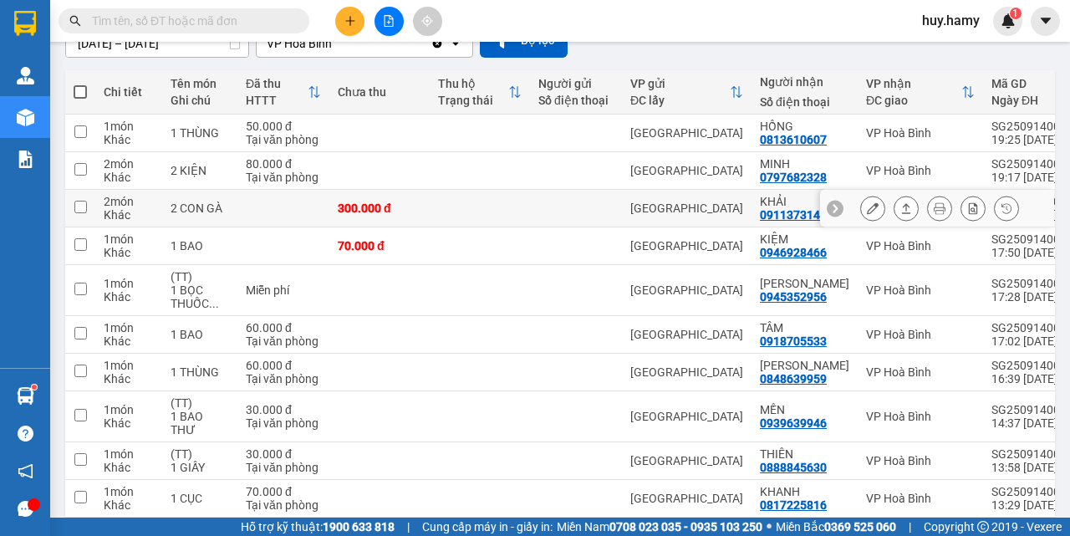
scroll to position [167, 0]
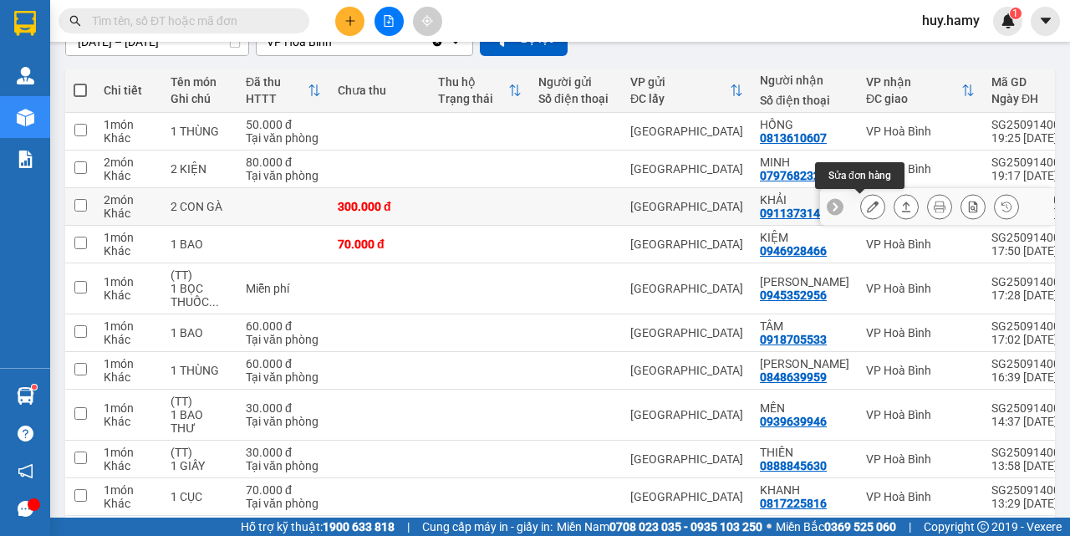
click at [861, 207] on button at bounding box center [872, 206] width 23 height 29
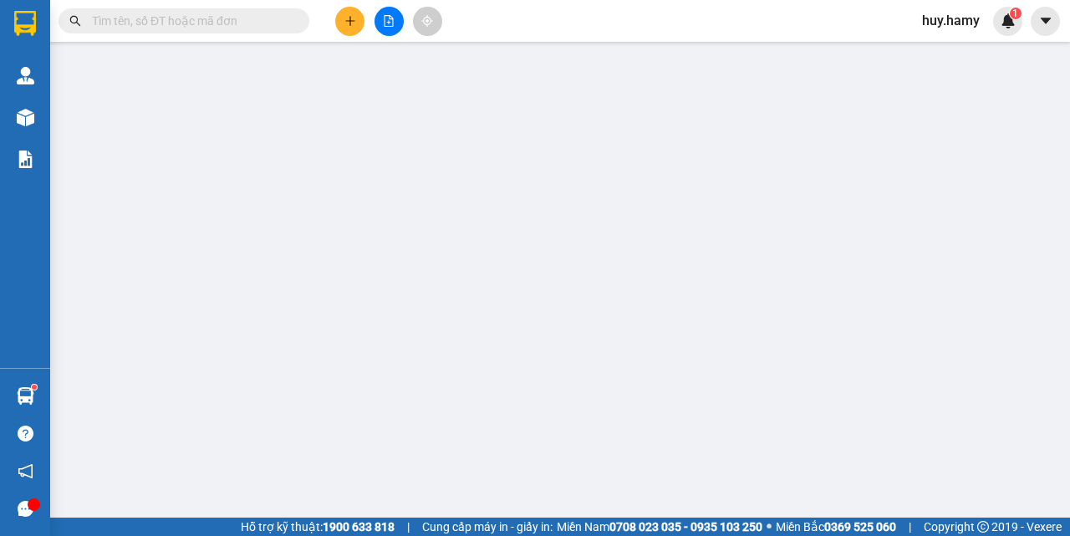
type input "0911373141"
type input "KHẢI"
type input "300.000"
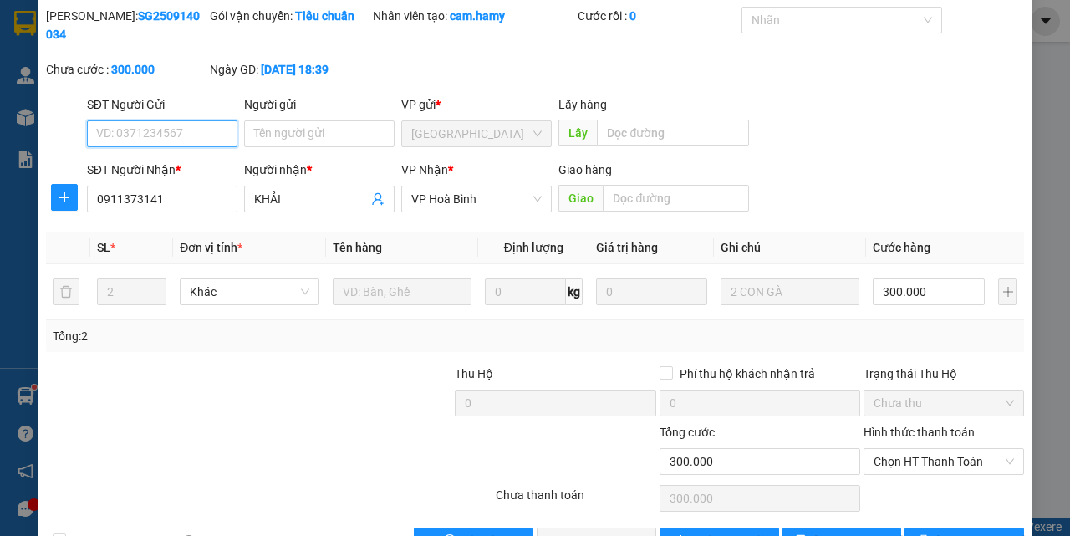
scroll to position [104, 0]
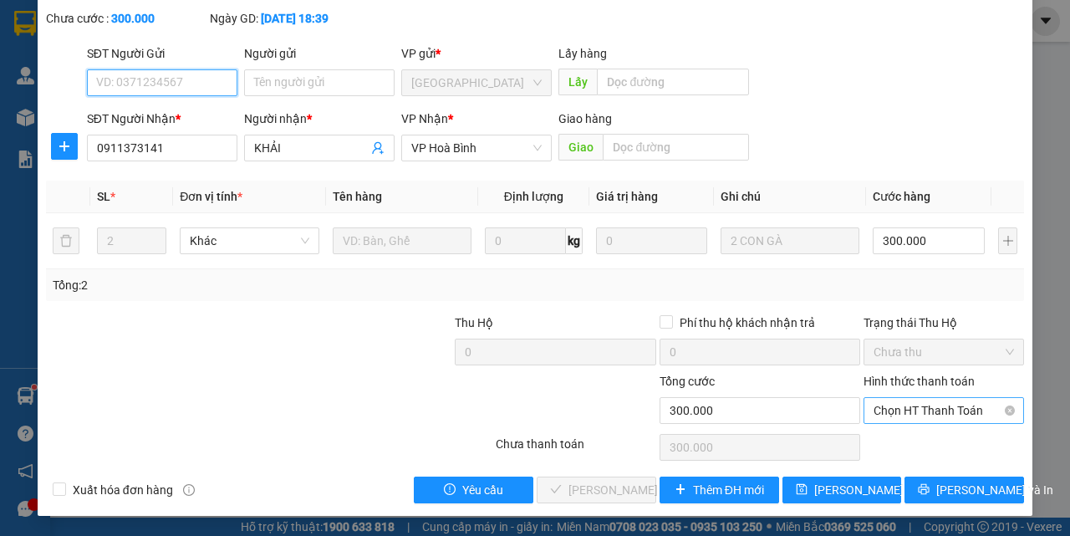
click at [904, 401] on span "Chọn HT Thanh Toán" at bounding box center [943, 410] width 140 height 25
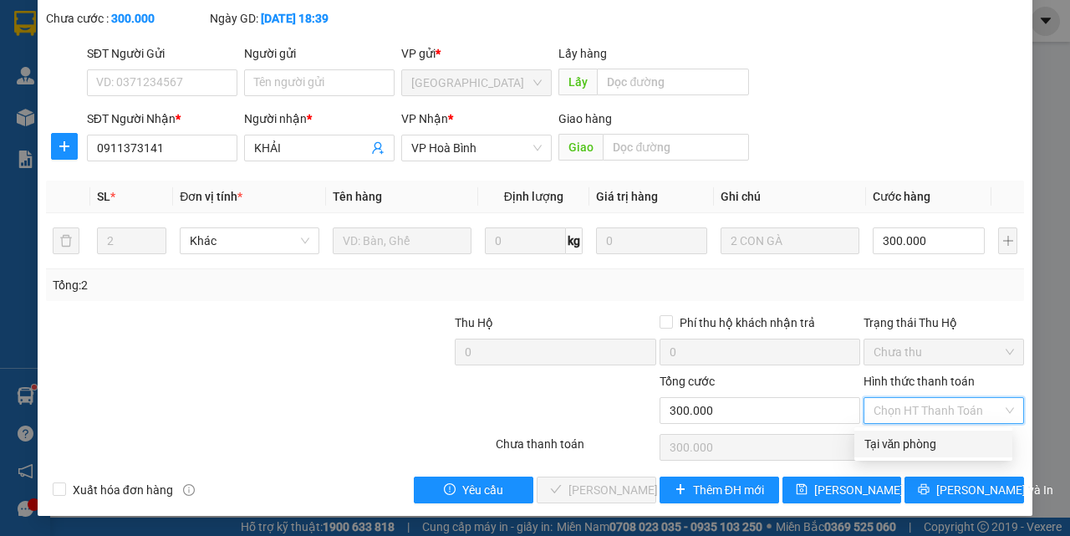
click at [910, 452] on div "Tại văn phòng" at bounding box center [933, 444] width 138 height 18
type input "0"
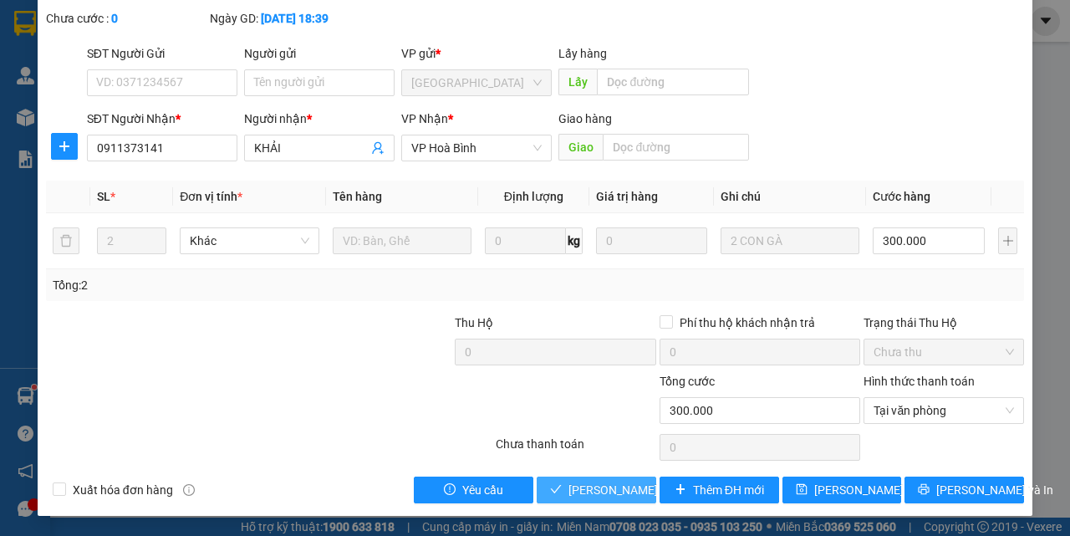
click at [610, 488] on span "Lưu và Giao hàng" at bounding box center [648, 490] width 160 height 18
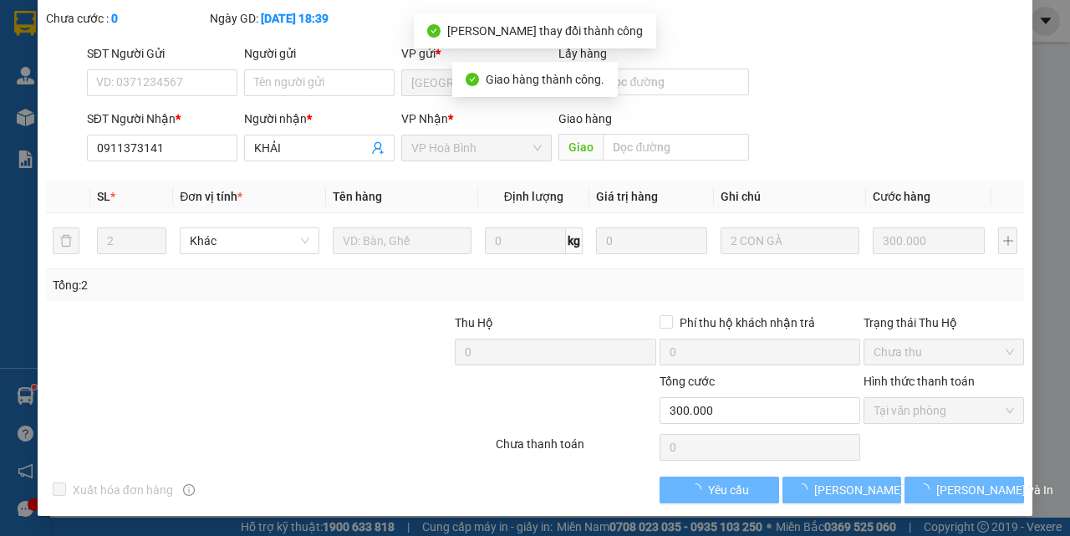
scroll to position [0, 0]
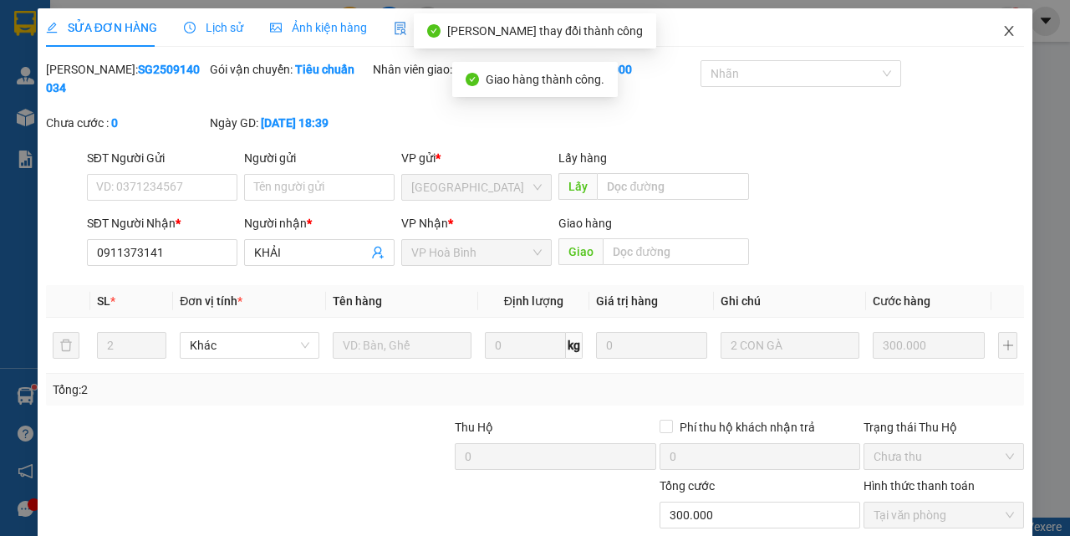
click at [1005, 36] on icon "close" at bounding box center [1009, 31] width 9 height 10
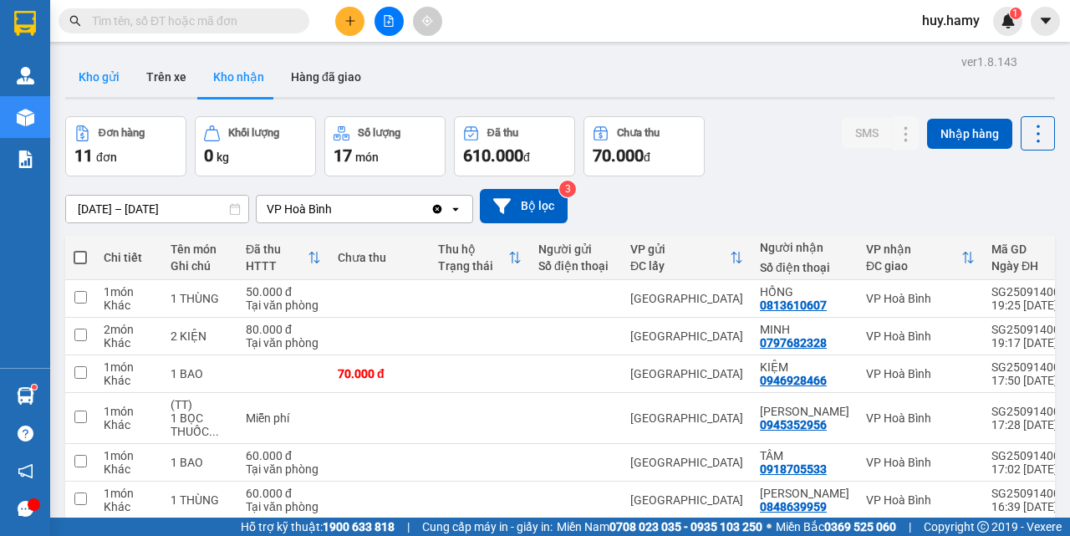
drag, startPoint x: 84, startPoint y: 74, endPoint x: 125, endPoint y: 176, distance: 109.6
click at [85, 75] on button "Kho gửi" at bounding box center [99, 77] width 68 height 40
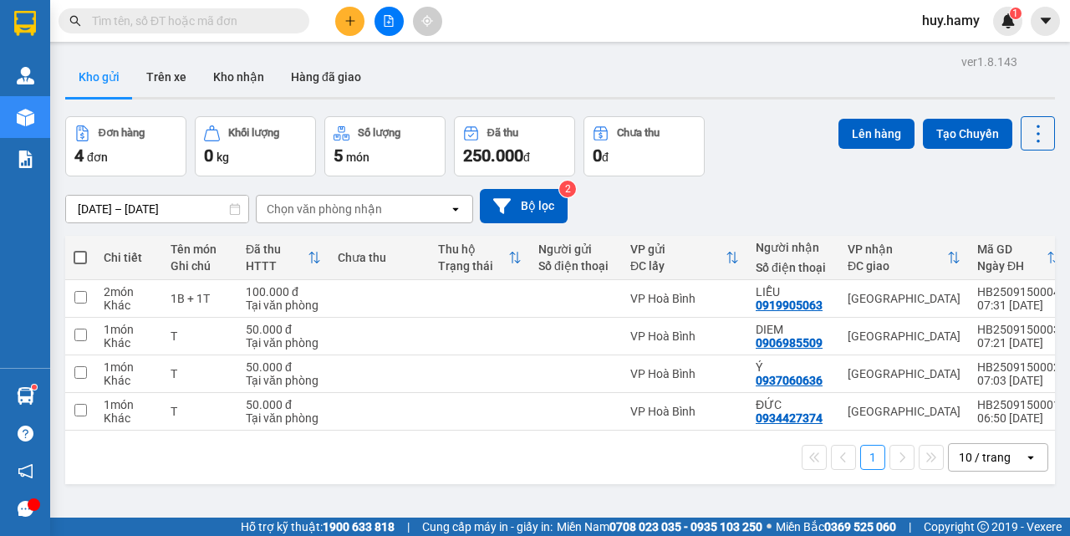
click at [78, 255] on span at bounding box center [80, 257] width 13 height 13
click at [80, 249] on input "checkbox" at bounding box center [80, 249] width 0 height 0
checkbox input "true"
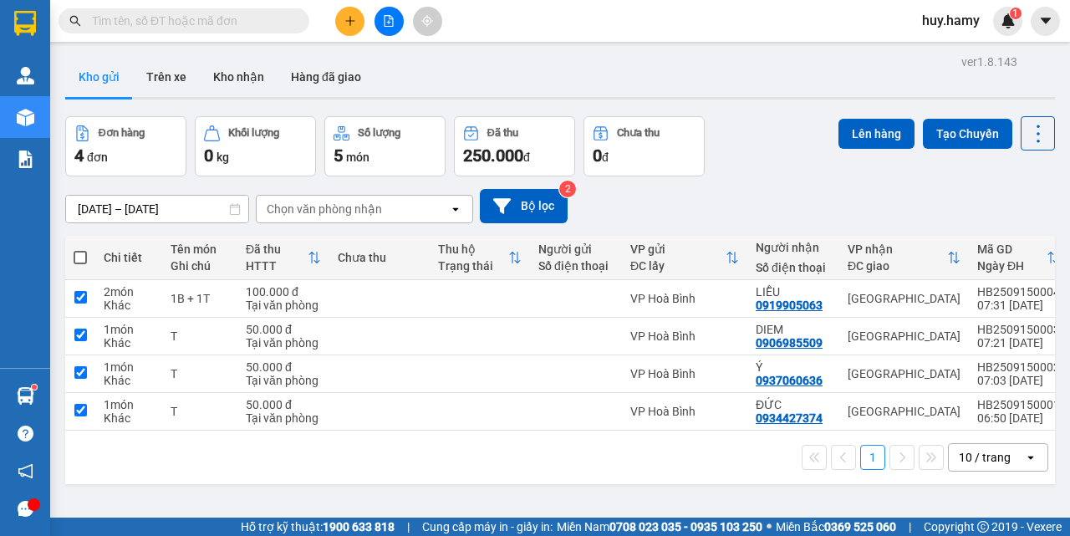
checkbox input "true"
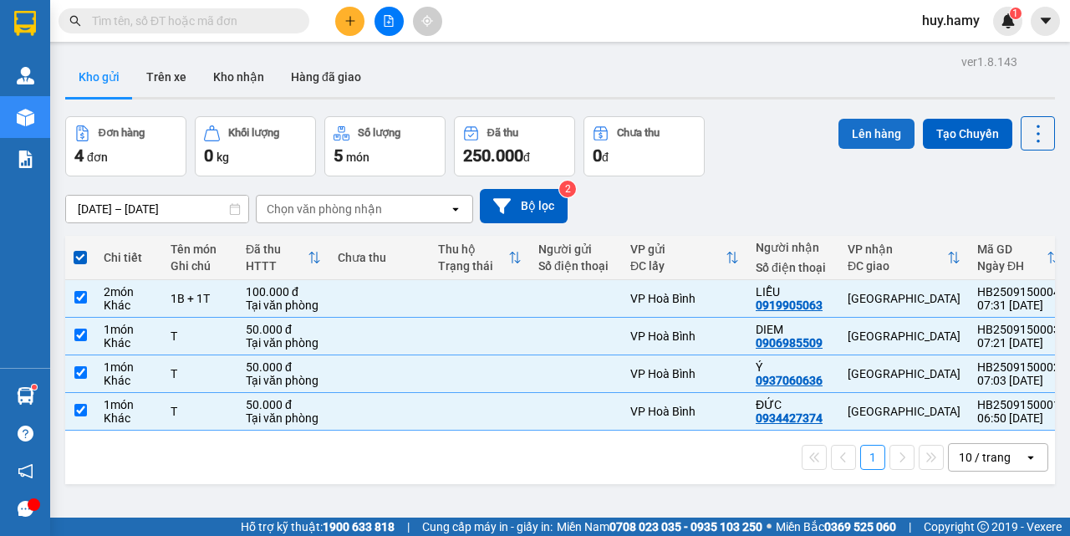
click at [889, 121] on button "Lên hàng" at bounding box center [876, 134] width 76 height 30
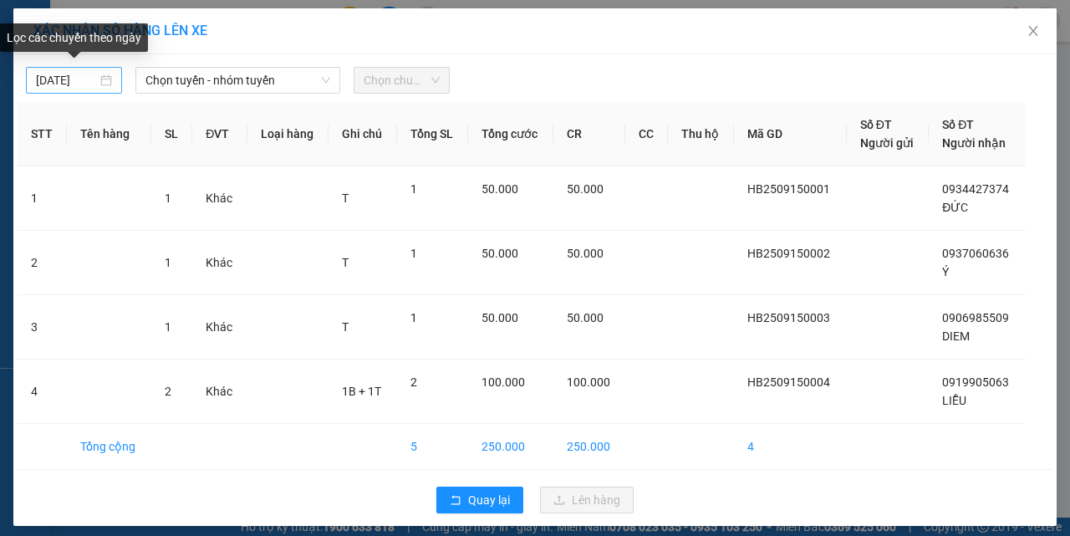
click at [107, 82] on div "[DATE]" at bounding box center [74, 80] width 96 height 27
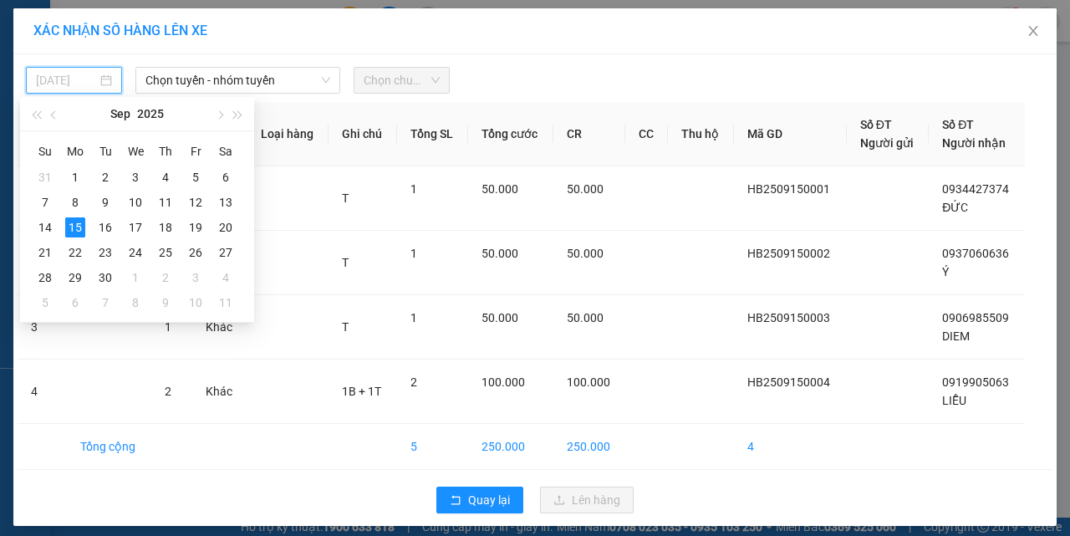
type input "[DATE]"
click at [247, 83] on span "Chọn tuyến - nhóm tuyến" at bounding box center [237, 80] width 185 height 25
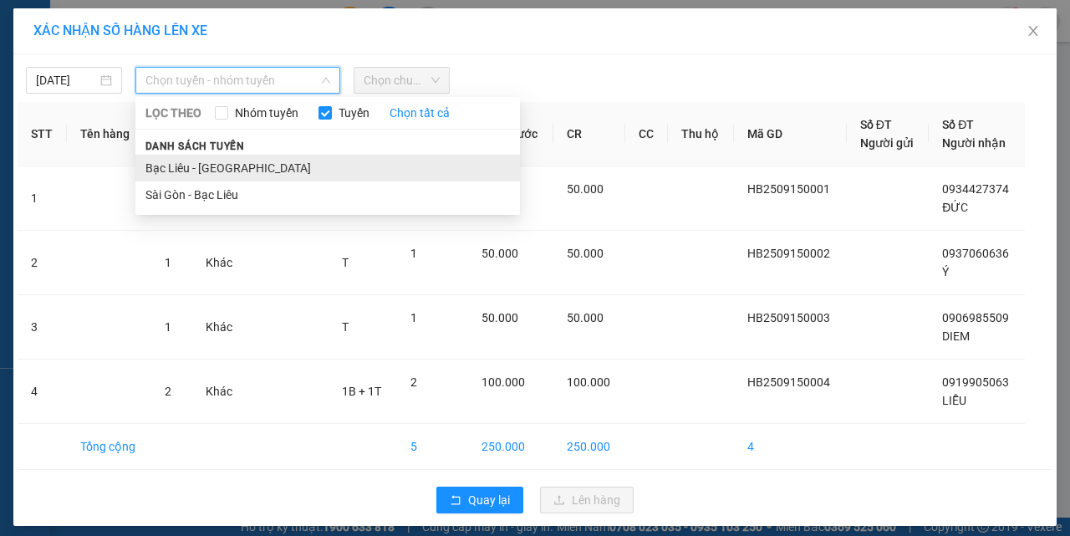
click at [234, 158] on li "Bạc Liêu - Sài Gòn" at bounding box center [327, 168] width 384 height 27
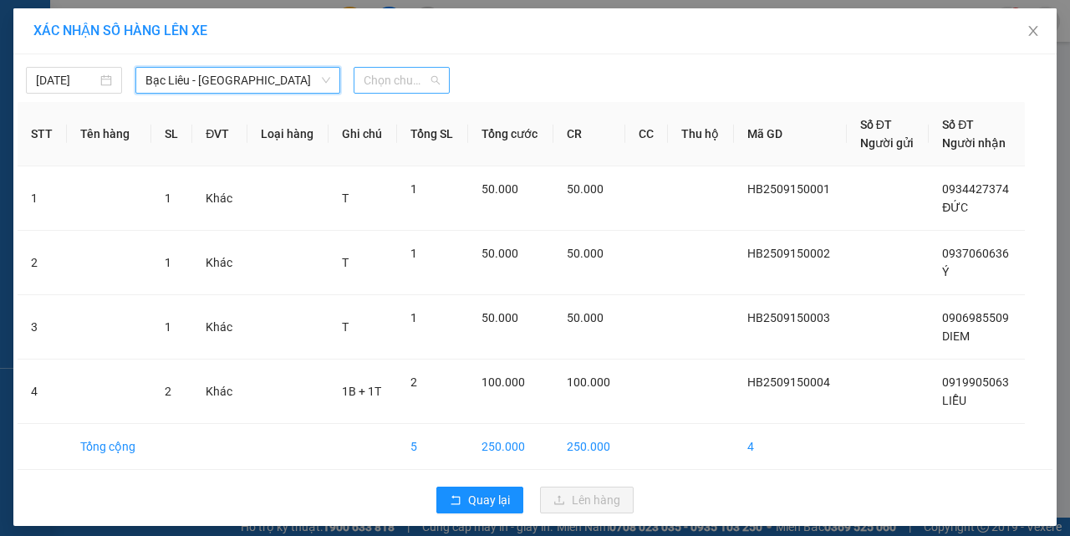
click at [388, 86] on span "Chọn chuyến" at bounding box center [402, 80] width 76 height 25
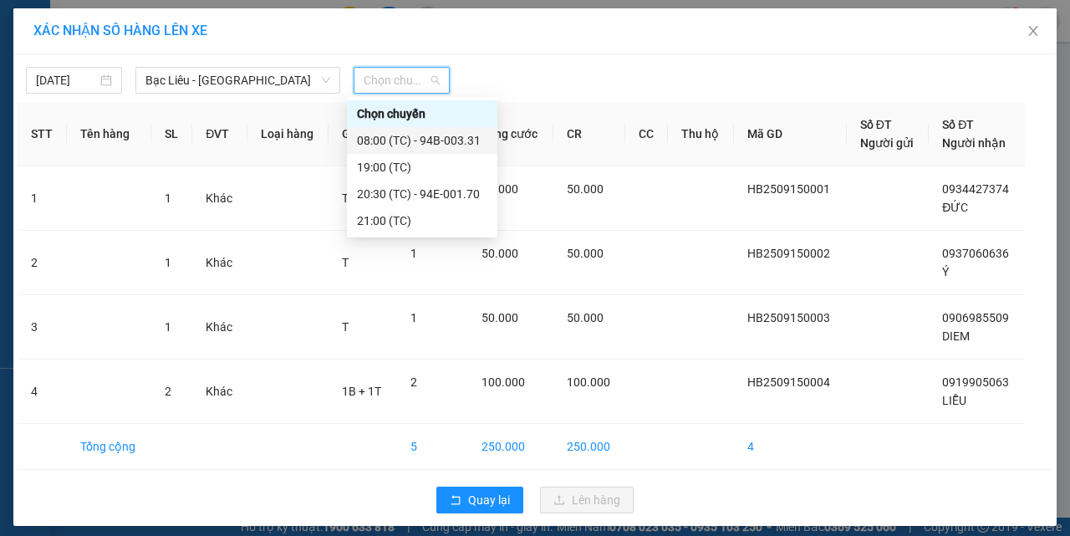
click at [430, 145] on div "08:00 (TC) - 94B-003.31" at bounding box center [422, 140] width 130 height 18
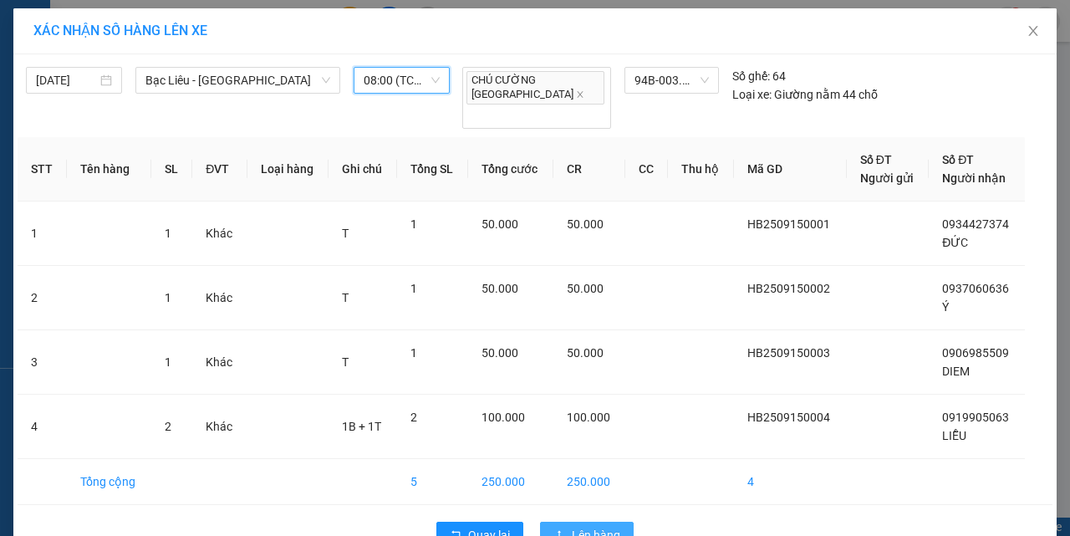
click at [586, 526] on span "Lên hàng" at bounding box center [596, 535] width 48 height 18
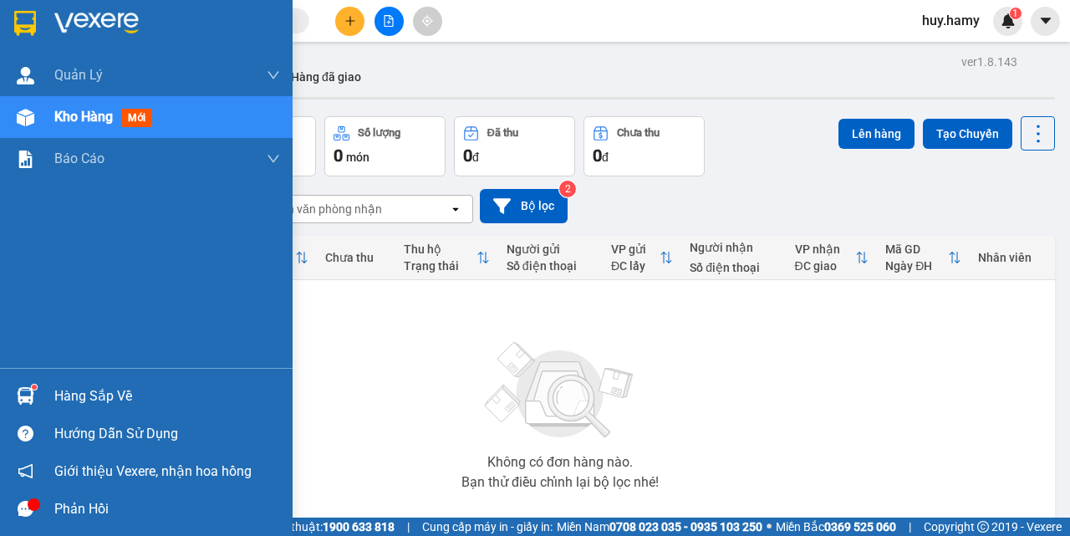
click at [59, 387] on div "Hàng sắp về" at bounding box center [167, 396] width 226 height 25
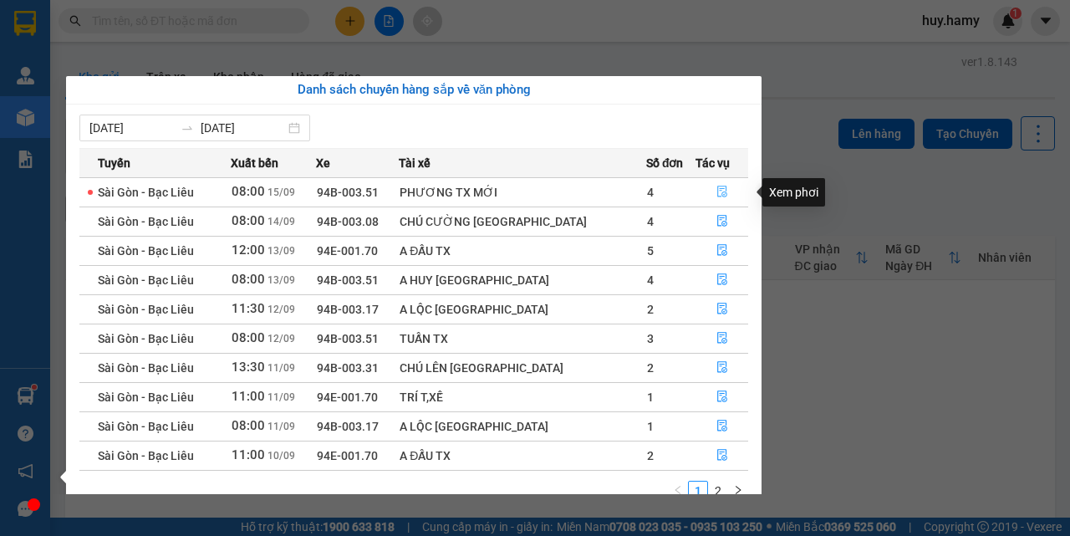
click at [717, 186] on icon "file-done" at bounding box center [722, 192] width 10 height 12
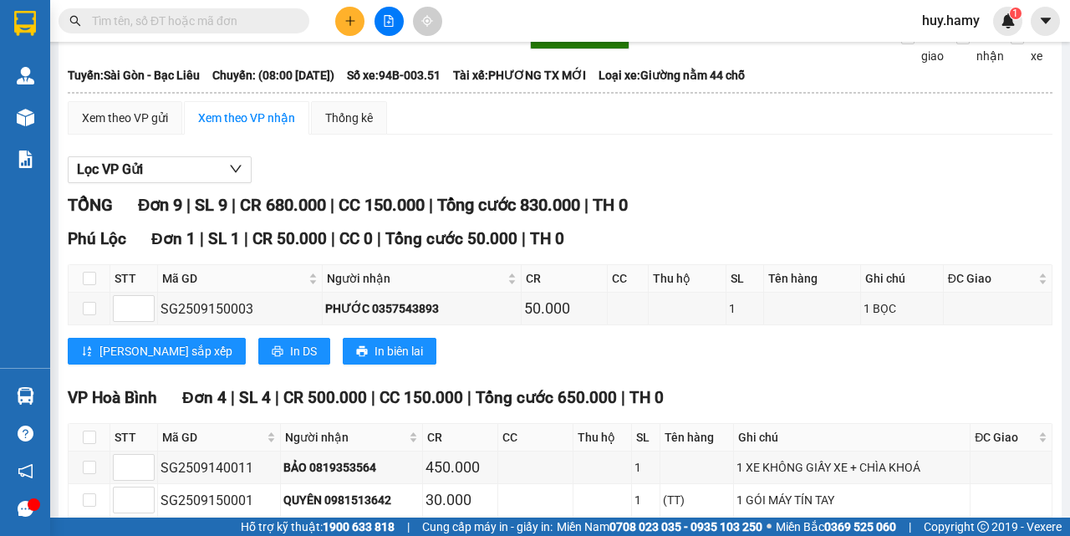
scroll to position [251, 0]
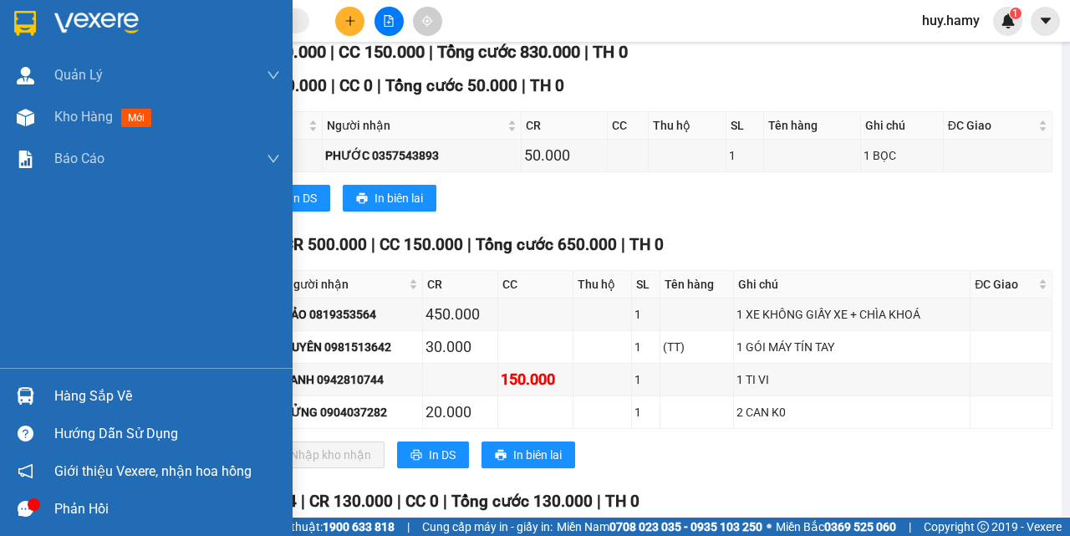
click at [84, 394] on div "Hàng sắp về" at bounding box center [167, 396] width 226 height 25
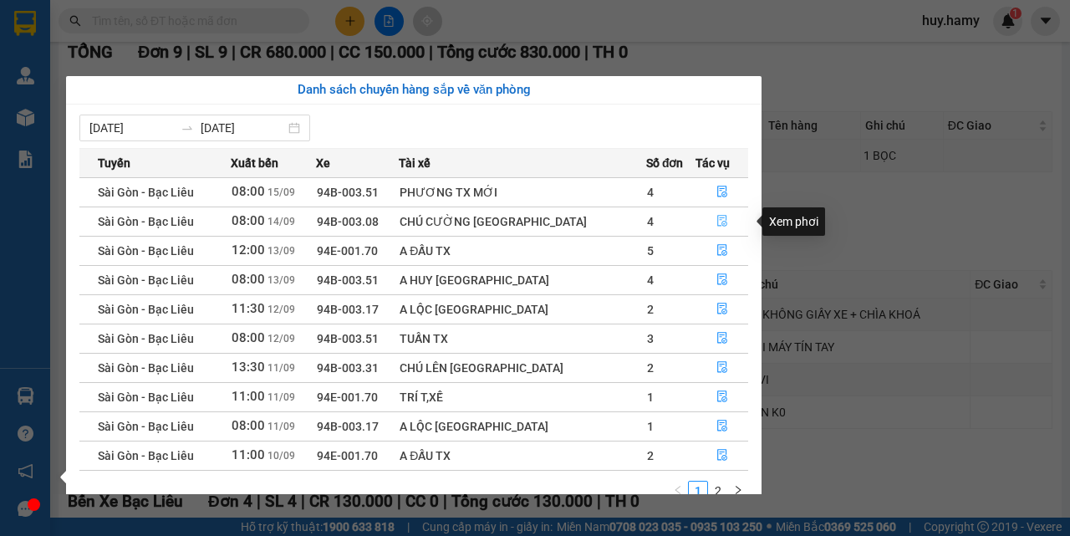
click at [717, 217] on icon "file-done" at bounding box center [722, 221] width 12 height 12
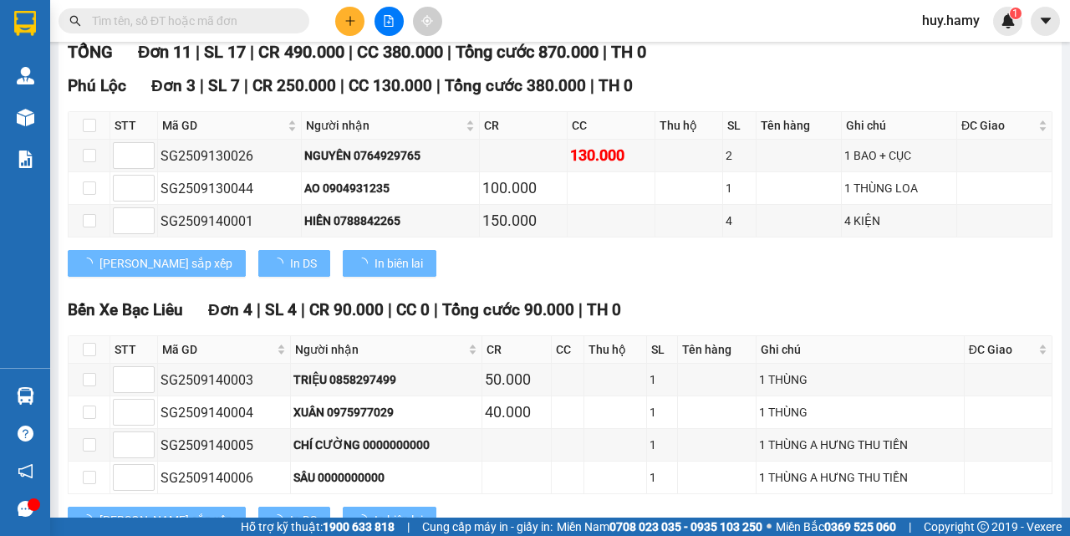
type input "[DATE]"
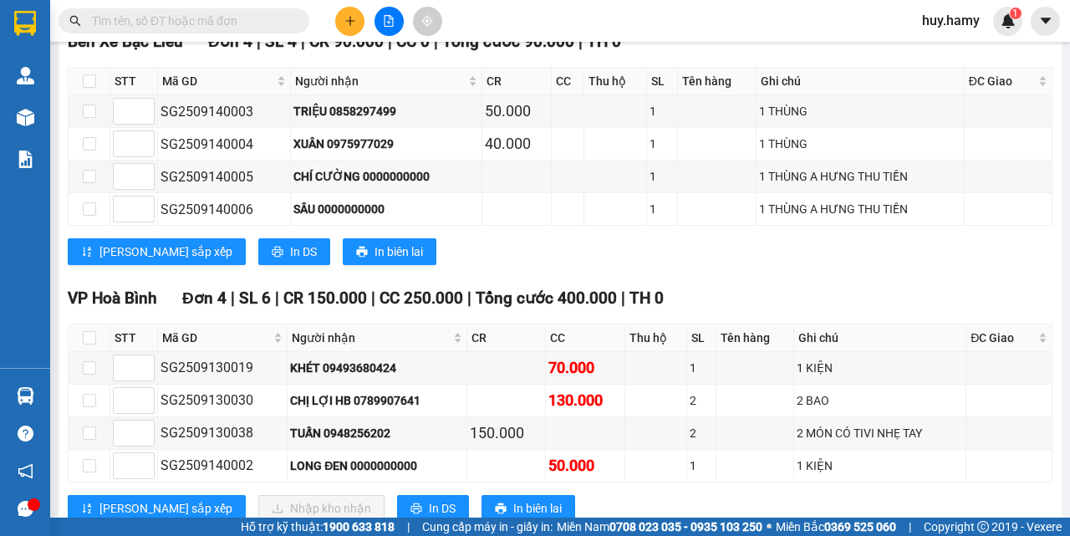
scroll to position [570, 0]
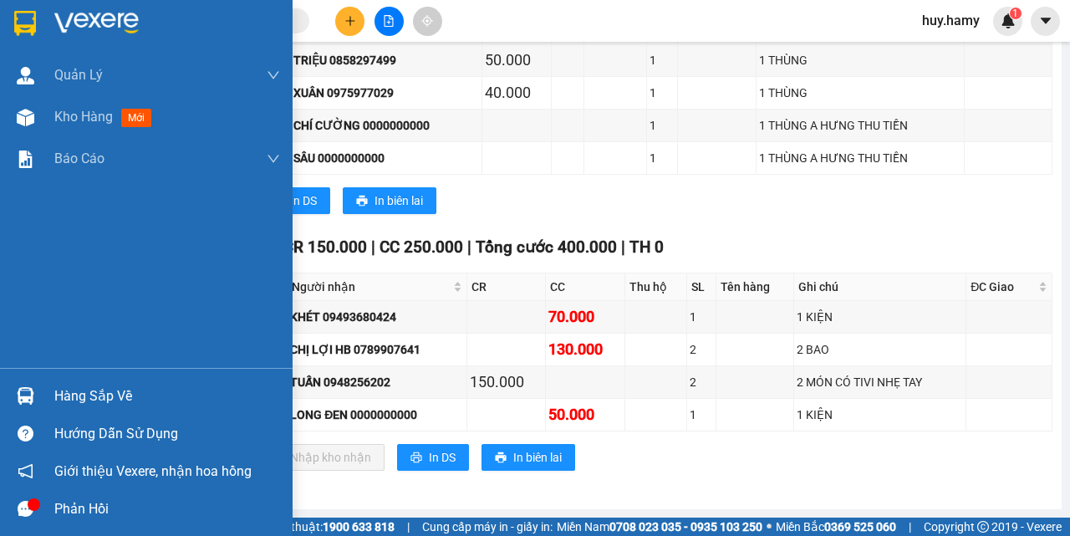
click at [62, 398] on div "Hàng sắp về" at bounding box center [167, 396] width 226 height 25
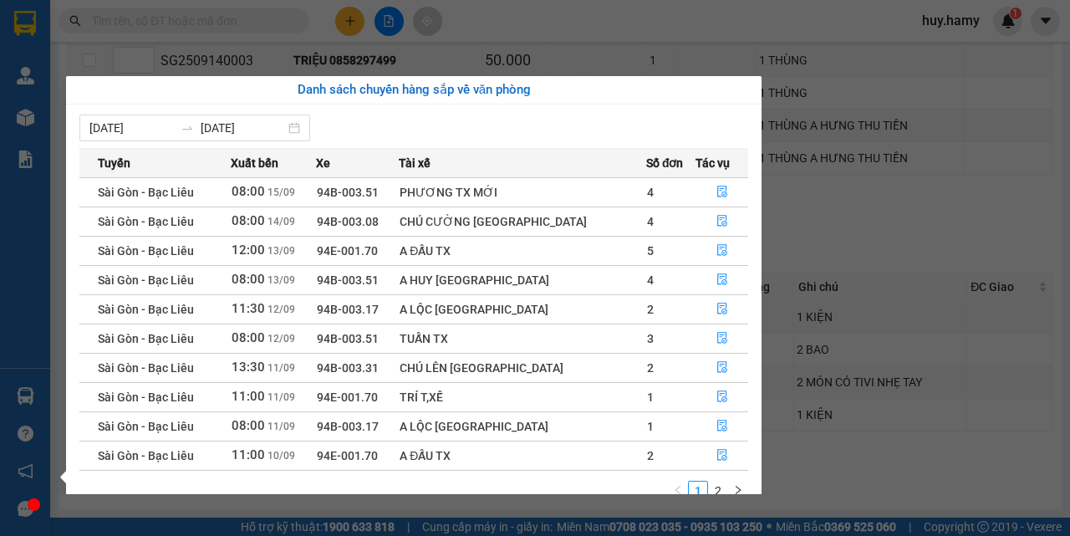
click at [347, 18] on section "Kết quả tìm kiếm ( 0 ) Bộ lọc No Data huy.hamy 1 Quản Lý Quản lý khách hàng mới…" at bounding box center [535, 268] width 1070 height 536
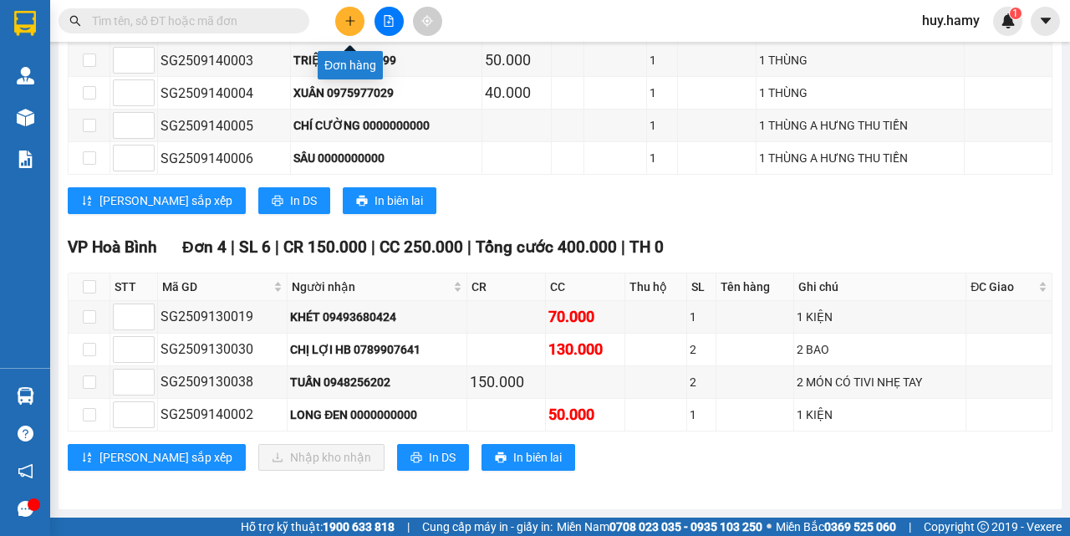
click at [346, 18] on icon "plus" at bounding box center [350, 21] width 12 height 12
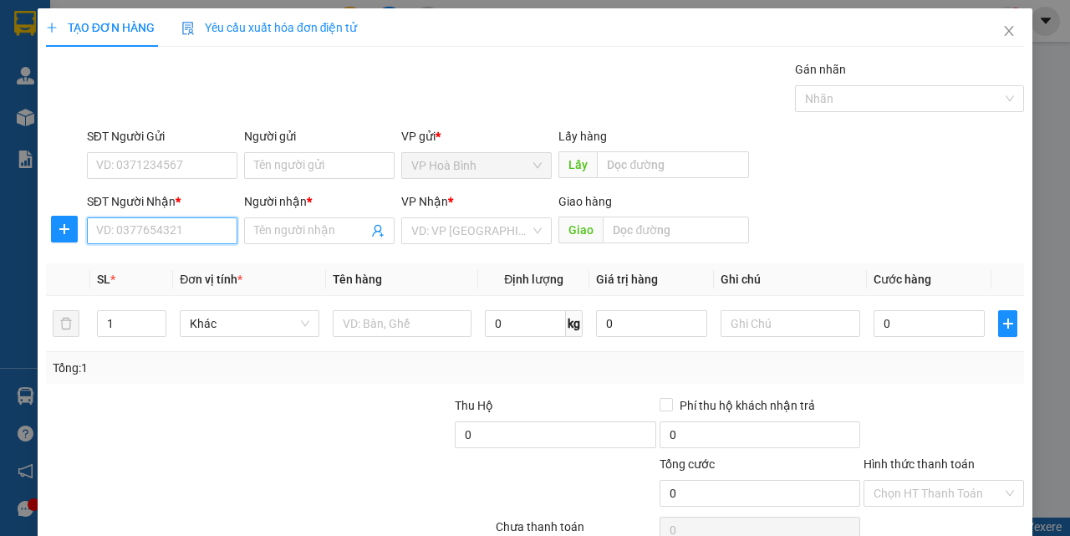
click at [128, 232] on input "SĐT Người Nhận *" at bounding box center [162, 230] width 150 height 27
type input "0944590448"
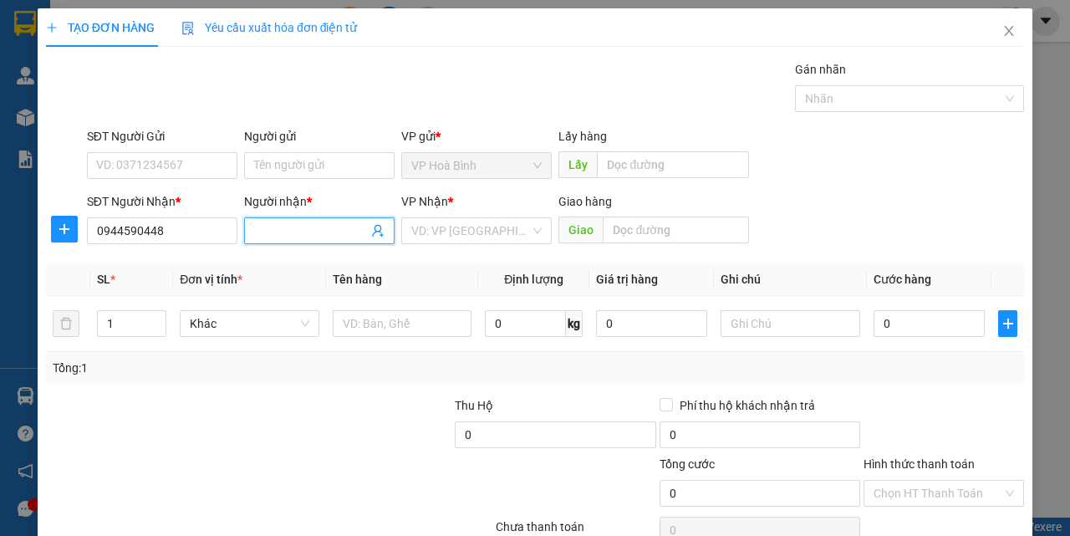
click at [283, 236] on input "Người nhận *" at bounding box center [311, 230] width 114 height 18
type input "BẢO"
click at [444, 221] on input "search" at bounding box center [470, 230] width 119 height 25
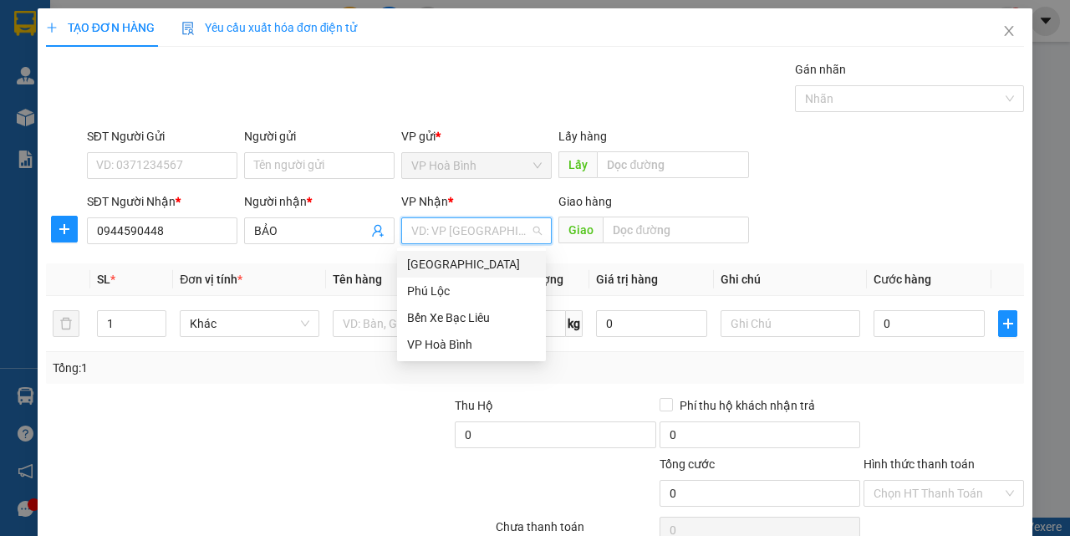
click at [439, 257] on div "Sài Gòn" at bounding box center [471, 264] width 129 height 18
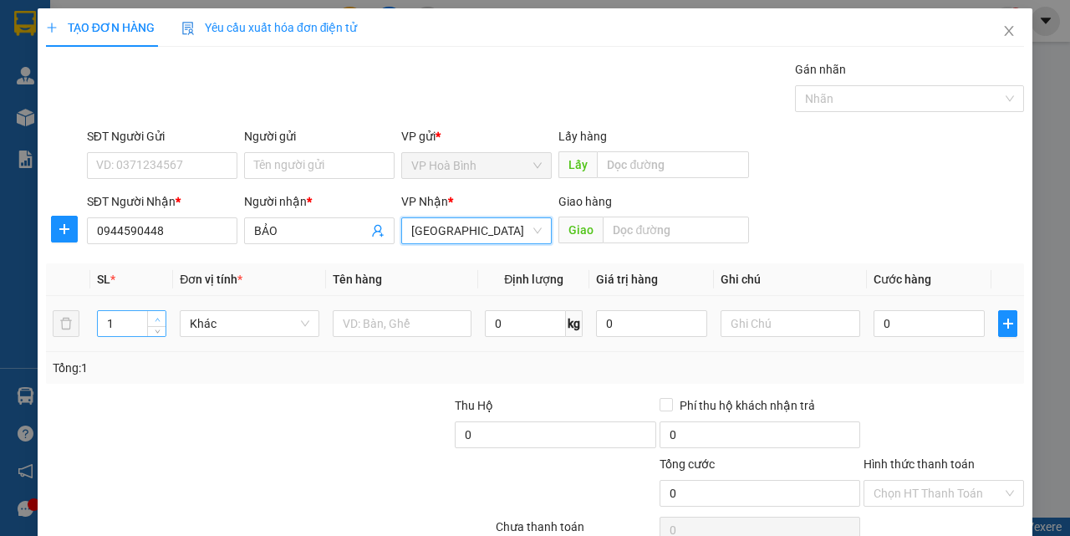
type input "2"
click at [155, 317] on icon "up" at bounding box center [158, 320] width 6 height 6
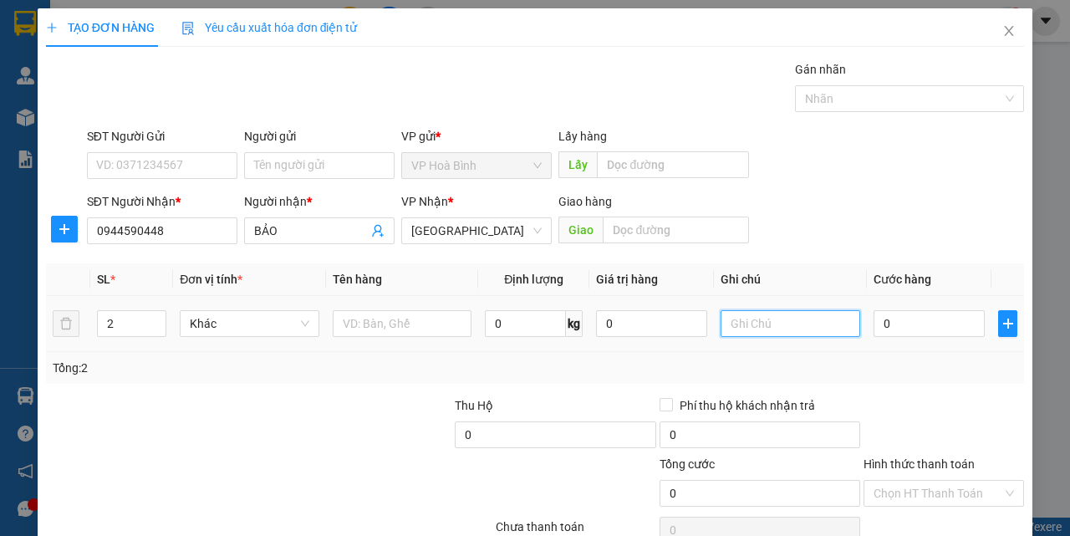
click at [771, 324] on input "text" at bounding box center [790, 323] width 140 height 27
type input "T"
click at [876, 328] on input "0" at bounding box center [928, 323] width 111 height 27
type input "1"
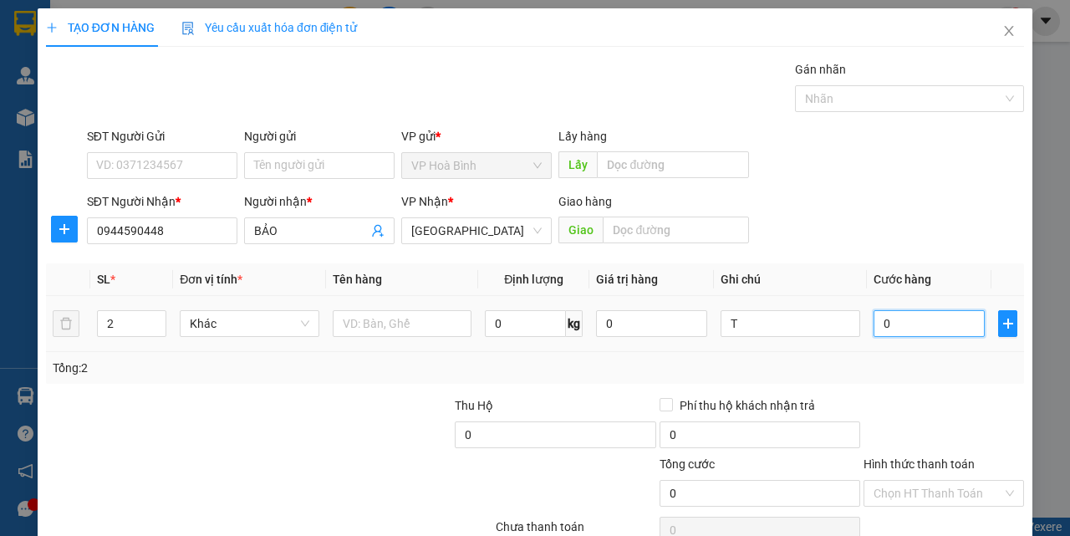
type input "1"
type input "10"
type input "100"
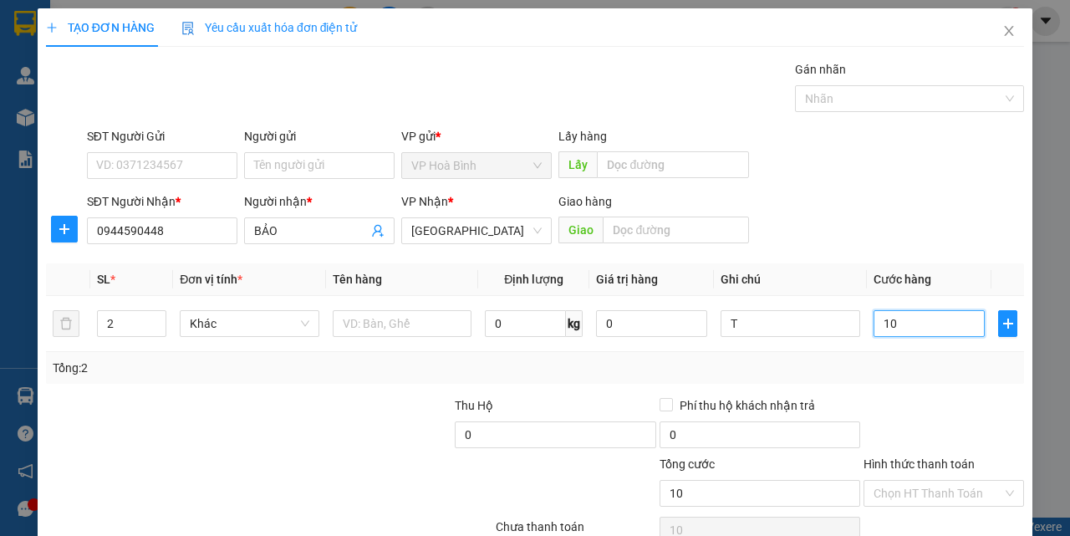
type input "100"
type input "1.000"
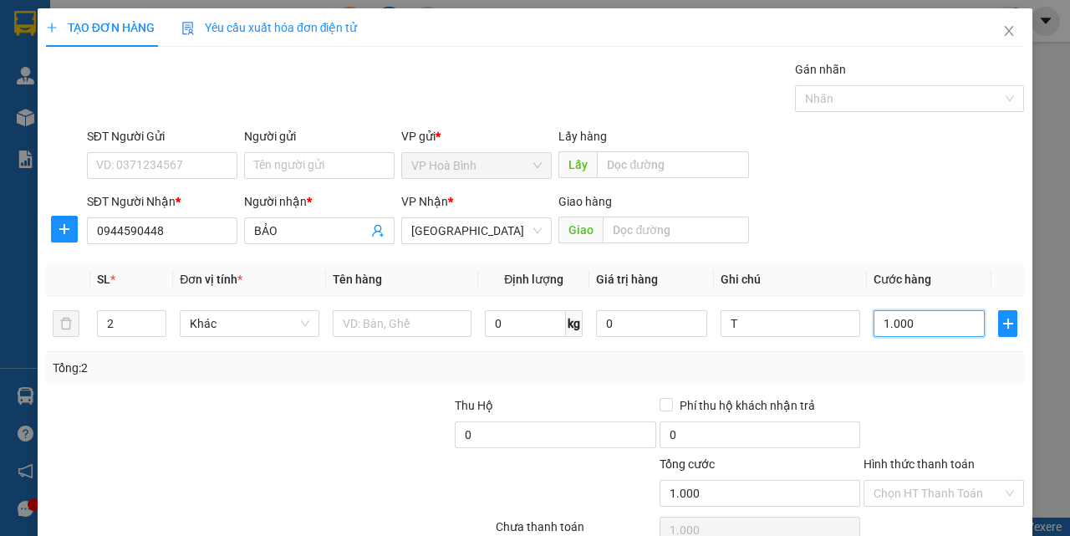
type input "10.000"
type input "100.000"
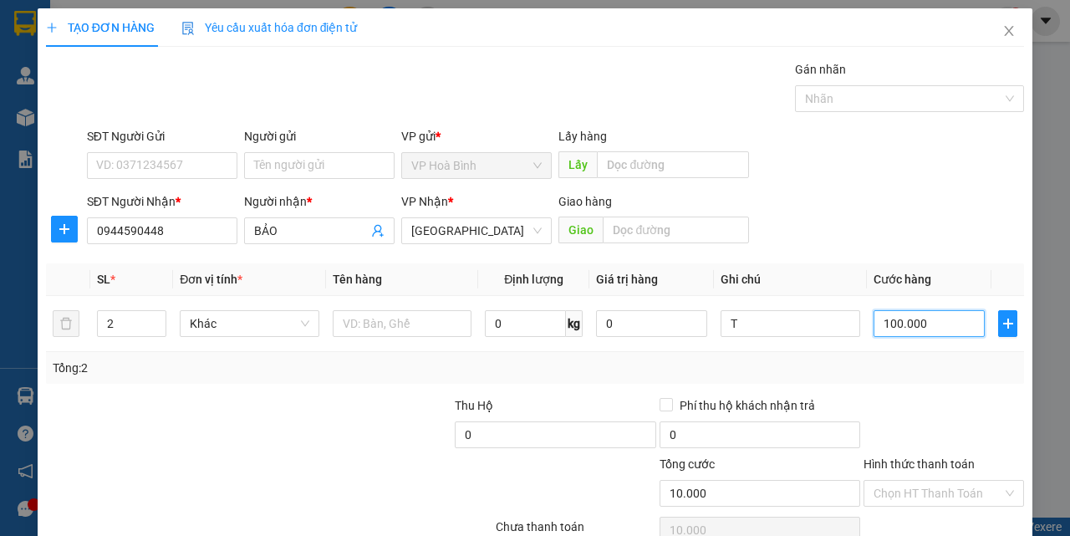
type input "100.000"
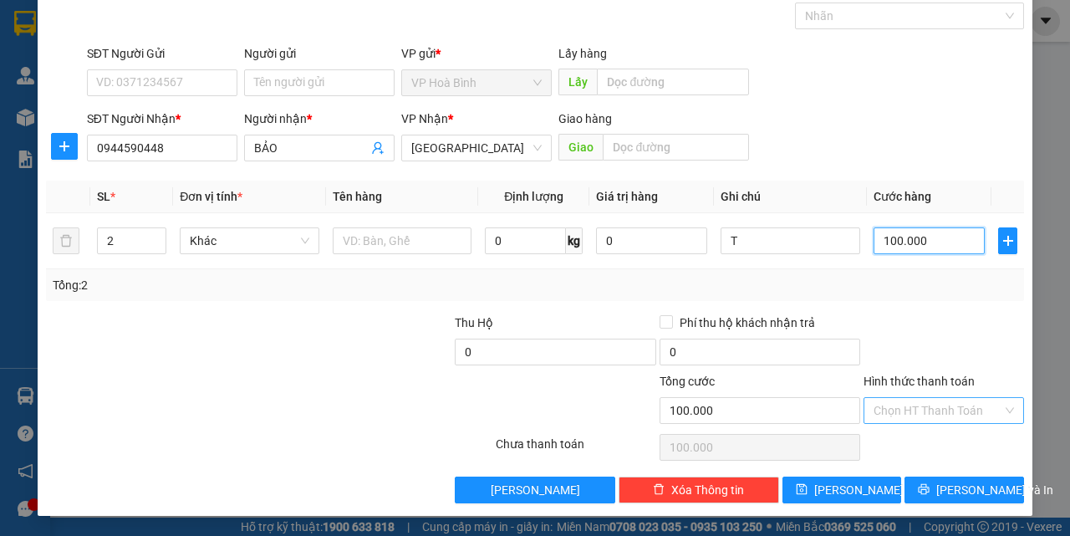
type input "100.000"
click at [908, 411] on input "Hình thức thanh toán" at bounding box center [937, 410] width 129 height 25
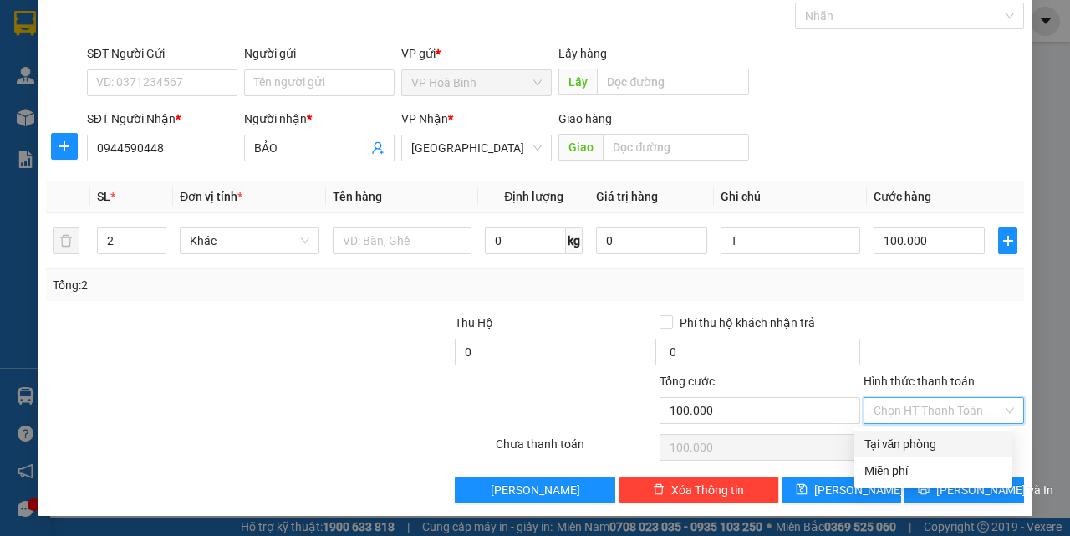
click at [903, 440] on div "Tại văn phòng" at bounding box center [933, 444] width 138 height 18
type input "0"
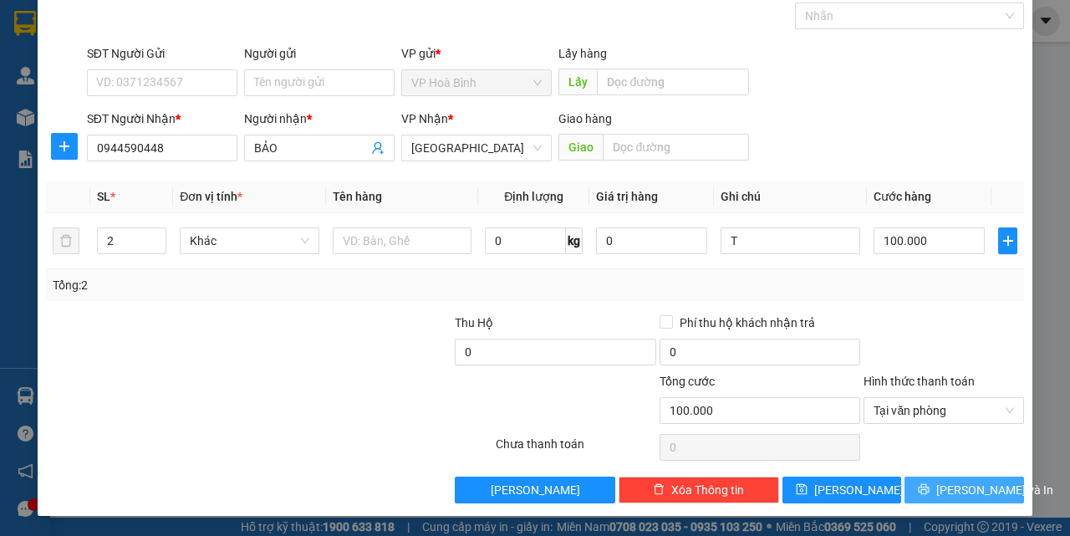
click at [939, 484] on span "Lưu và In" at bounding box center [994, 490] width 117 height 18
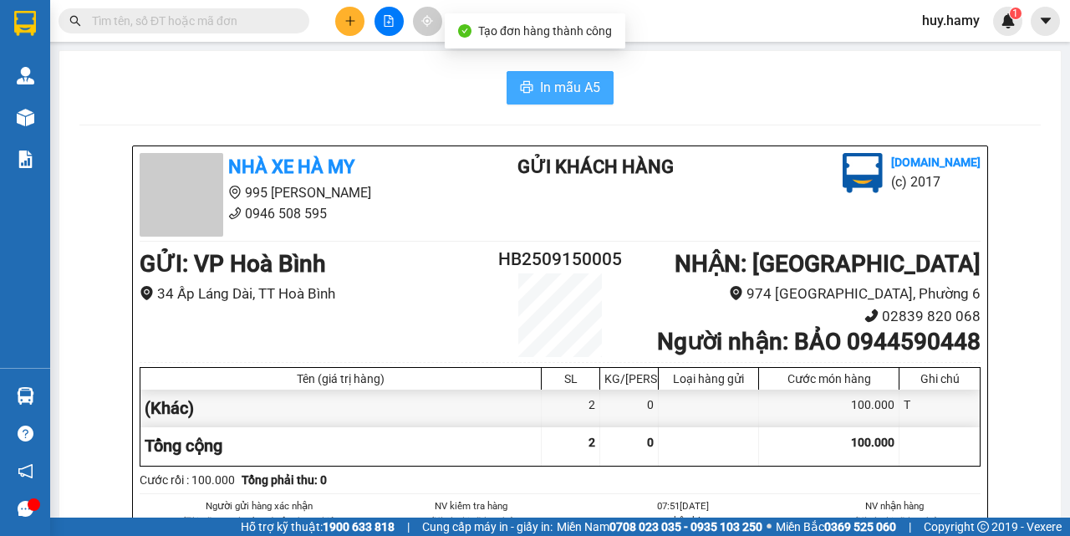
click at [552, 76] on button "In mẫu A5" at bounding box center [559, 87] width 107 height 33
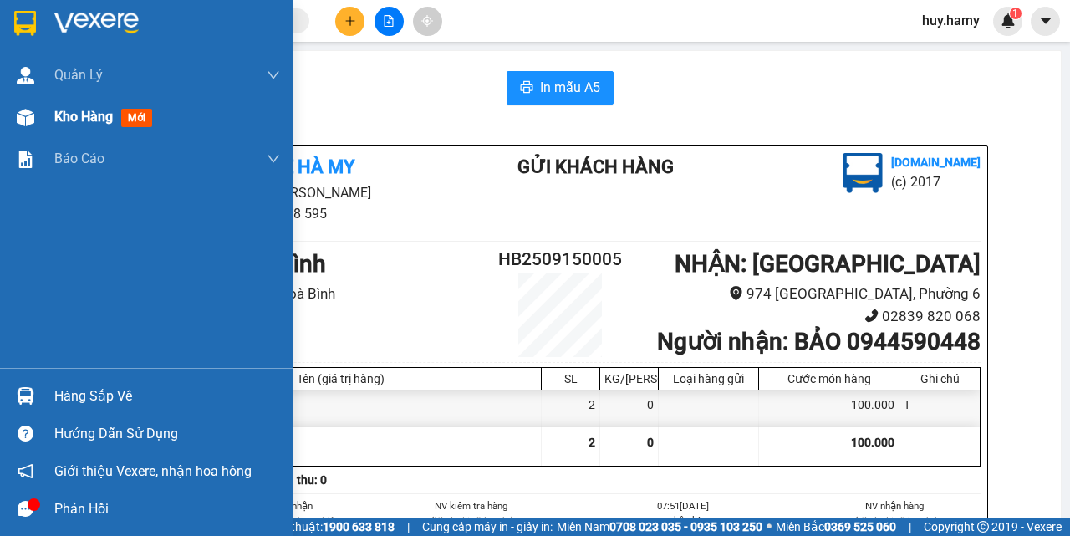
click at [45, 128] on div "Kho hàng mới" at bounding box center [146, 117] width 293 height 42
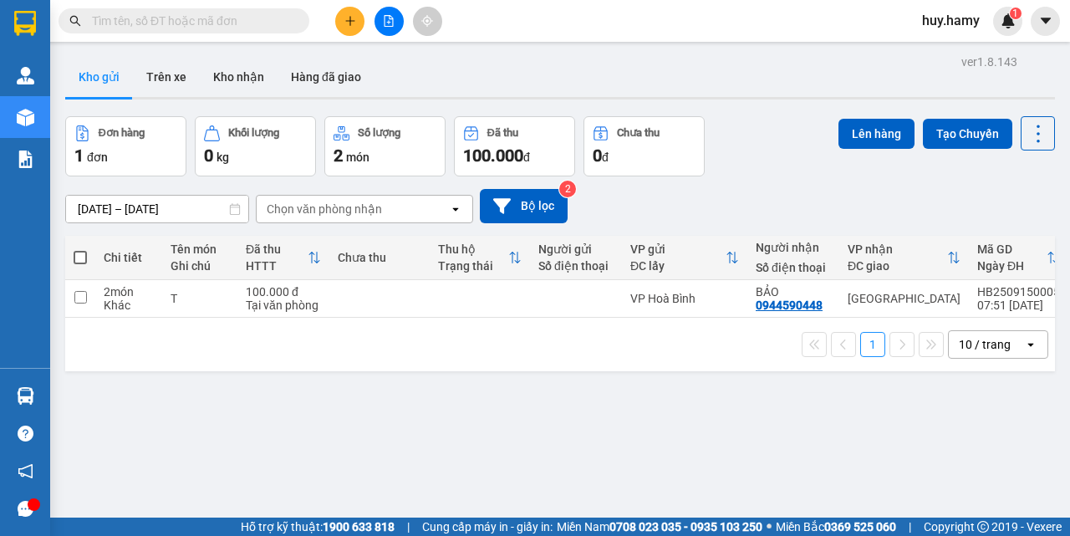
click at [370, 399] on div "ver 1.8.143 Kho gửi Trên xe Kho nhận Hàng đã giao Đơn hàng 1 đơn Khối lượng 0 k…" at bounding box center [560, 318] width 1003 height 536
click at [353, 13] on button at bounding box center [349, 21] width 29 height 29
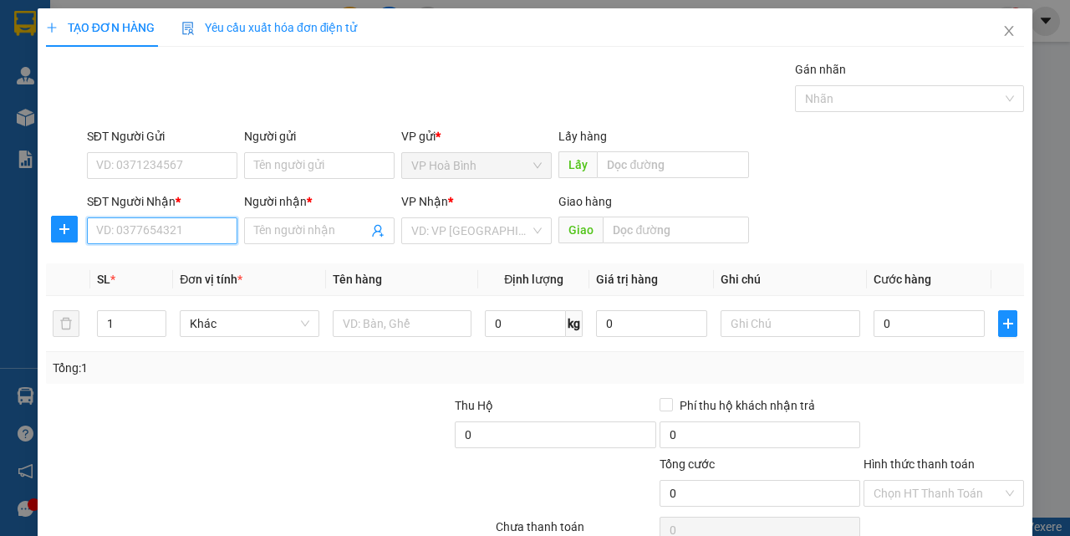
click at [155, 240] on input "SĐT Người Nhận *" at bounding box center [162, 230] width 150 height 27
click at [146, 265] on div "0903363448 - ĐIỀN" at bounding box center [160, 264] width 129 height 18
type input "0903363448"
type input "ĐIỀN"
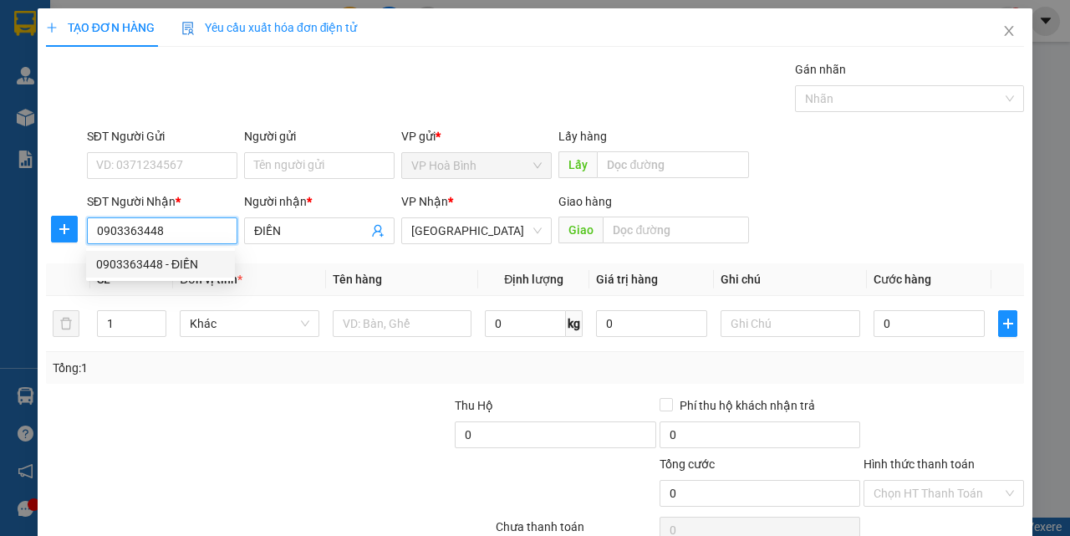
type input "40.000"
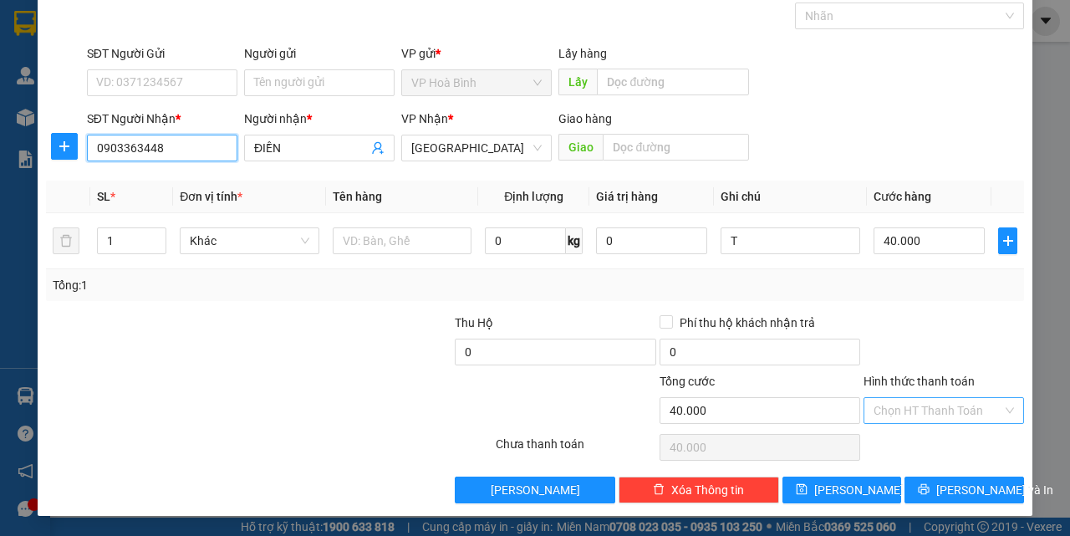
type input "0903363448"
click at [913, 404] on input "Hình thức thanh toán" at bounding box center [937, 410] width 129 height 25
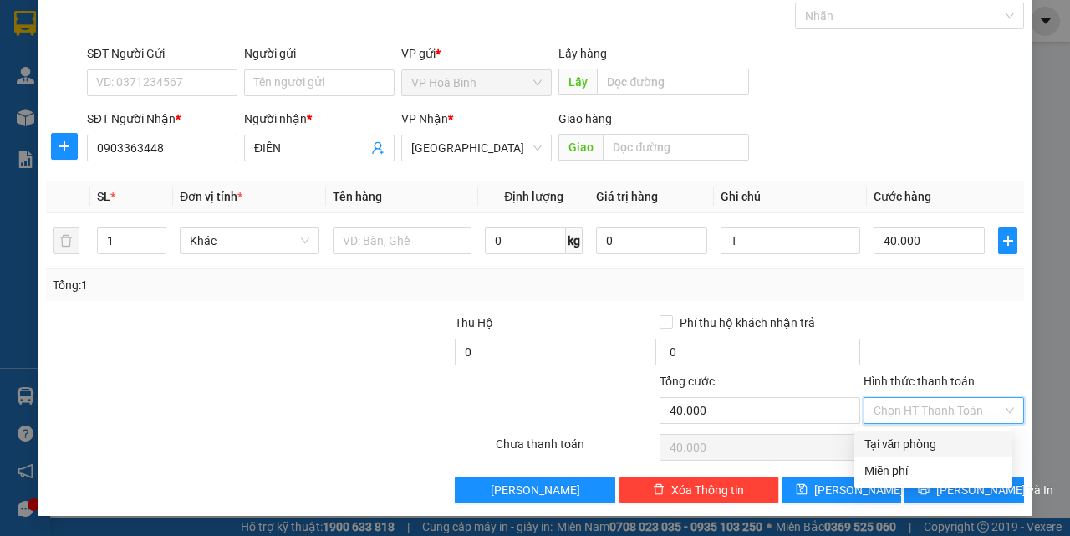
click at [908, 445] on div "Tại văn phòng" at bounding box center [933, 444] width 138 height 18
type input "0"
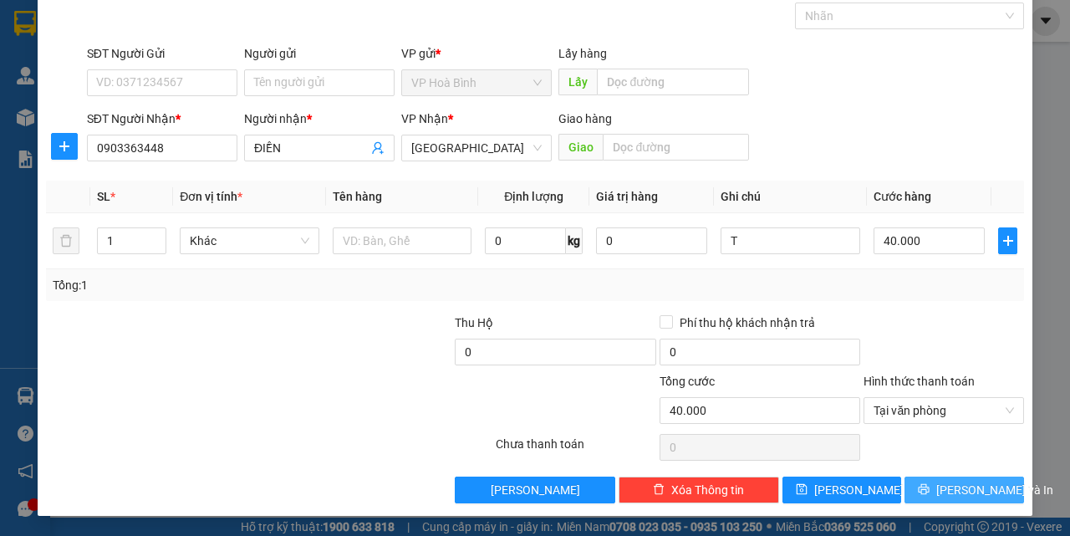
click at [942, 484] on span "Lưu và In" at bounding box center [994, 490] width 117 height 18
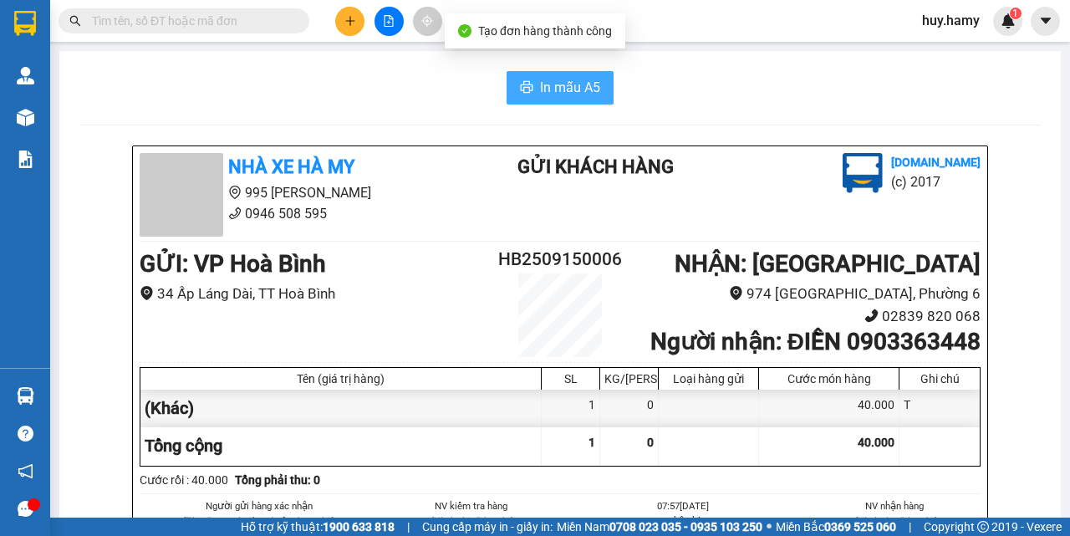
click at [540, 79] on span "In mẫu A5" at bounding box center [570, 87] width 60 height 21
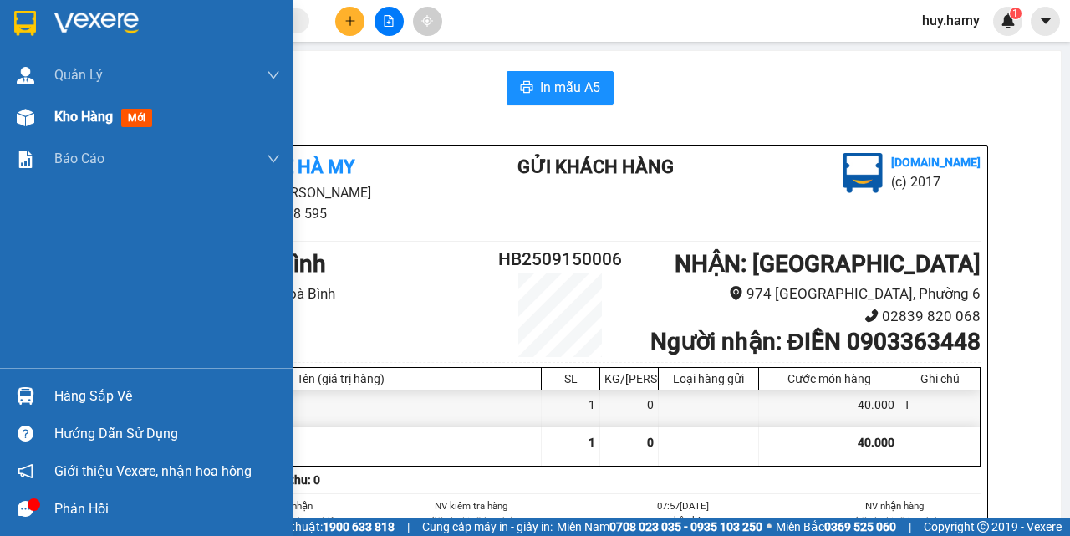
click at [62, 114] on span "Kho hàng" at bounding box center [83, 117] width 59 height 16
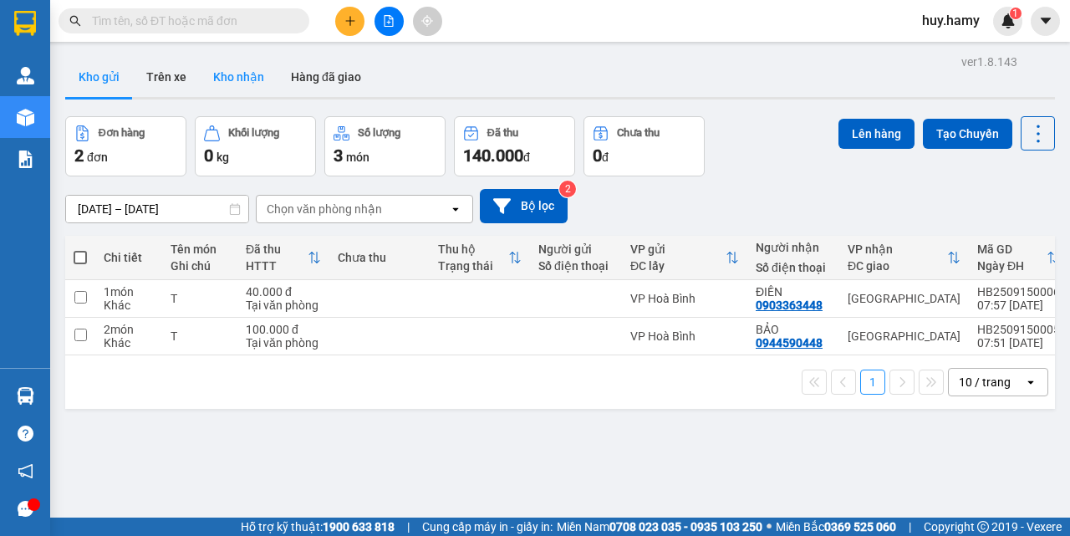
click at [232, 67] on button "Kho nhận" at bounding box center [239, 77] width 78 height 40
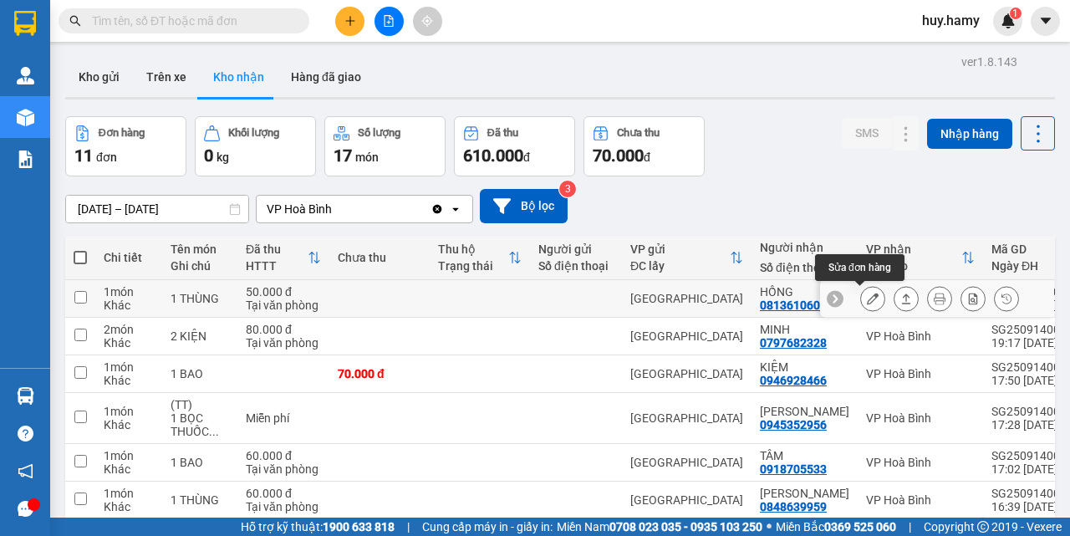
click at [867, 298] on icon at bounding box center [873, 299] width 12 height 12
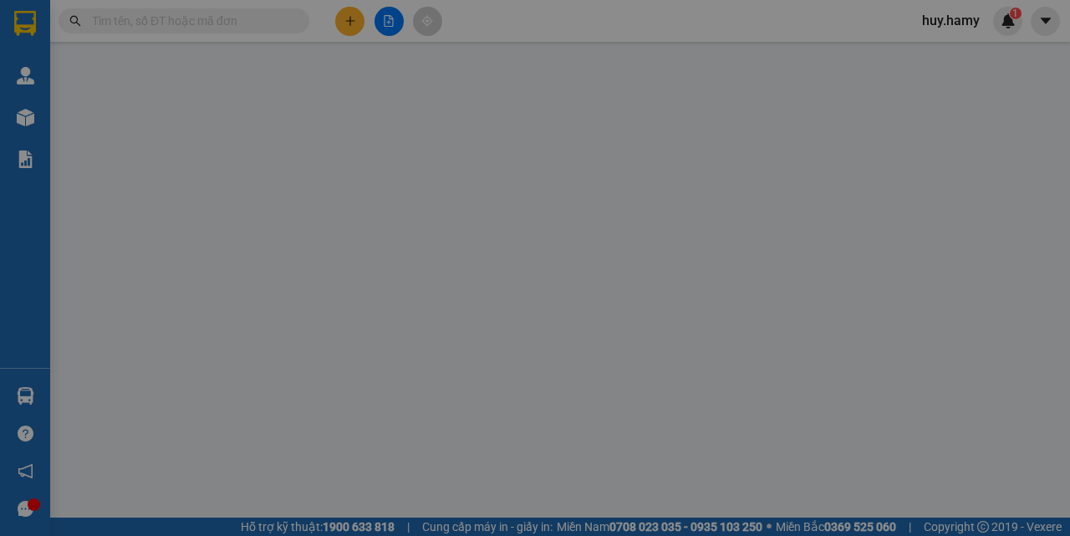
type input "0813610607"
type input "HỒNG"
type input "50.000"
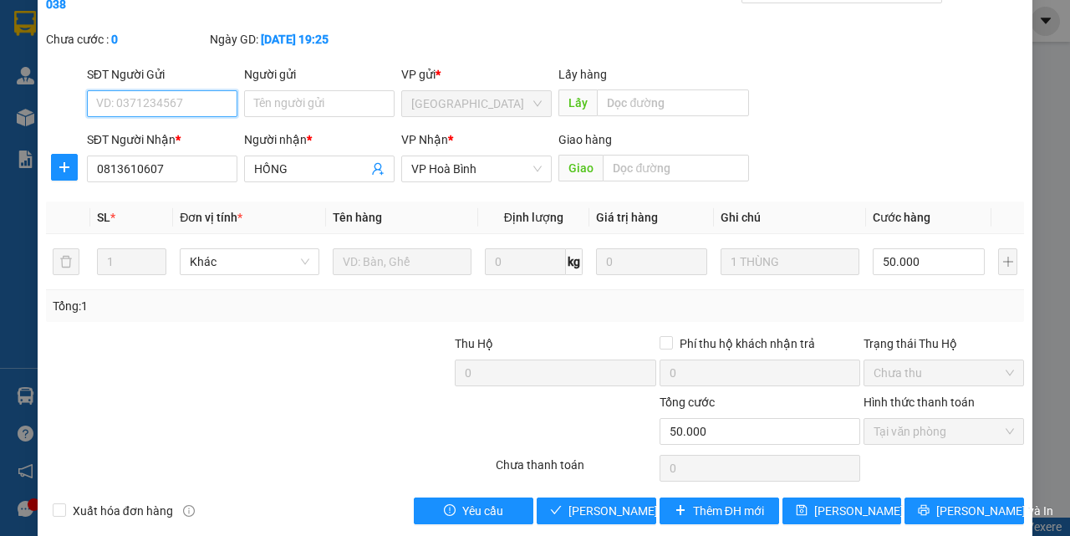
scroll to position [104, 0]
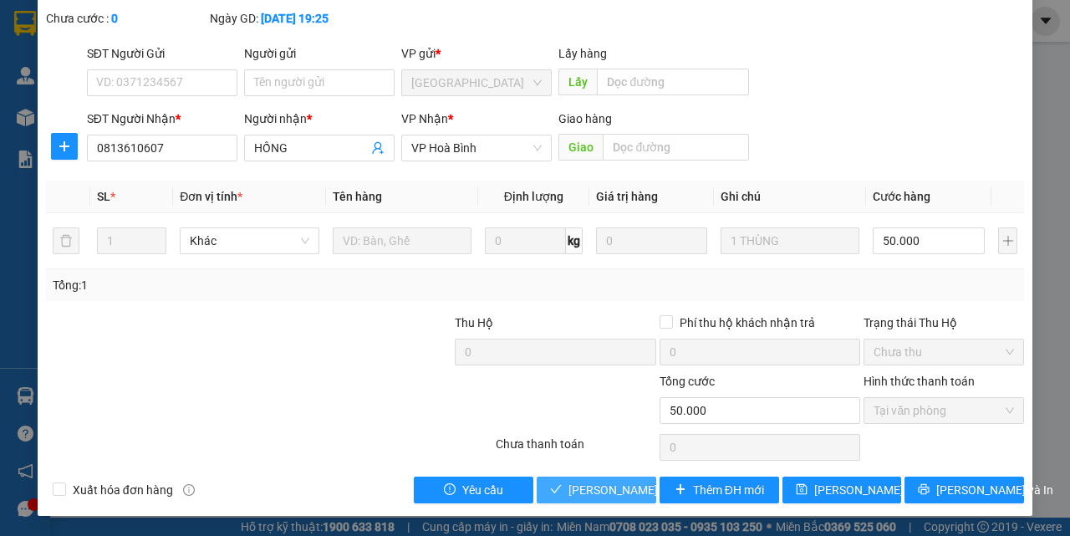
click at [602, 481] on span "Lưu và Giao hàng" at bounding box center [648, 490] width 160 height 18
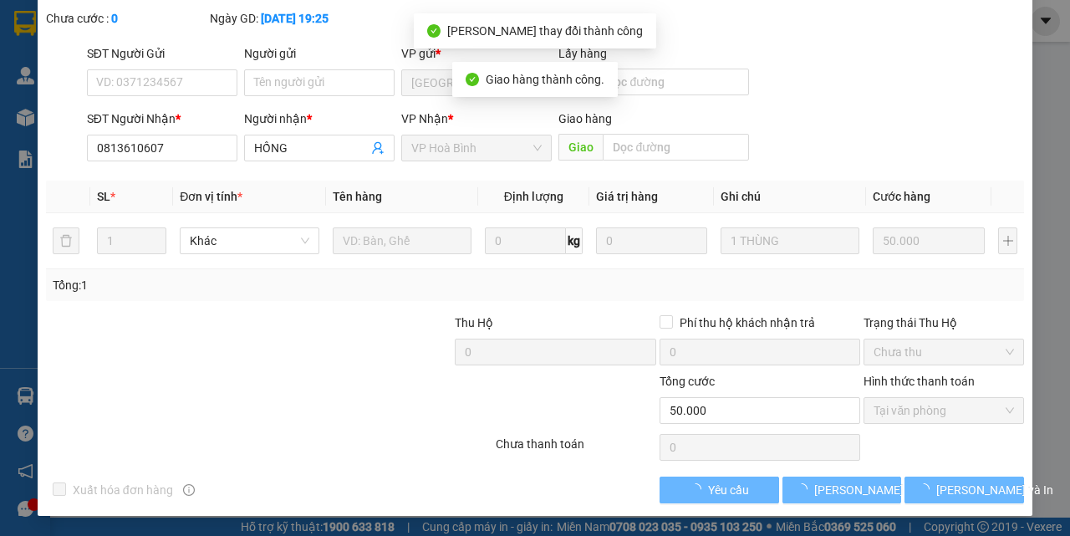
scroll to position [0, 0]
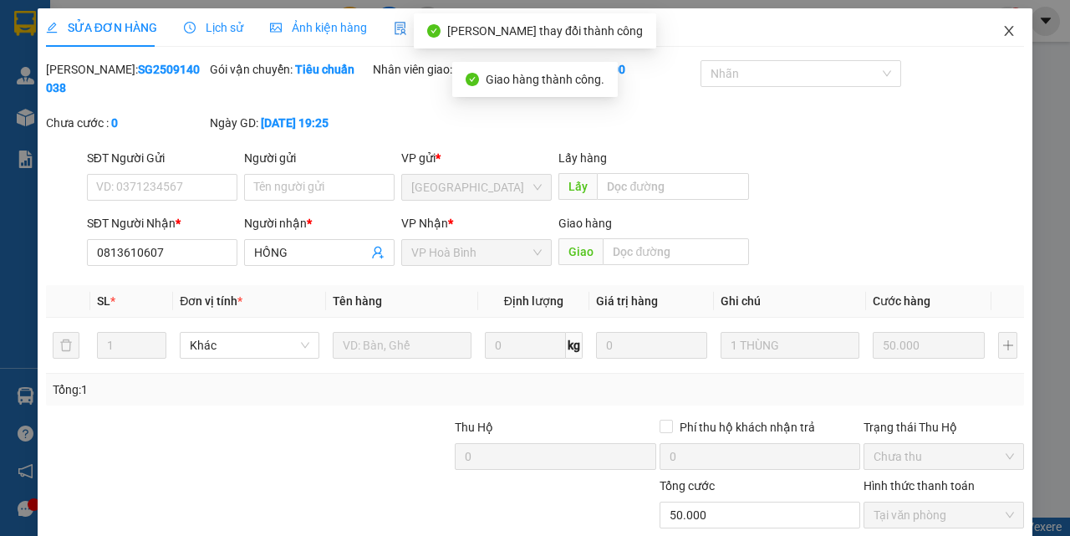
click at [1005, 28] on icon "close" at bounding box center [1009, 31] width 9 height 10
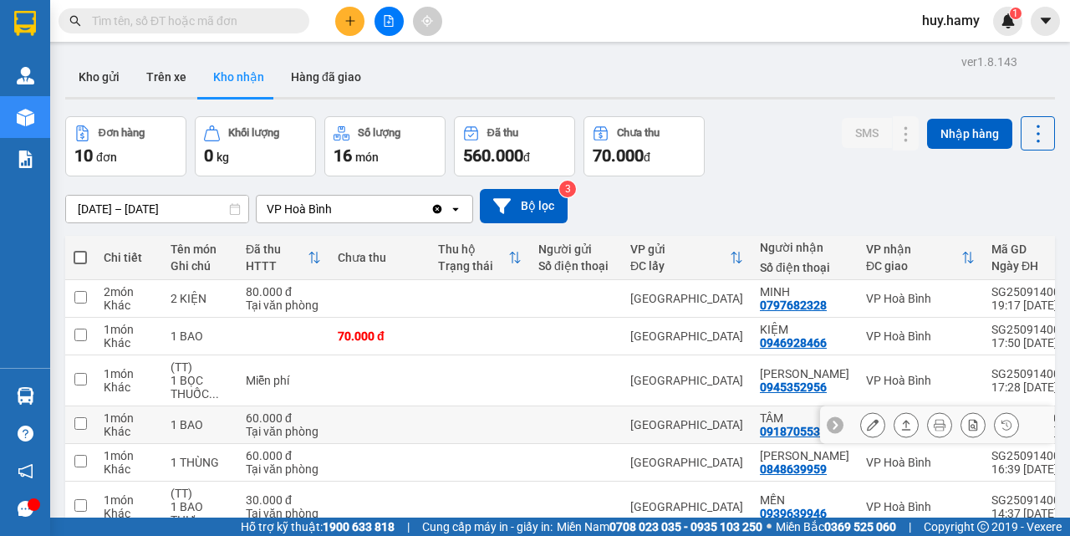
scroll to position [84, 0]
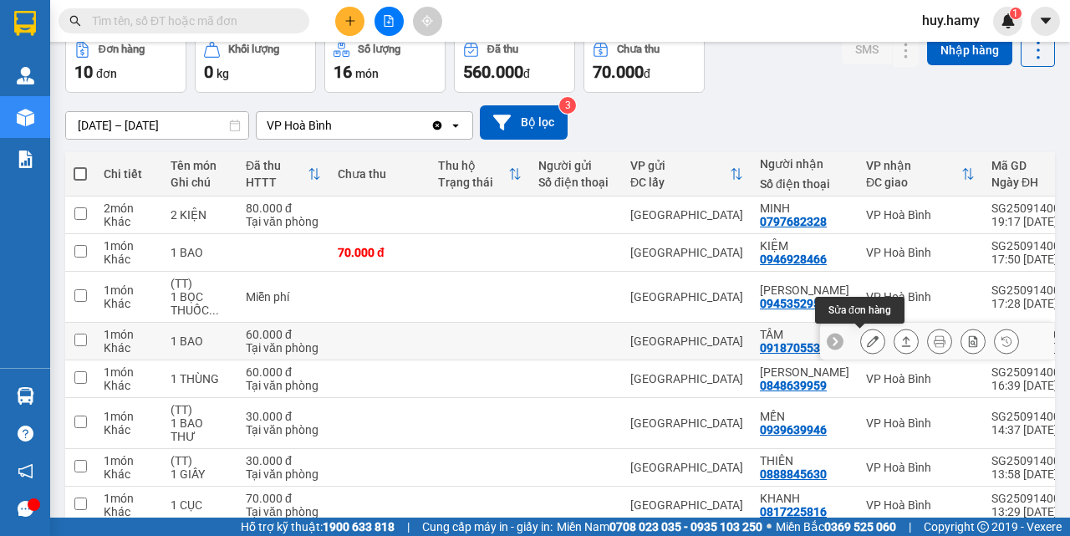
click at [867, 341] on icon at bounding box center [873, 341] width 12 height 12
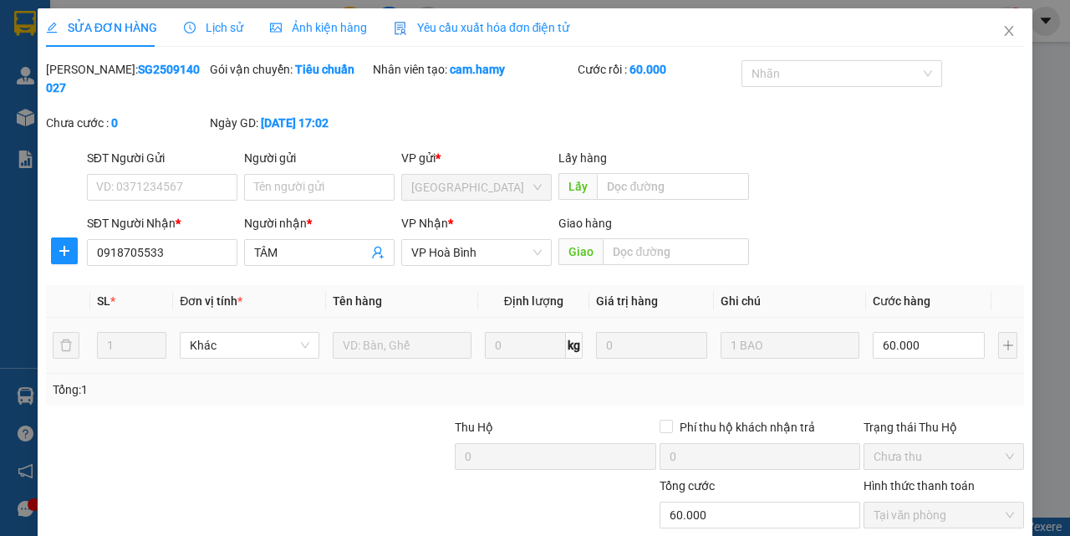
type input "0918705533"
type input "TÂM"
type input "60.000"
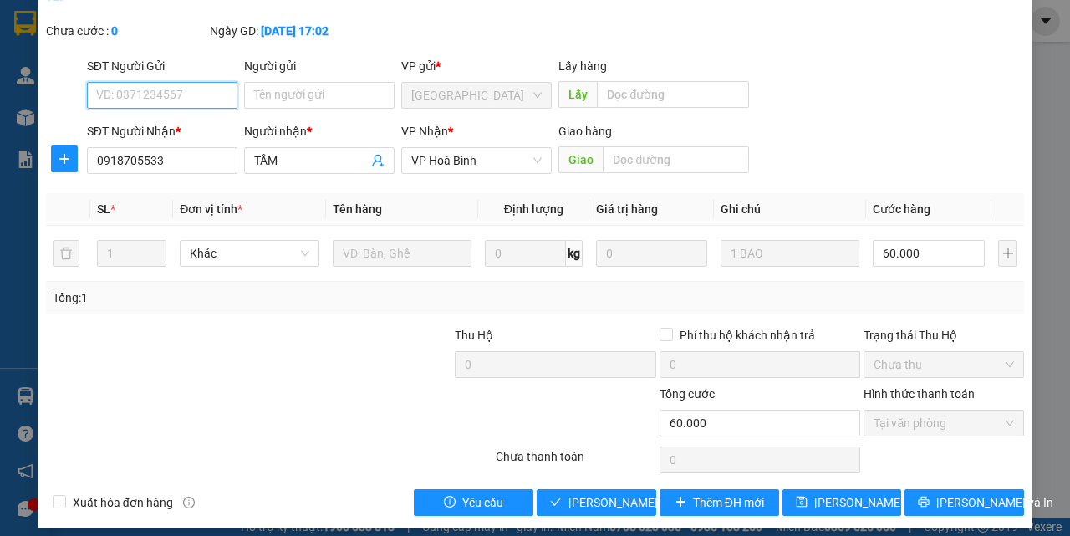
scroll to position [104, 0]
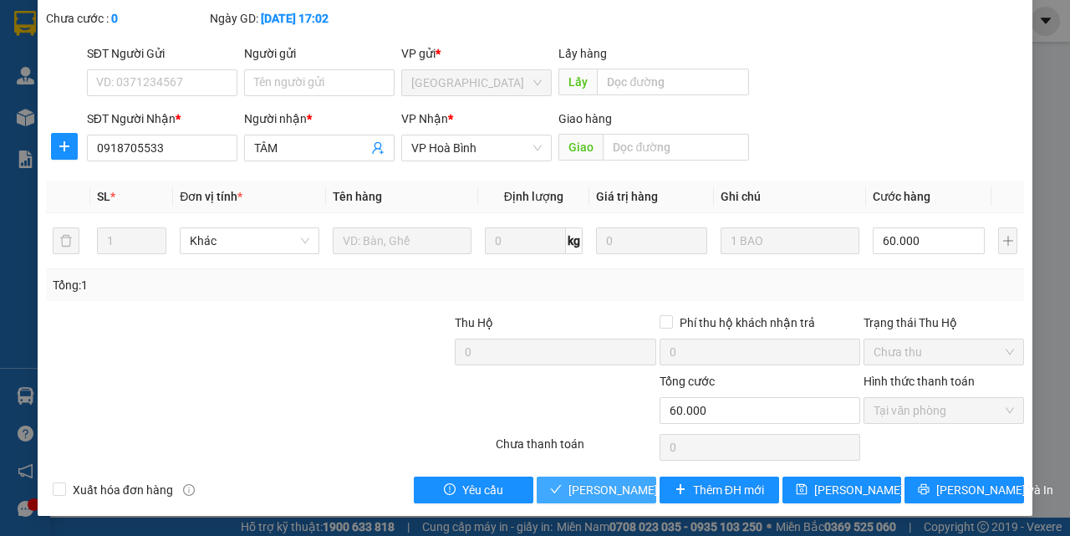
click at [572, 479] on button "Lưu và Giao hàng" at bounding box center [597, 489] width 120 height 27
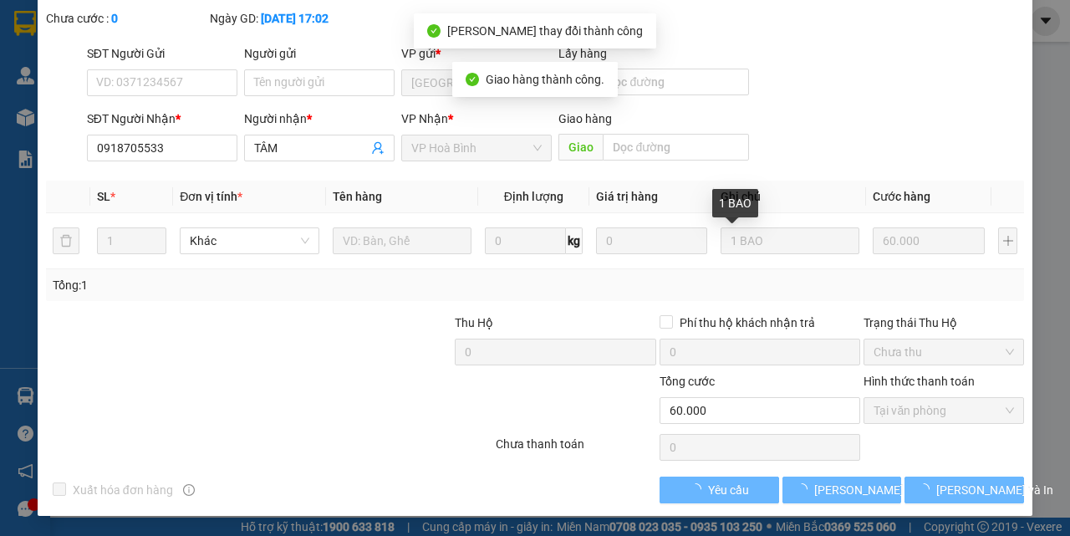
scroll to position [0, 0]
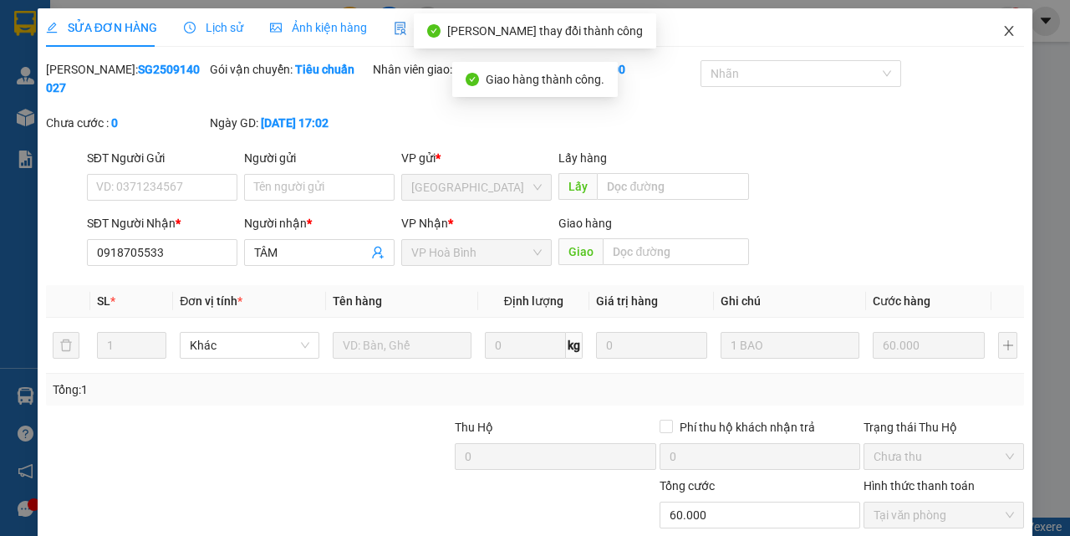
click at [1002, 26] on icon "close" at bounding box center [1008, 30] width 13 height 13
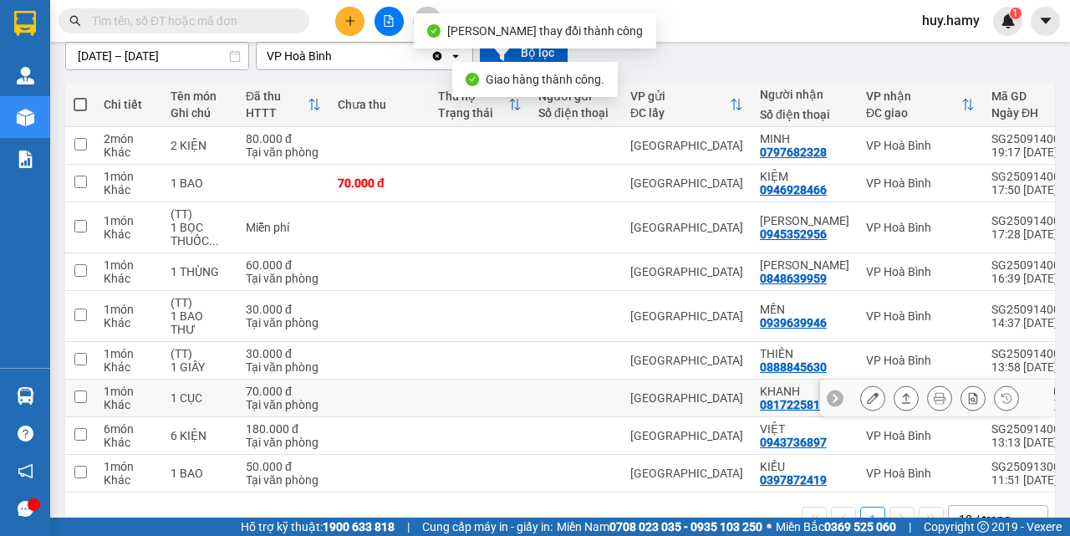
scroll to position [167, 0]
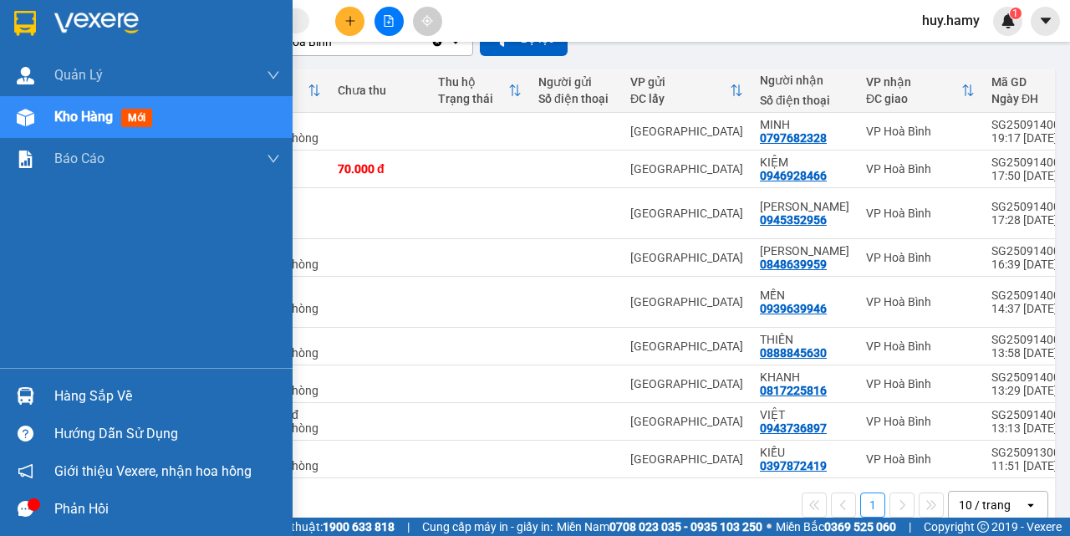
click at [74, 112] on span "Kho hàng" at bounding box center [83, 117] width 59 height 16
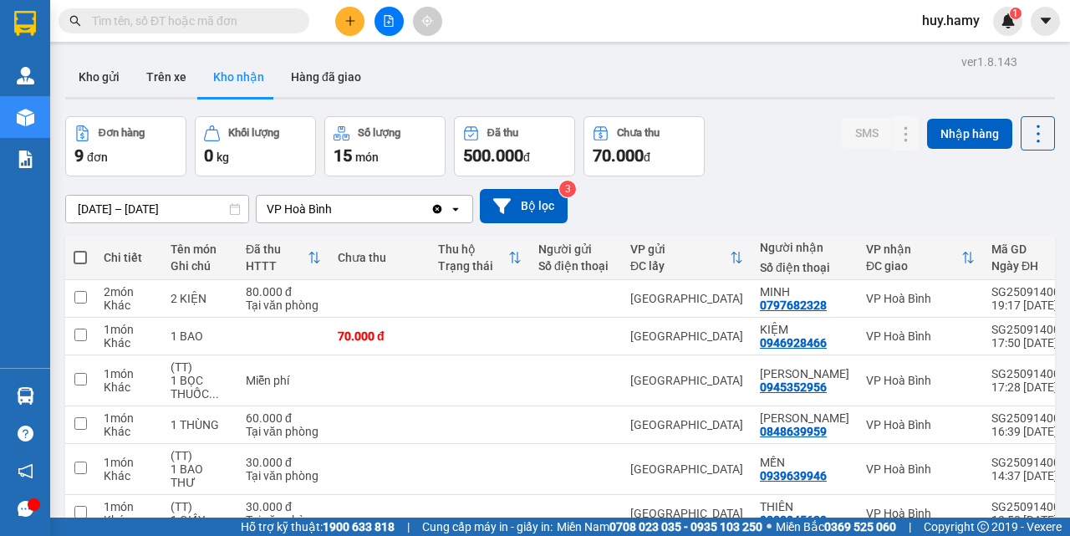
click at [230, 78] on button "Kho nhận" at bounding box center [239, 77] width 78 height 40
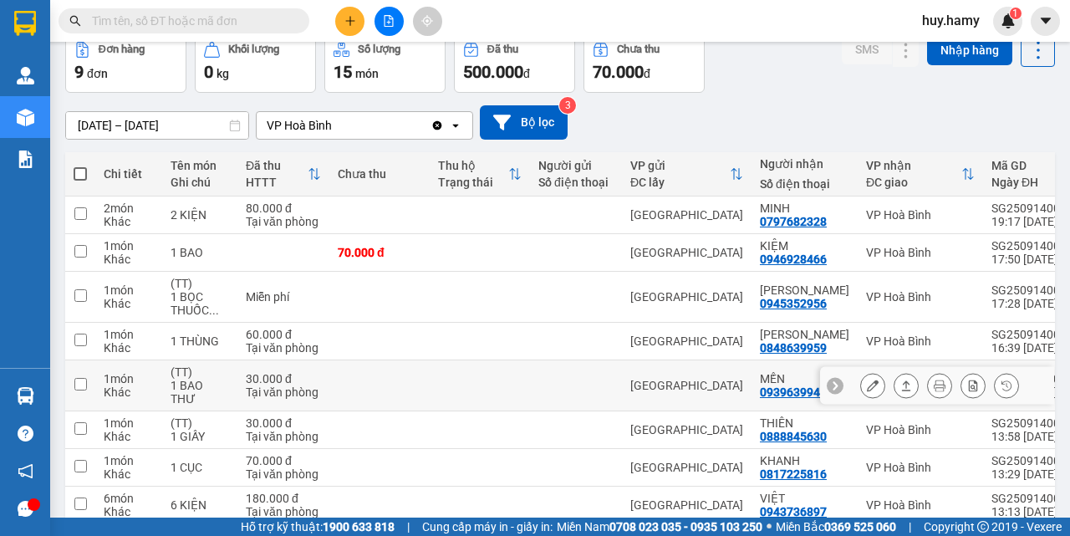
scroll to position [167, 0]
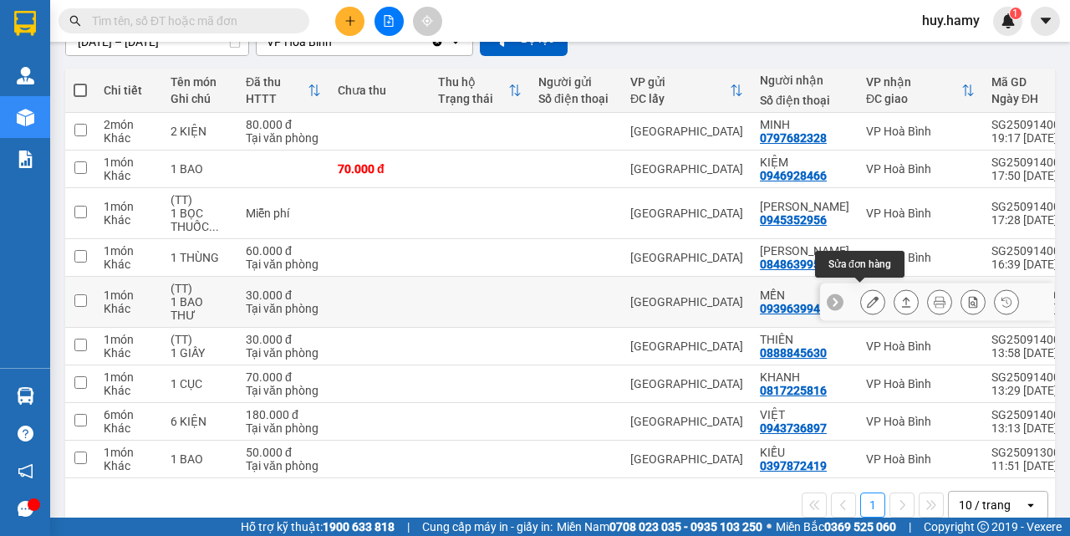
click at [867, 296] on icon at bounding box center [873, 302] width 12 height 12
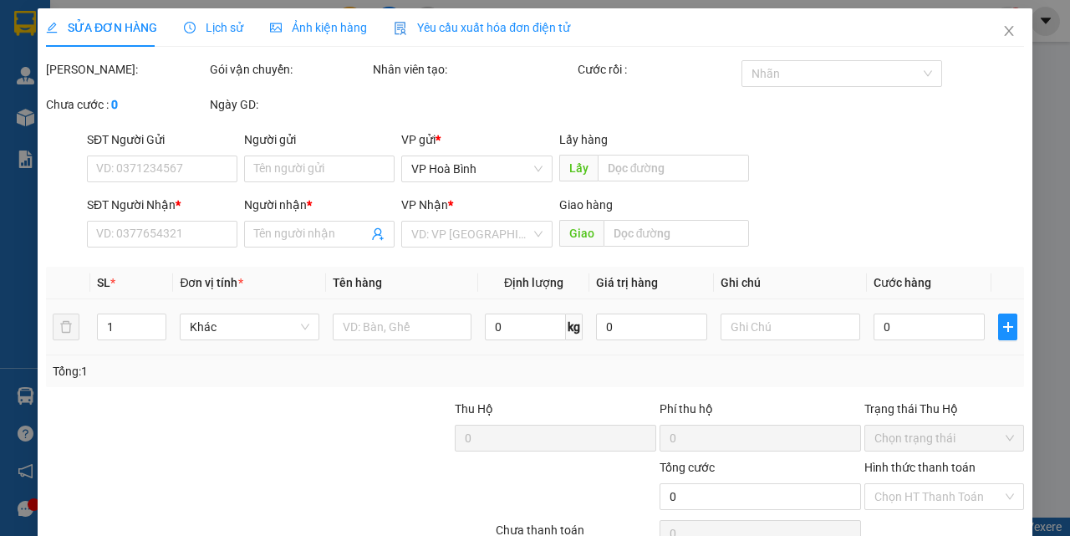
type input "0939639946"
type input "MẾN"
type input "30.000"
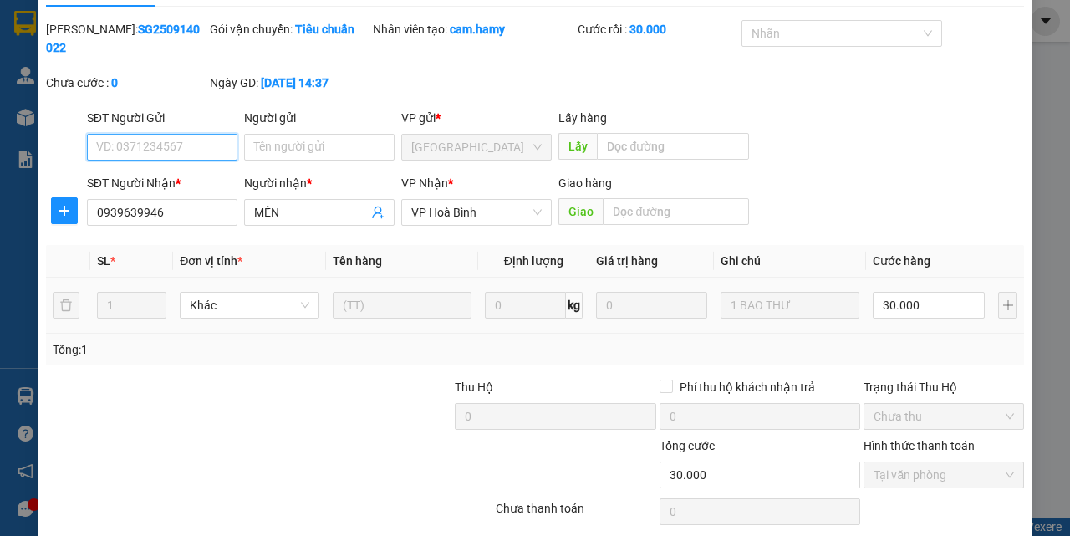
scroll to position [104, 0]
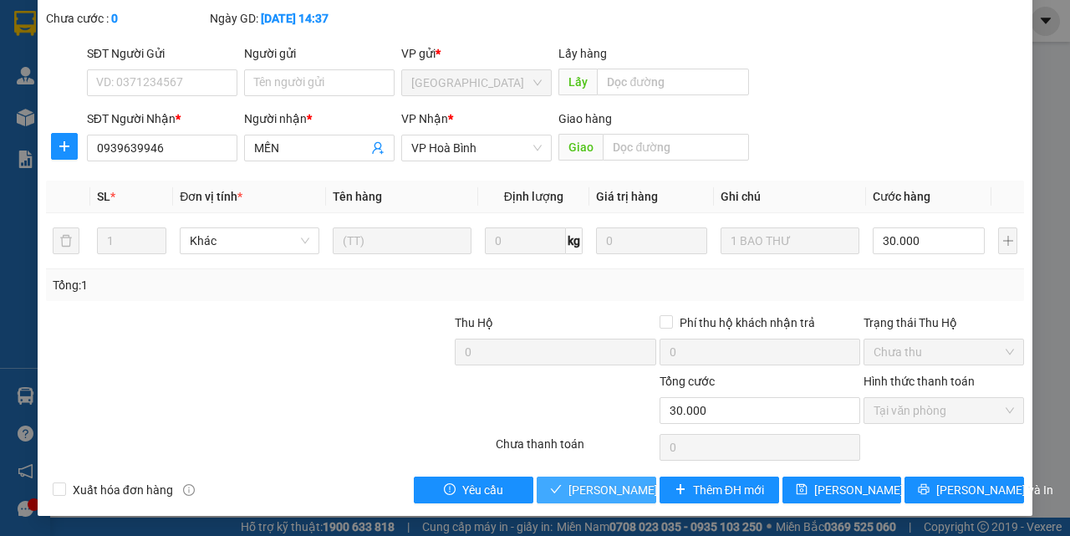
click at [593, 494] on span "Lưu và Giao hàng" at bounding box center [648, 490] width 160 height 18
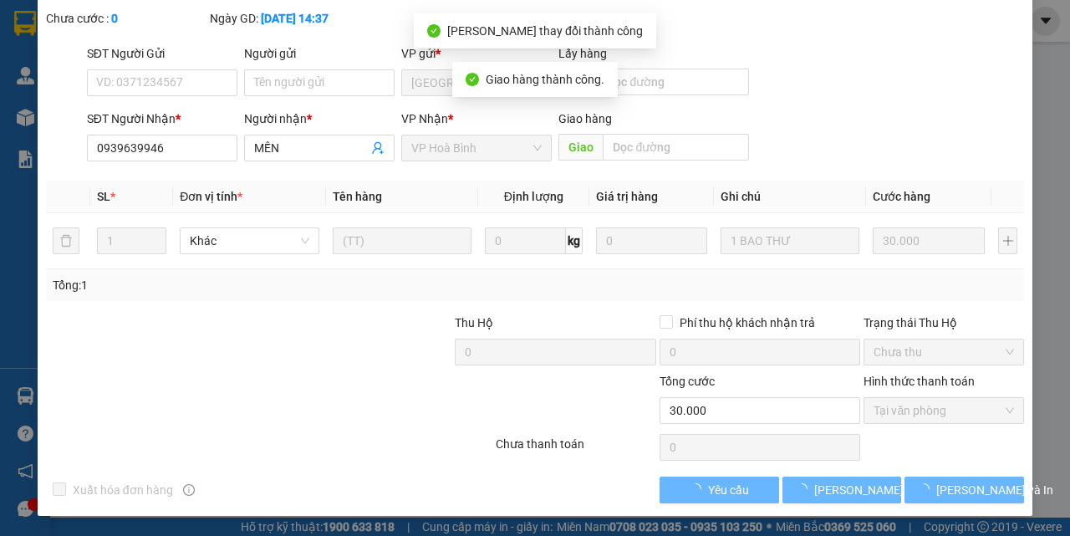
scroll to position [0, 0]
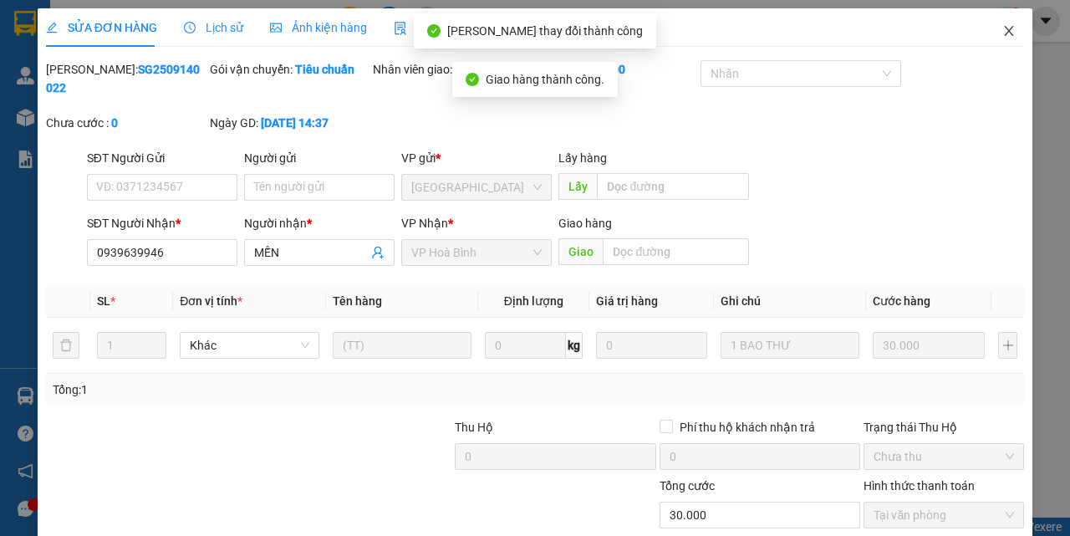
click at [1002, 25] on icon "close" at bounding box center [1008, 30] width 13 height 13
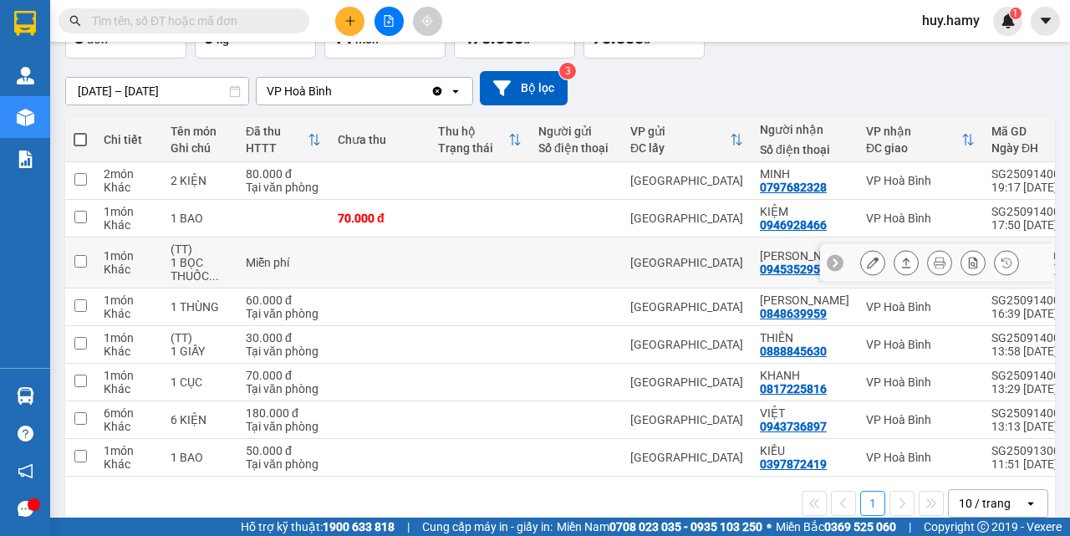
scroll to position [152, 0]
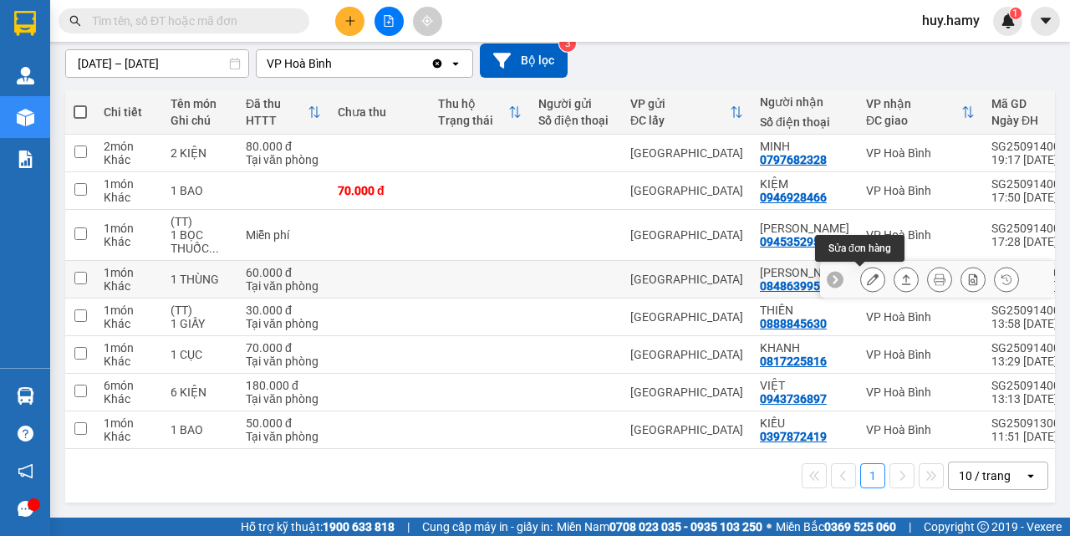
click at [867, 273] on icon at bounding box center [873, 279] width 12 height 12
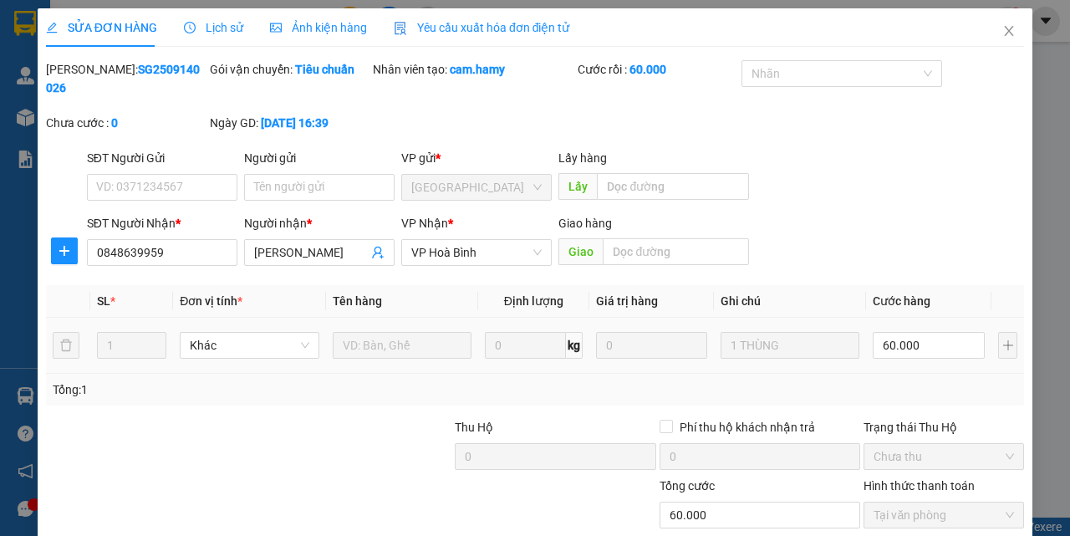
type input "0848639959"
type input "[PERSON_NAME]"
type input "60.000"
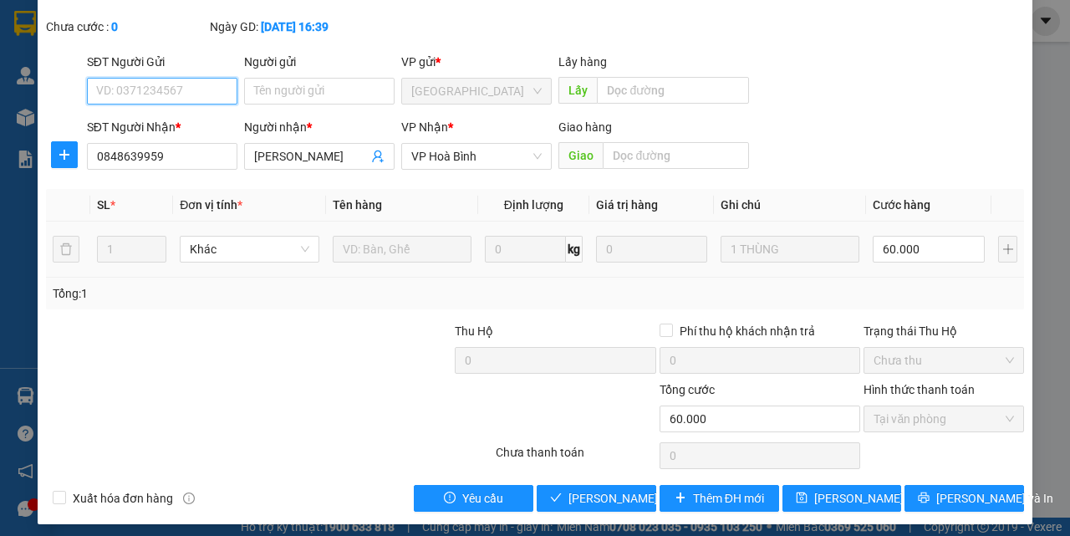
scroll to position [104, 0]
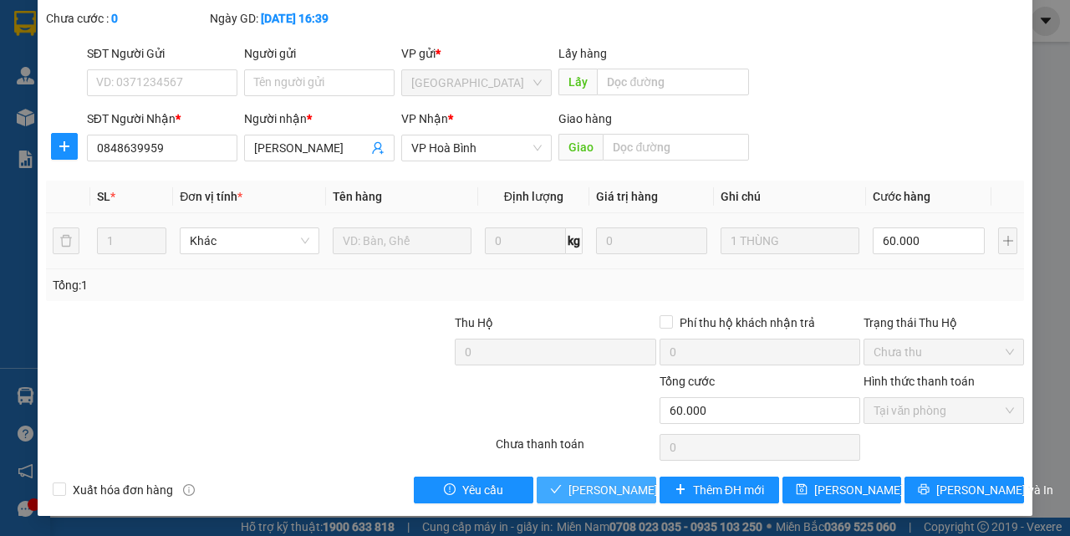
click at [574, 486] on span "Lưu và Giao hàng" at bounding box center [648, 490] width 160 height 18
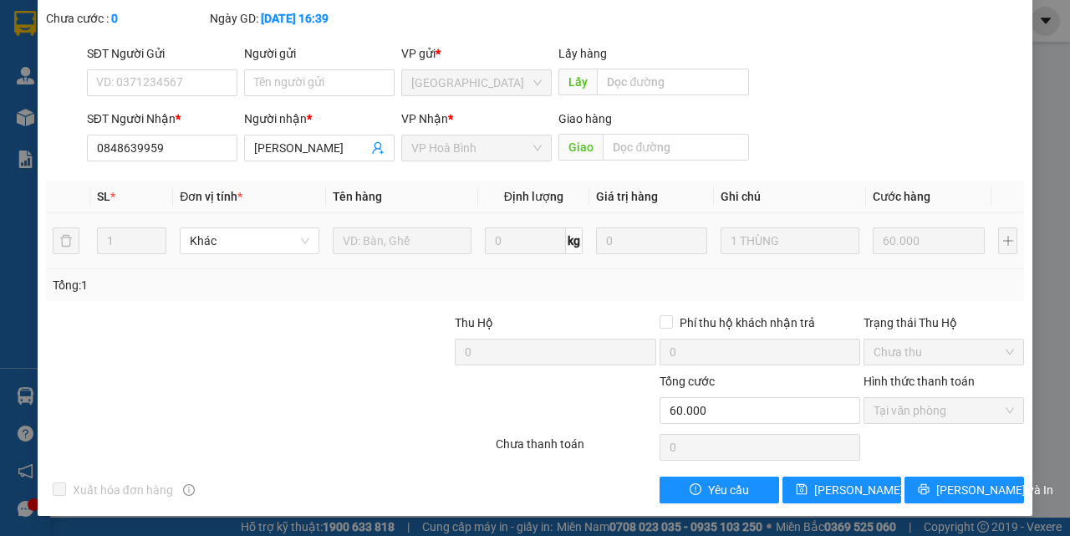
click at [0, 399] on div "SỬA ĐƠN HÀNG Lịch sử Ảnh kiện hàng Yêu cầu xuất hóa đơn điện tử Total Paid Fee …" at bounding box center [535, 268] width 1070 height 536
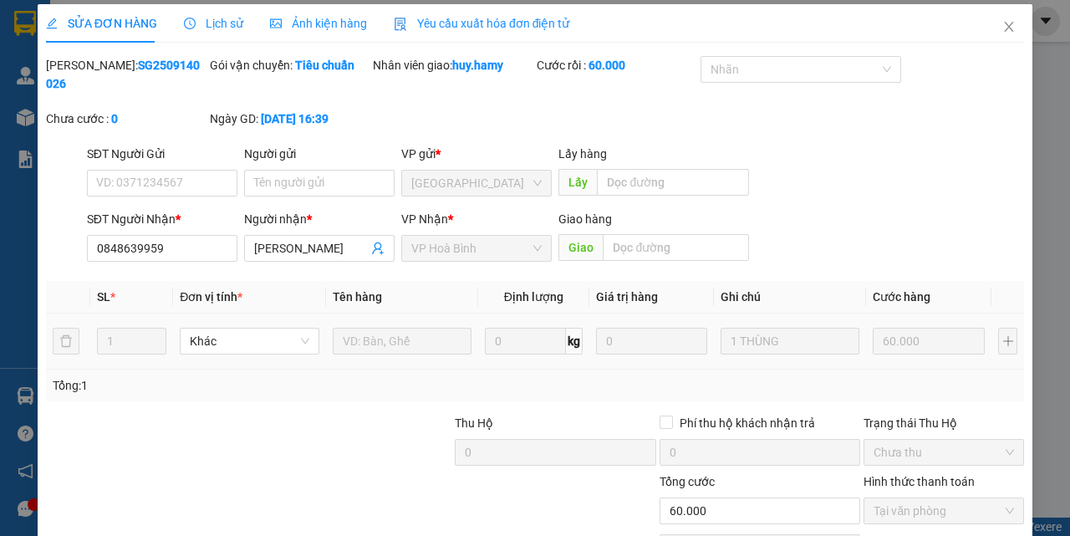
scroll to position [0, 0]
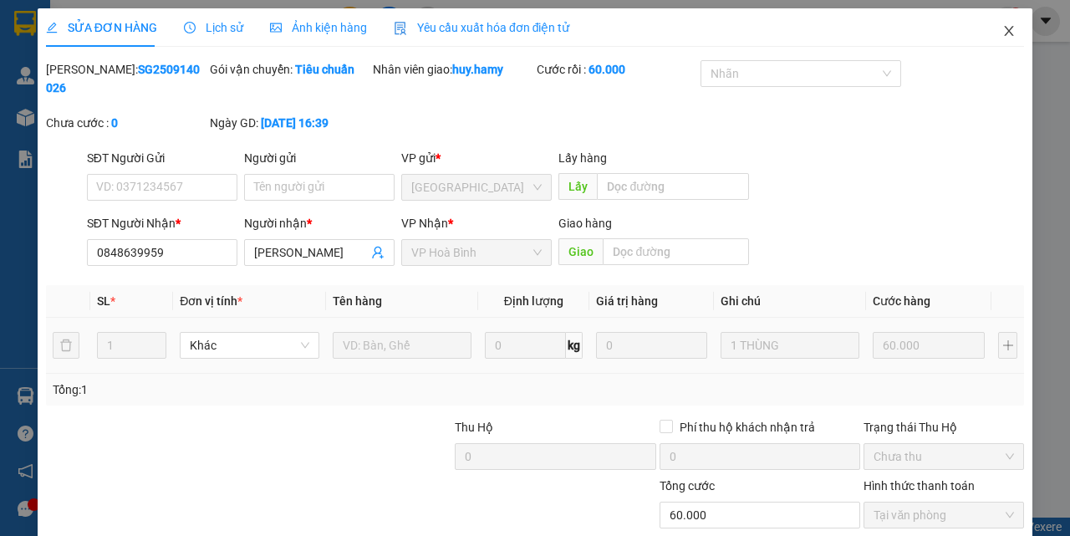
click at [1004, 25] on span "Close" at bounding box center [1008, 31] width 47 height 47
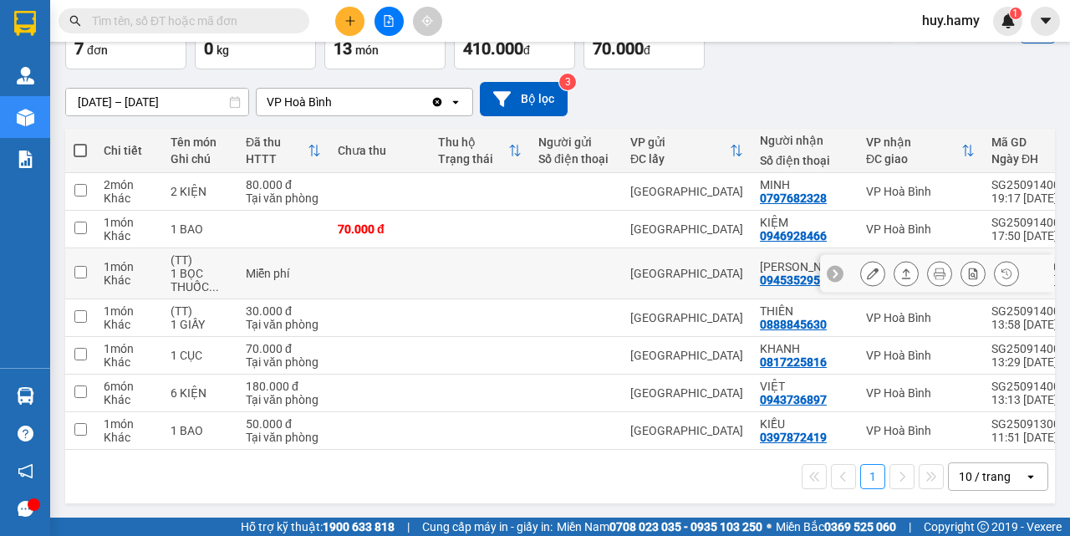
scroll to position [114, 0]
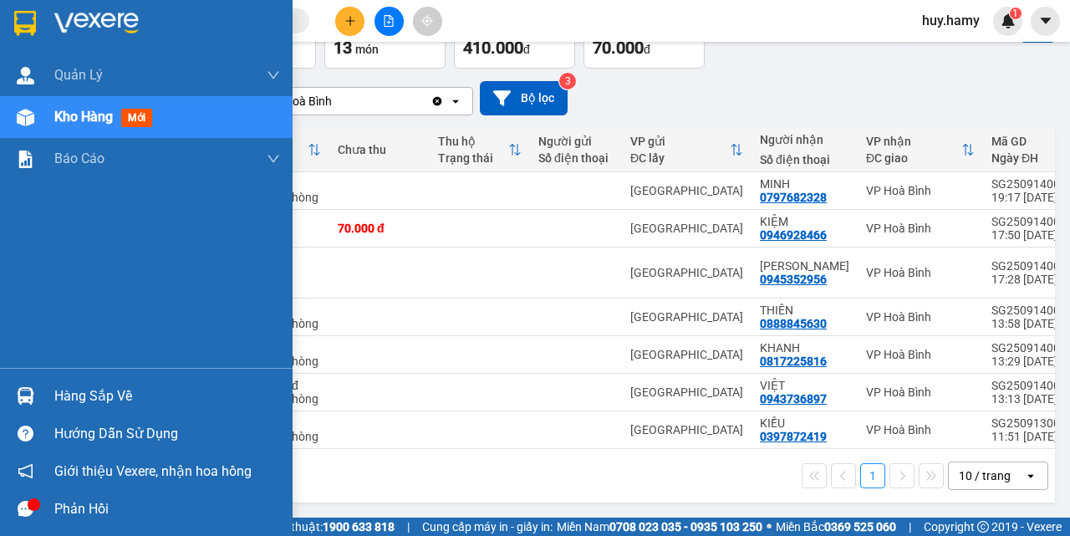
click at [93, 399] on div "Hàng sắp về" at bounding box center [167, 396] width 226 height 25
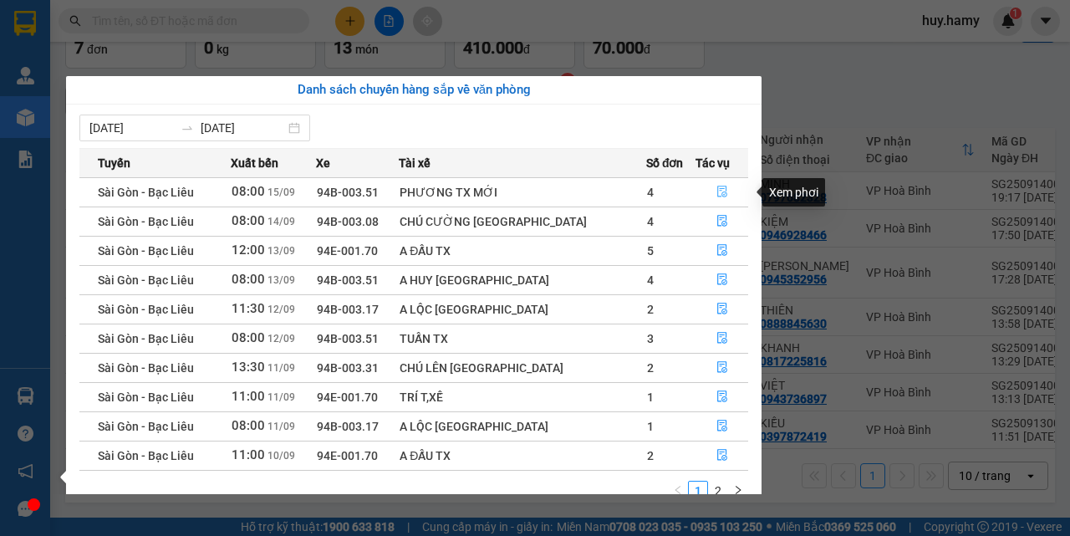
click at [716, 195] on icon "file-done" at bounding box center [722, 192] width 12 height 12
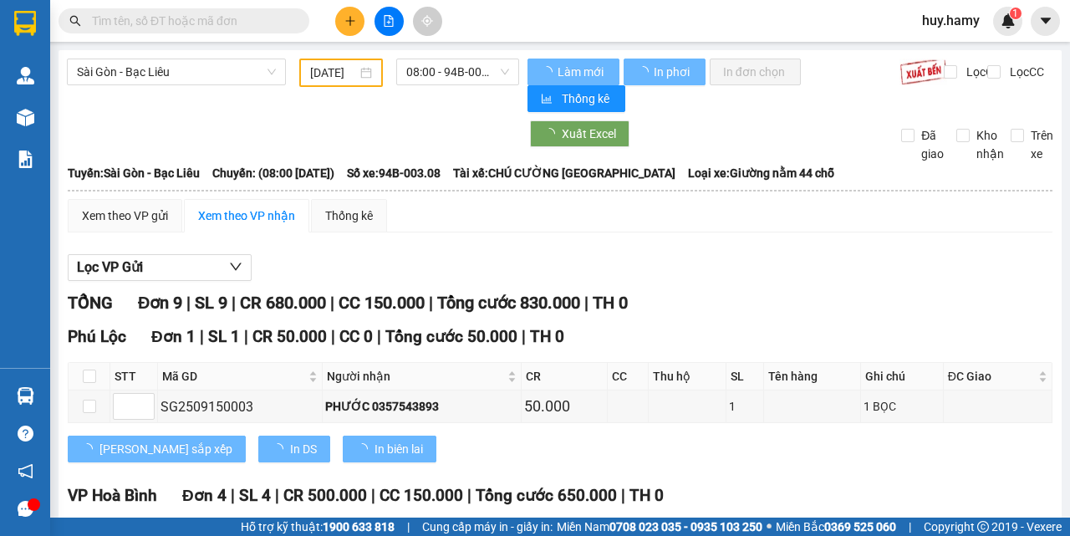
type input "[DATE]"
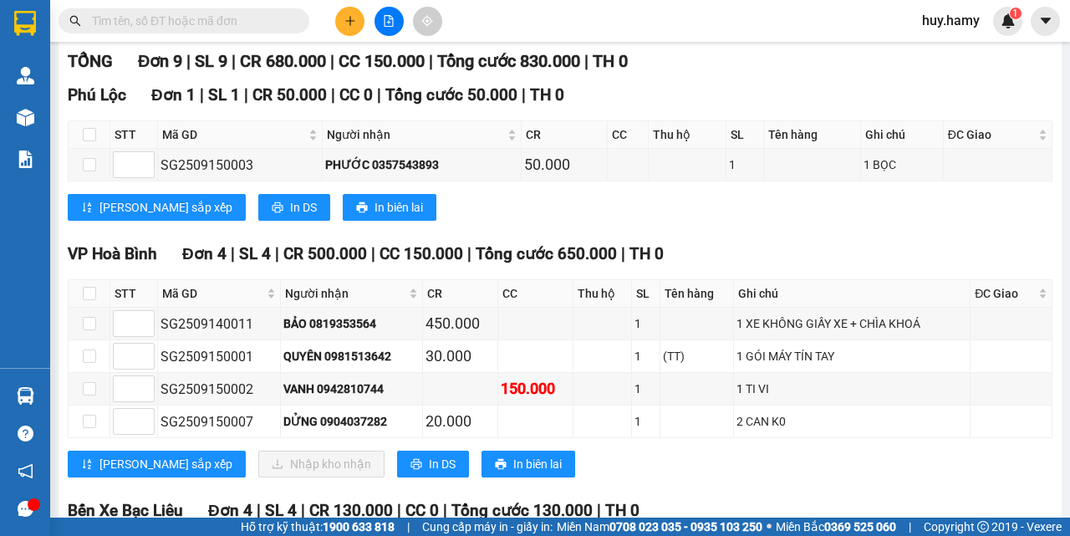
scroll to position [251, 0]
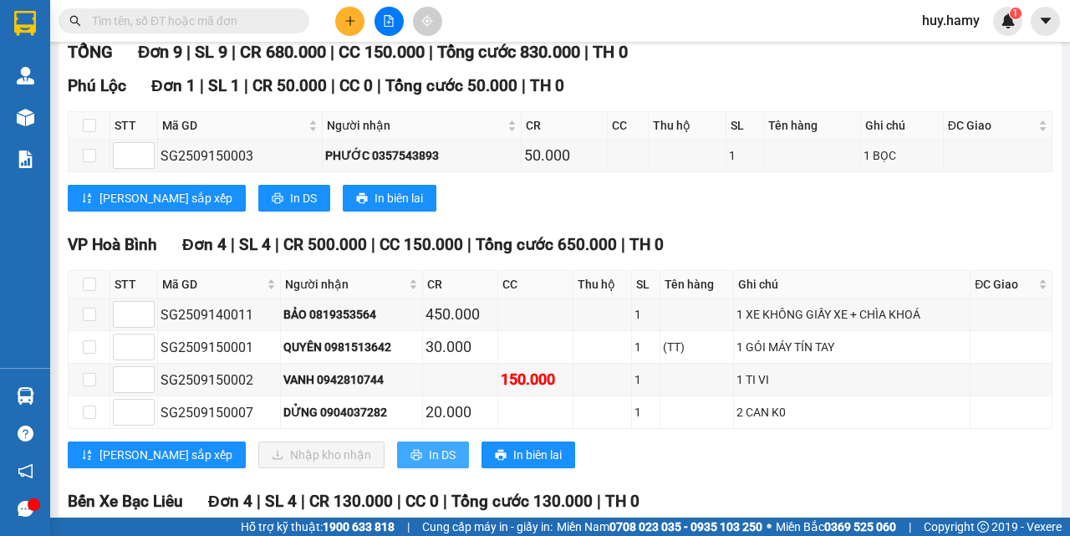
click at [397, 450] on button "In DS" at bounding box center [433, 454] width 72 height 27
